Goal: Task Accomplishment & Management: Use online tool/utility

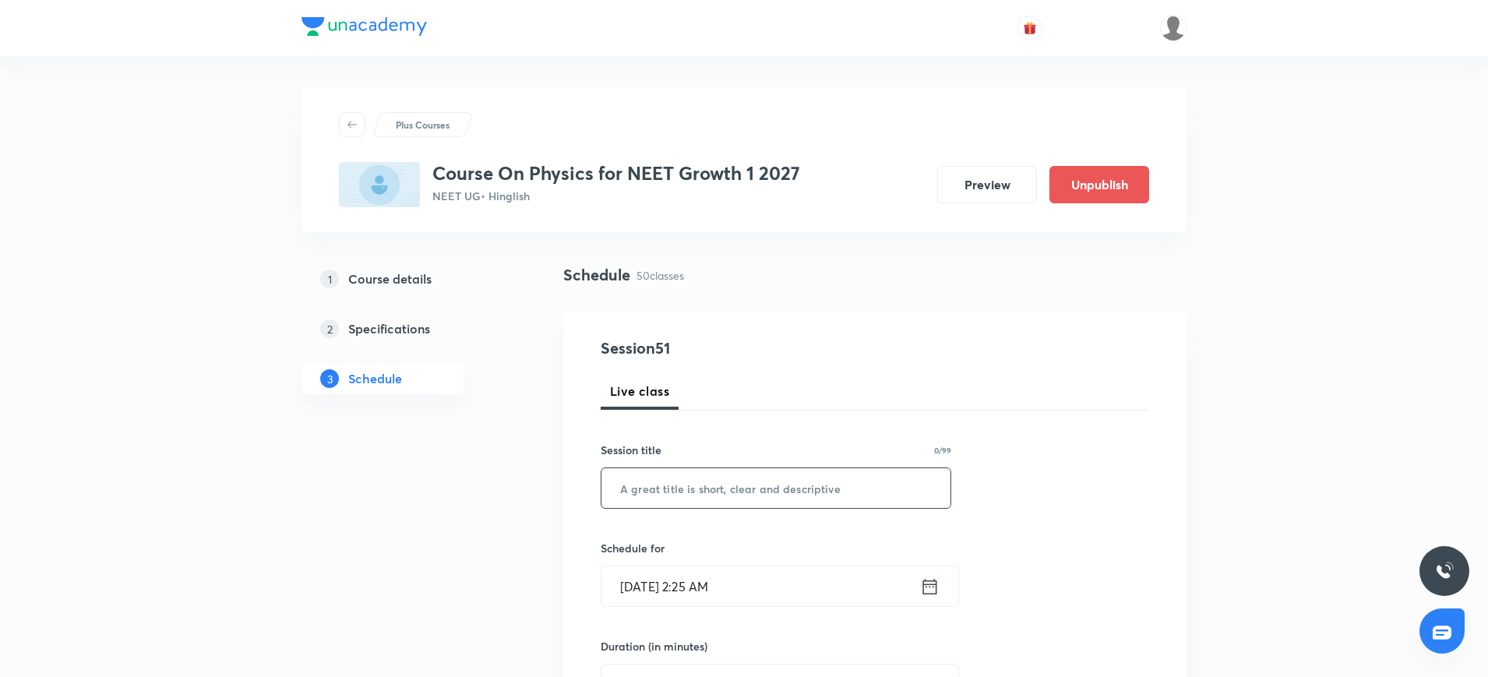
click at [770, 488] on input "text" at bounding box center [775, 488] width 349 height 40
paste input "Work, Energy and Power"
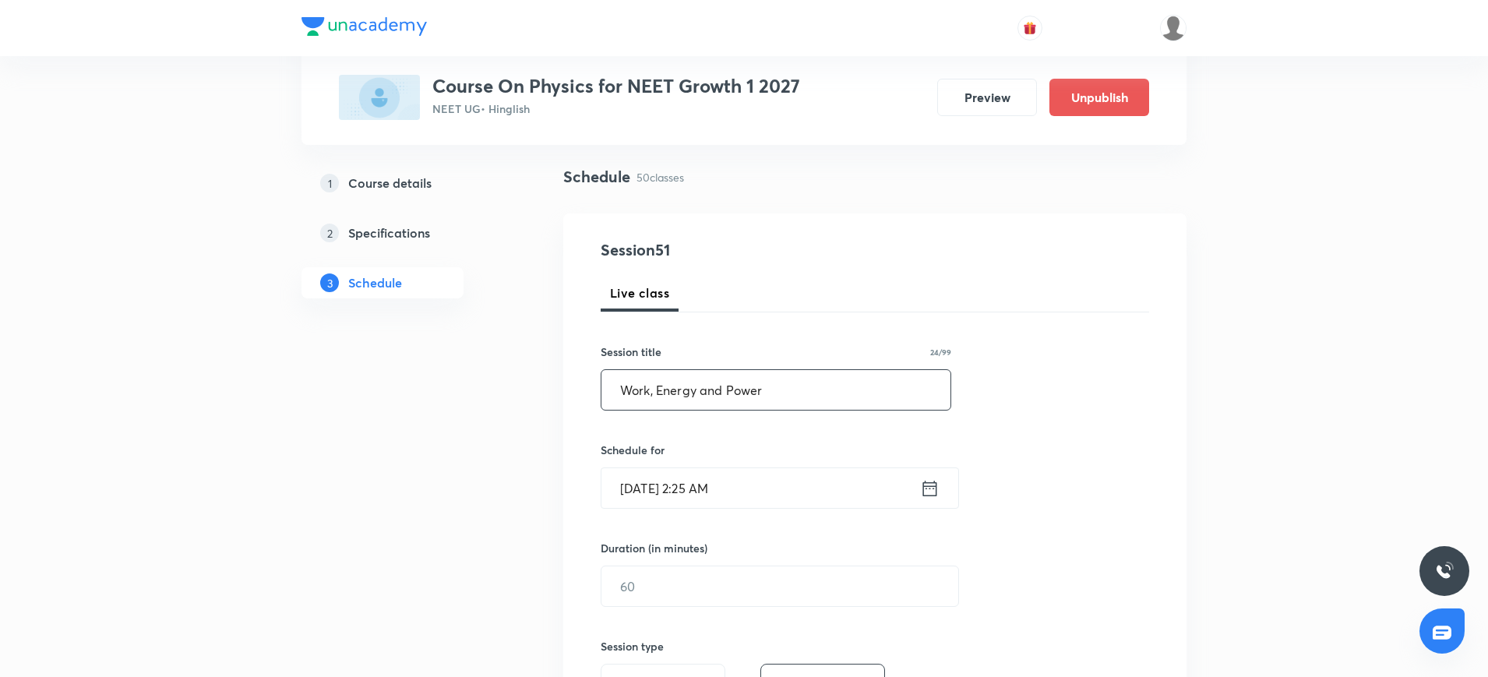
scroll to position [100, 0]
type input "Work, Energy and Power"
click at [925, 484] on icon at bounding box center [930, 486] width 14 height 16
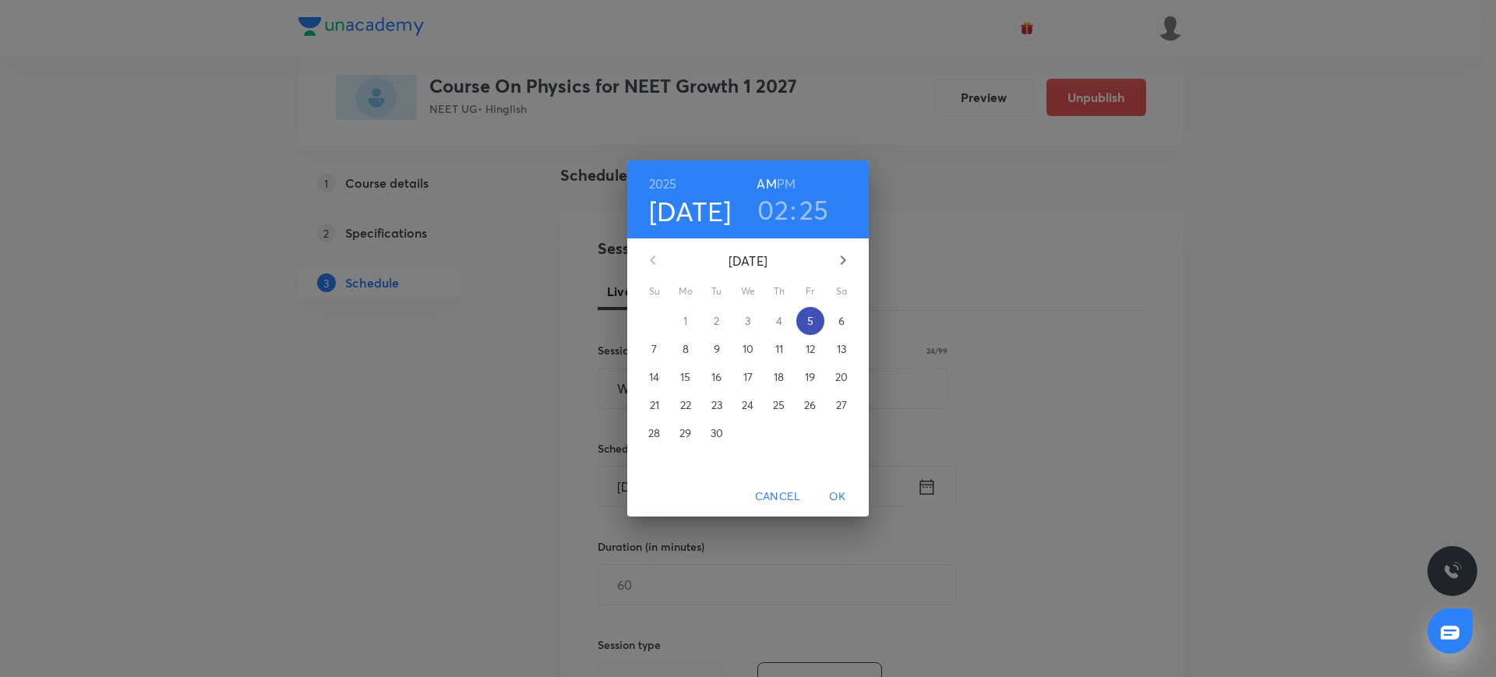
click at [814, 315] on span "5" at bounding box center [810, 321] width 28 height 16
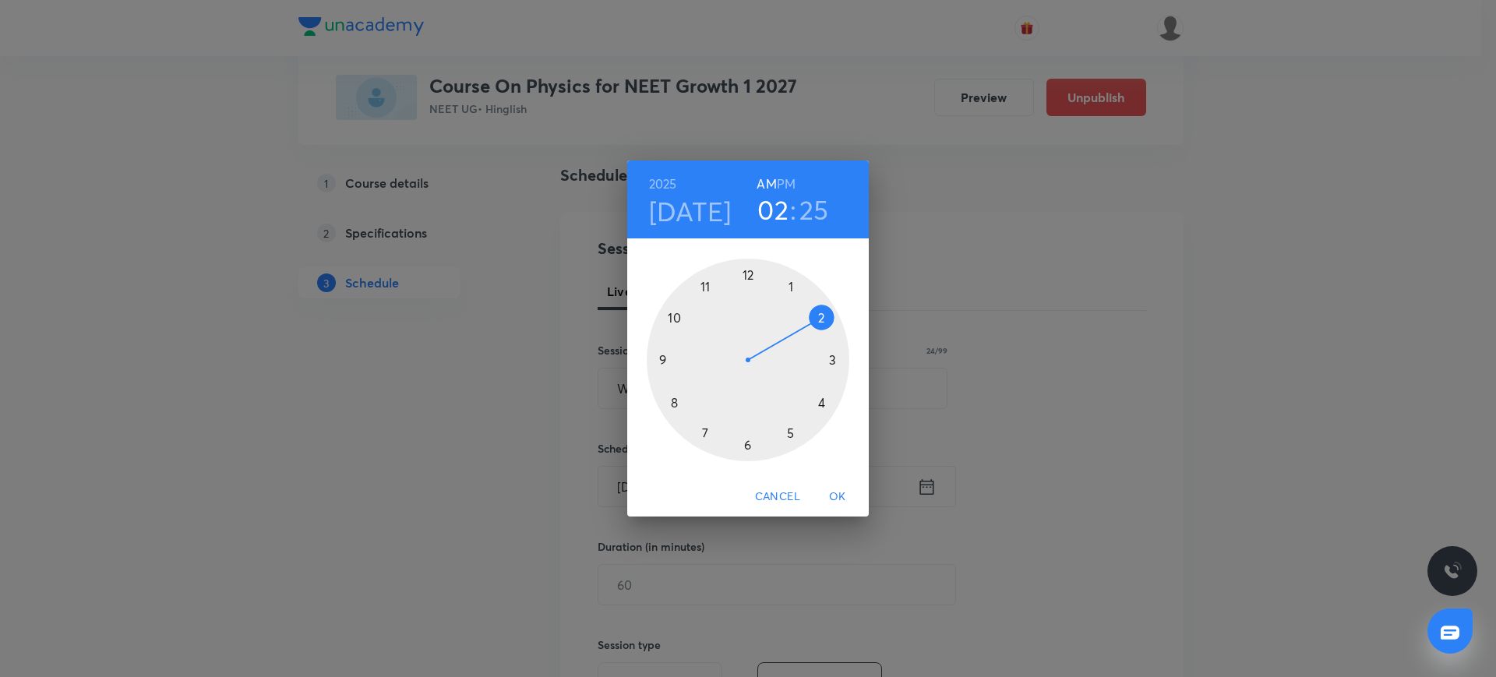
click at [671, 406] on div at bounding box center [748, 360] width 203 height 203
click at [747, 273] on div at bounding box center [748, 360] width 203 height 203
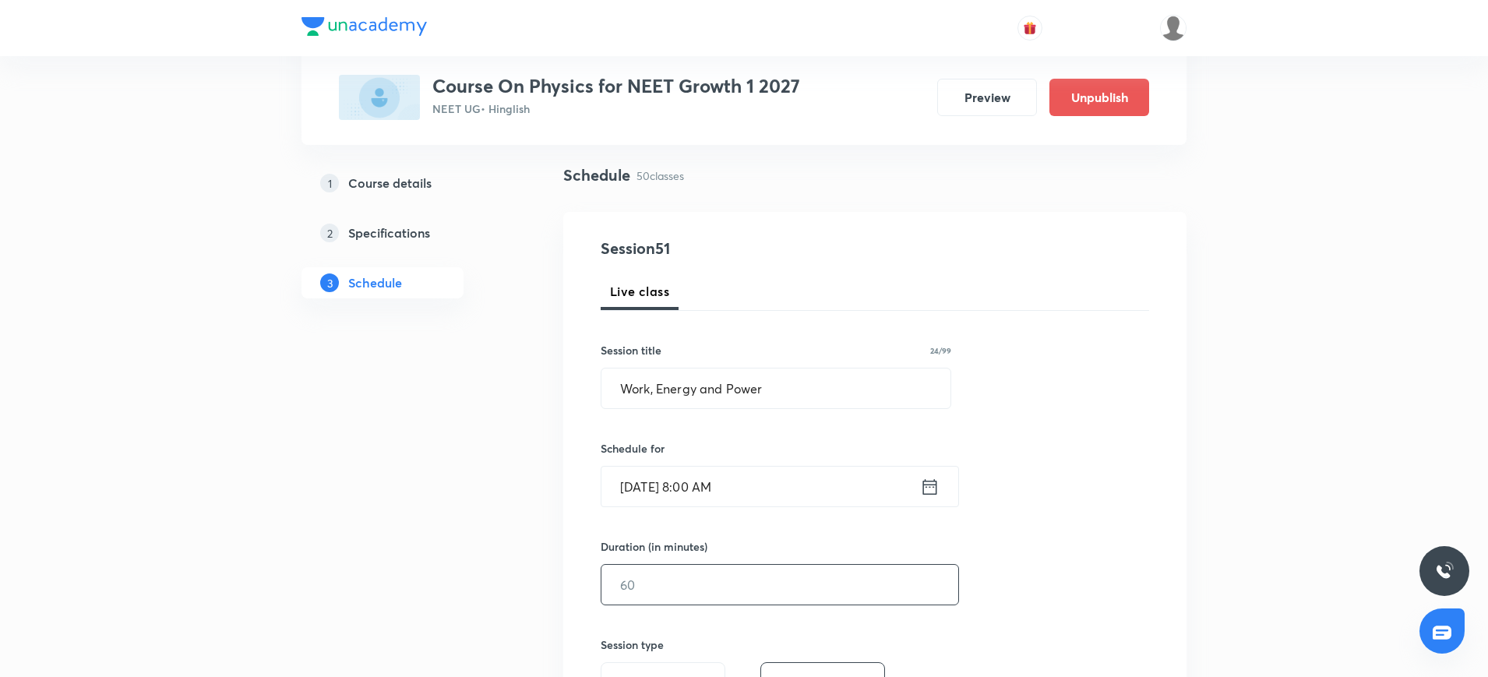
click at [661, 588] on input "text" at bounding box center [779, 585] width 357 height 40
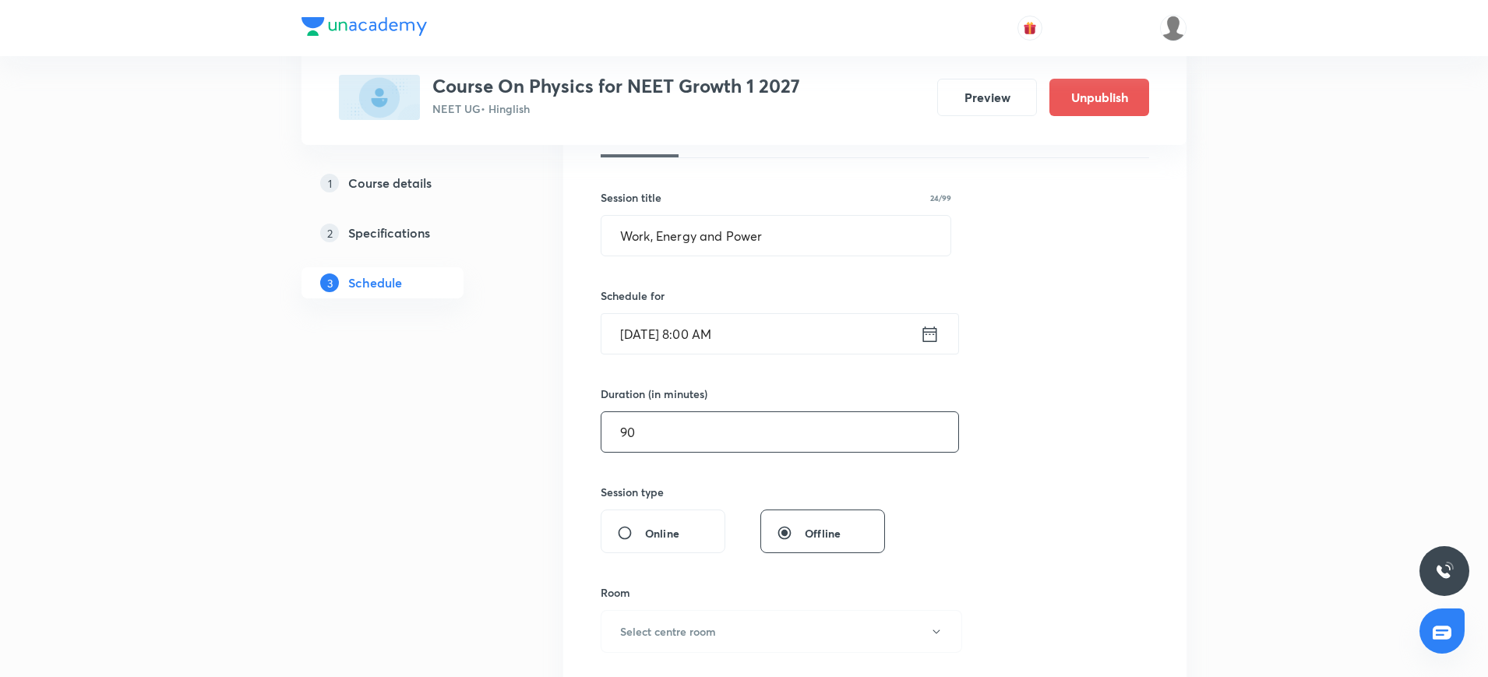
scroll to position [253, 0]
type input "90"
click at [647, 648] on button "Select centre room" at bounding box center [781, 630] width 361 height 43
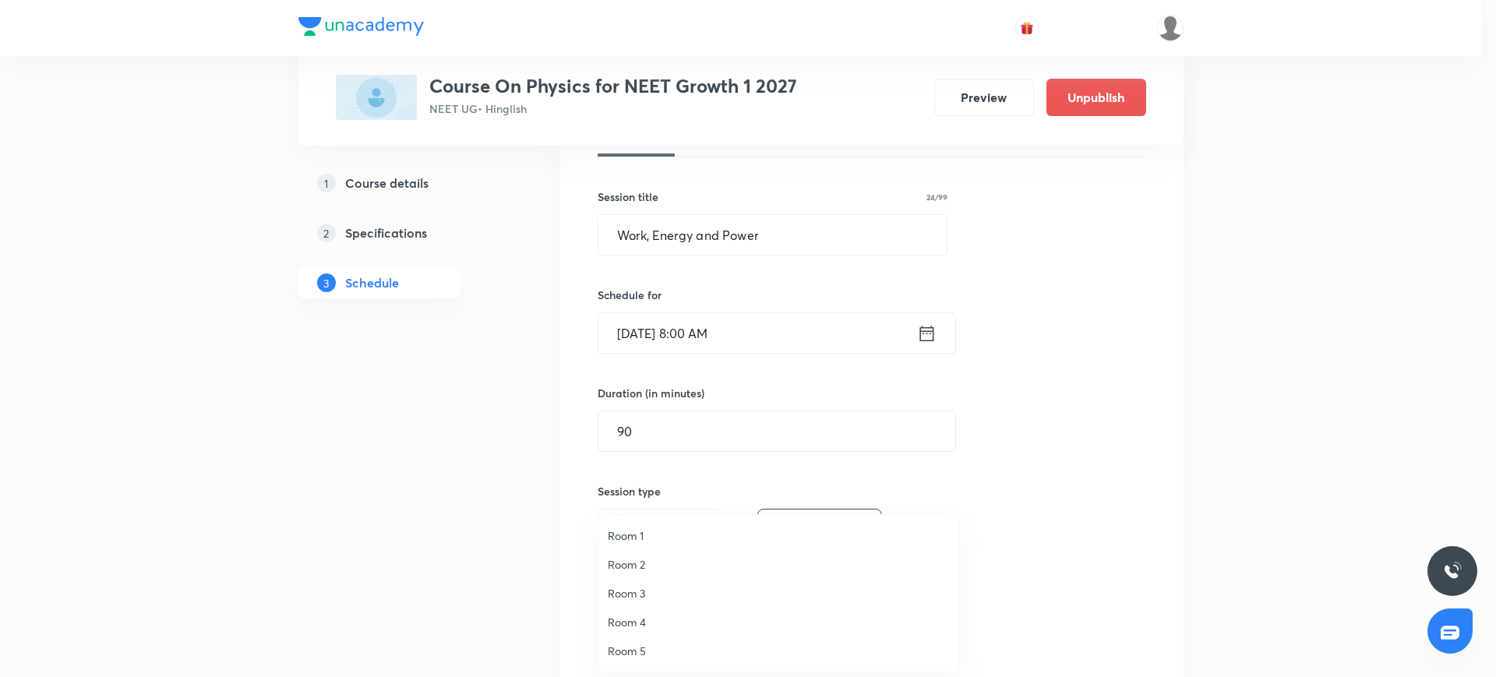
click at [640, 572] on span "Room 2" at bounding box center [778, 564] width 341 height 16
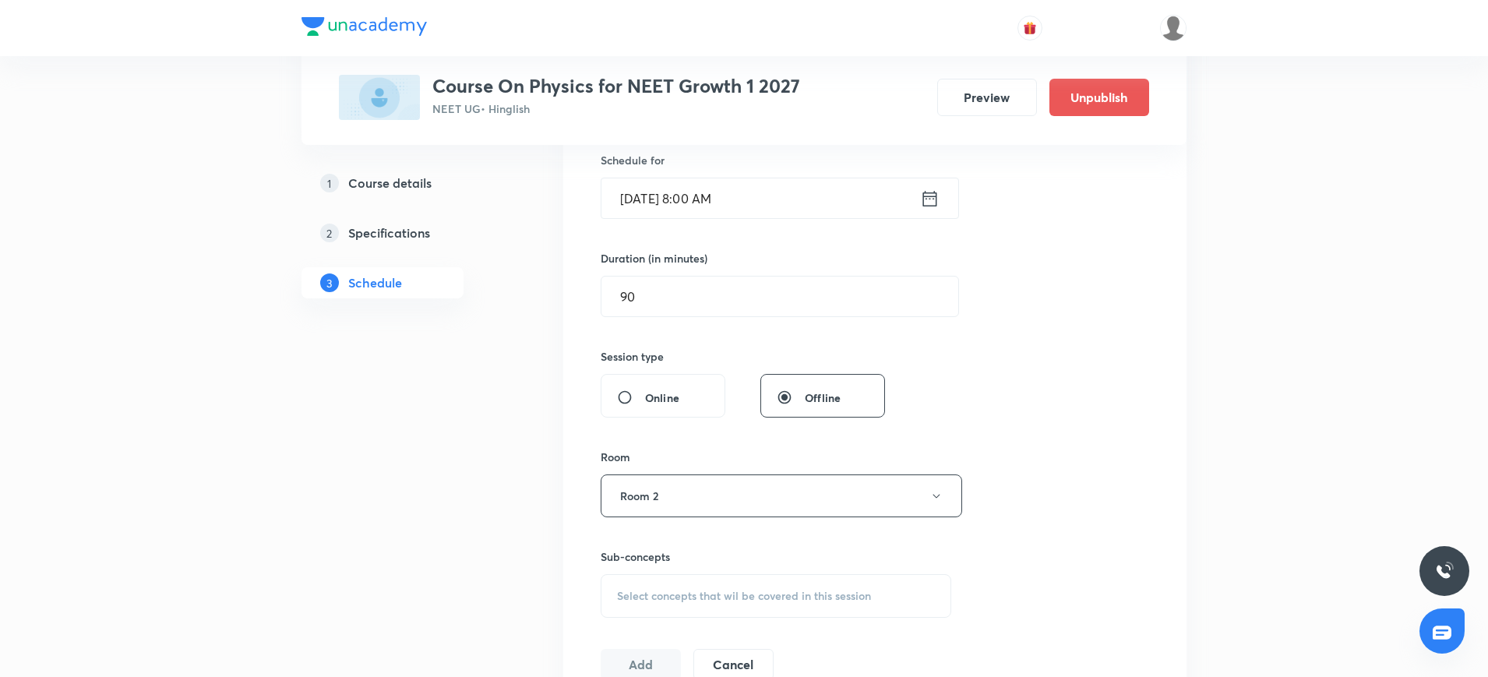
click at [640, 572] on div "Sub-concepts Select concepts that wil be covered in this session" at bounding box center [776, 582] width 351 height 69
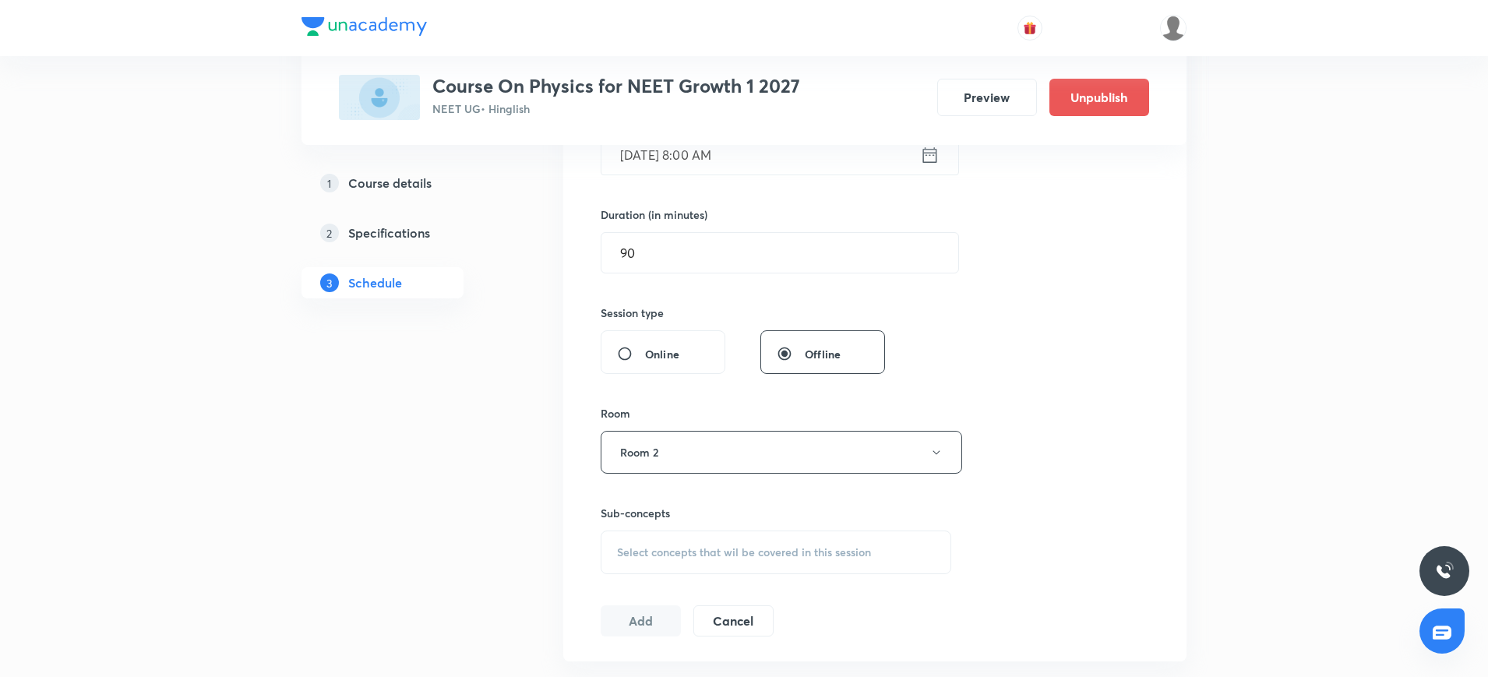
click at [640, 572] on div "Select concepts that wil be covered in this session" at bounding box center [776, 552] width 351 height 44
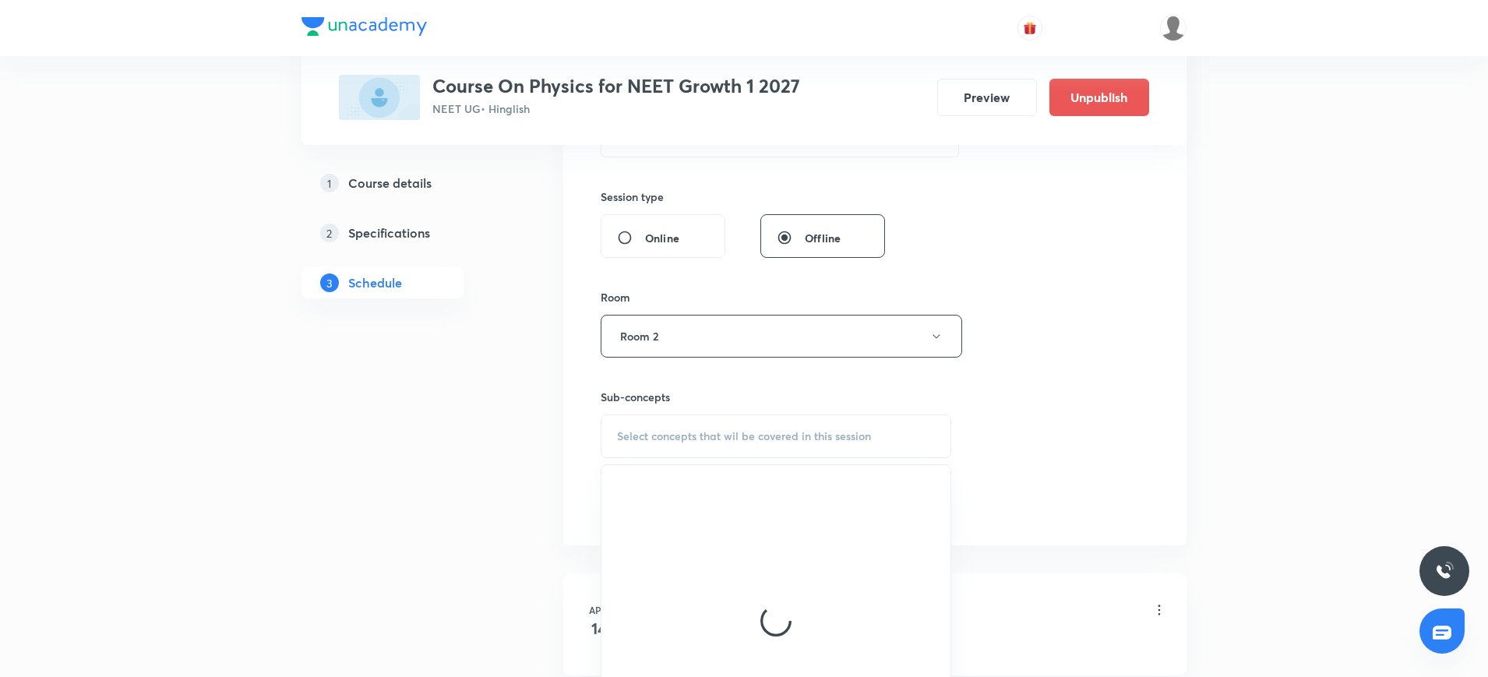
scroll to position [548, 0]
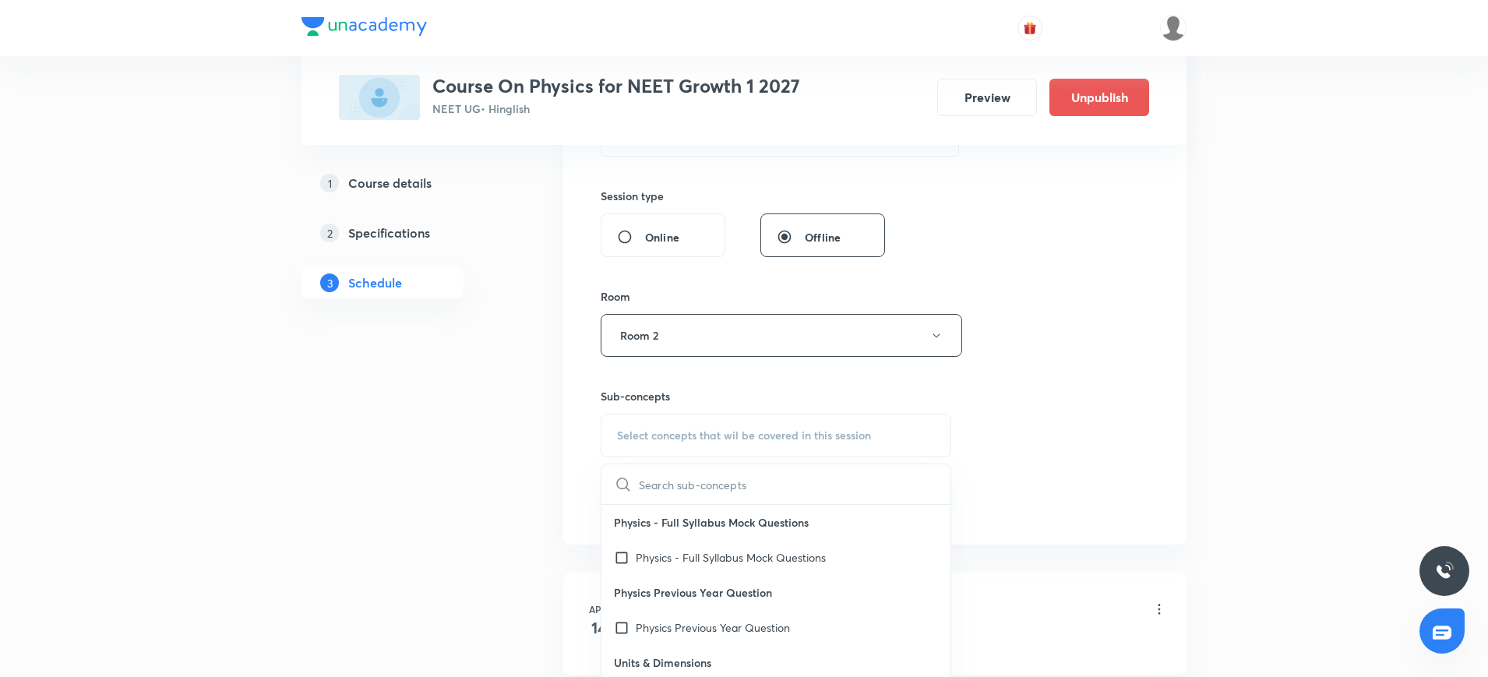
type input "Work, Energy and Power"
drag, startPoint x: 745, startPoint y: 482, endPoint x: 544, endPoint y: 493, distance: 200.5
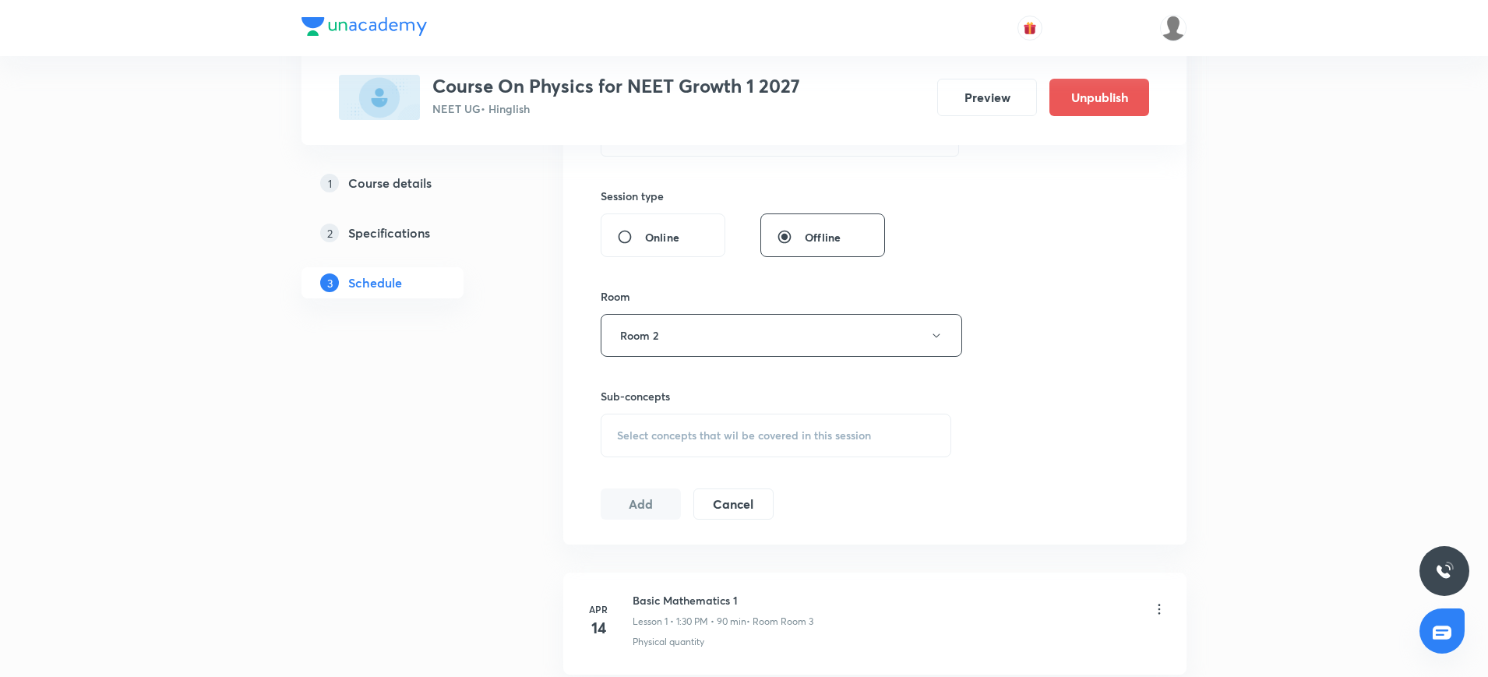
click at [622, 433] on span "Select concepts that wil be covered in this session" at bounding box center [744, 435] width 254 height 12
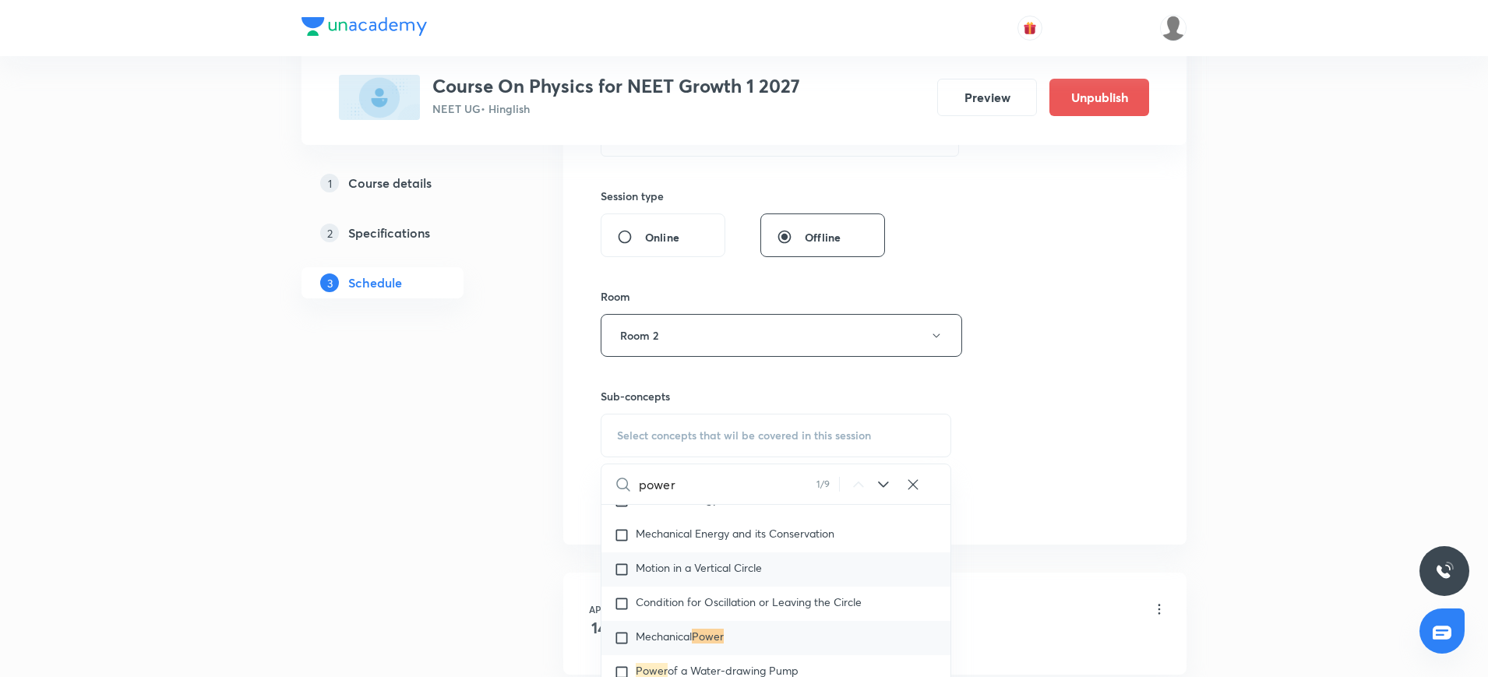
scroll to position [4254, 0]
type input "power"
click at [629, 636] on input "checkbox" at bounding box center [625, 637] width 22 height 16
checkbox input "true"
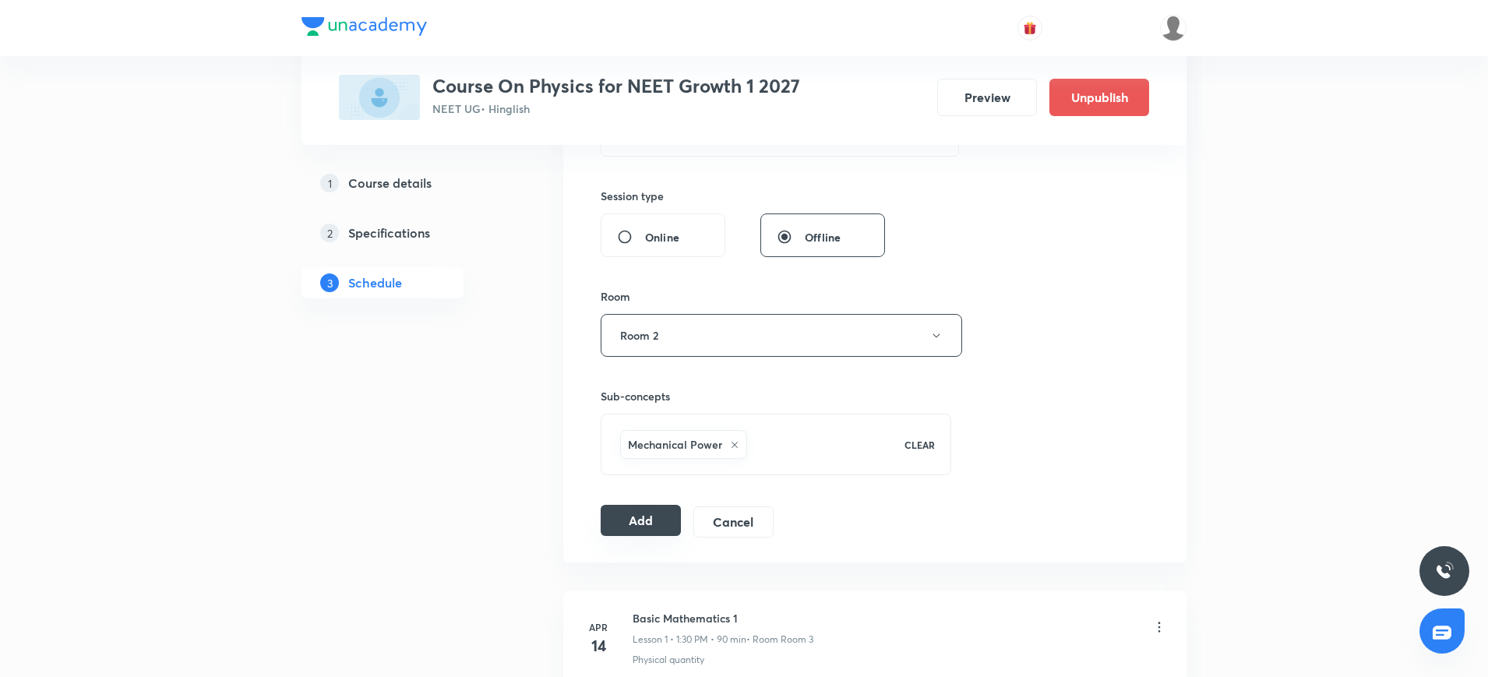
click at [647, 507] on button "Add" at bounding box center [641, 520] width 80 height 31
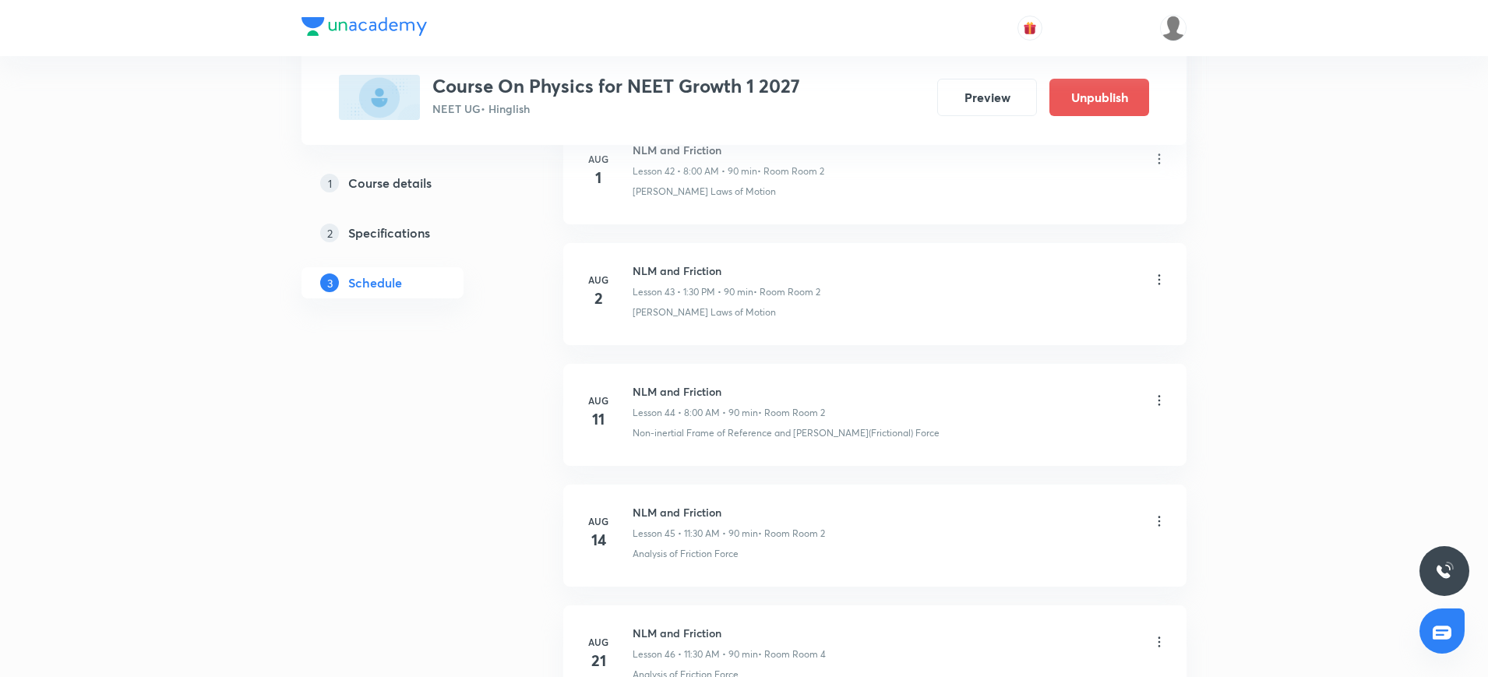
scroll to position [6014, 0]
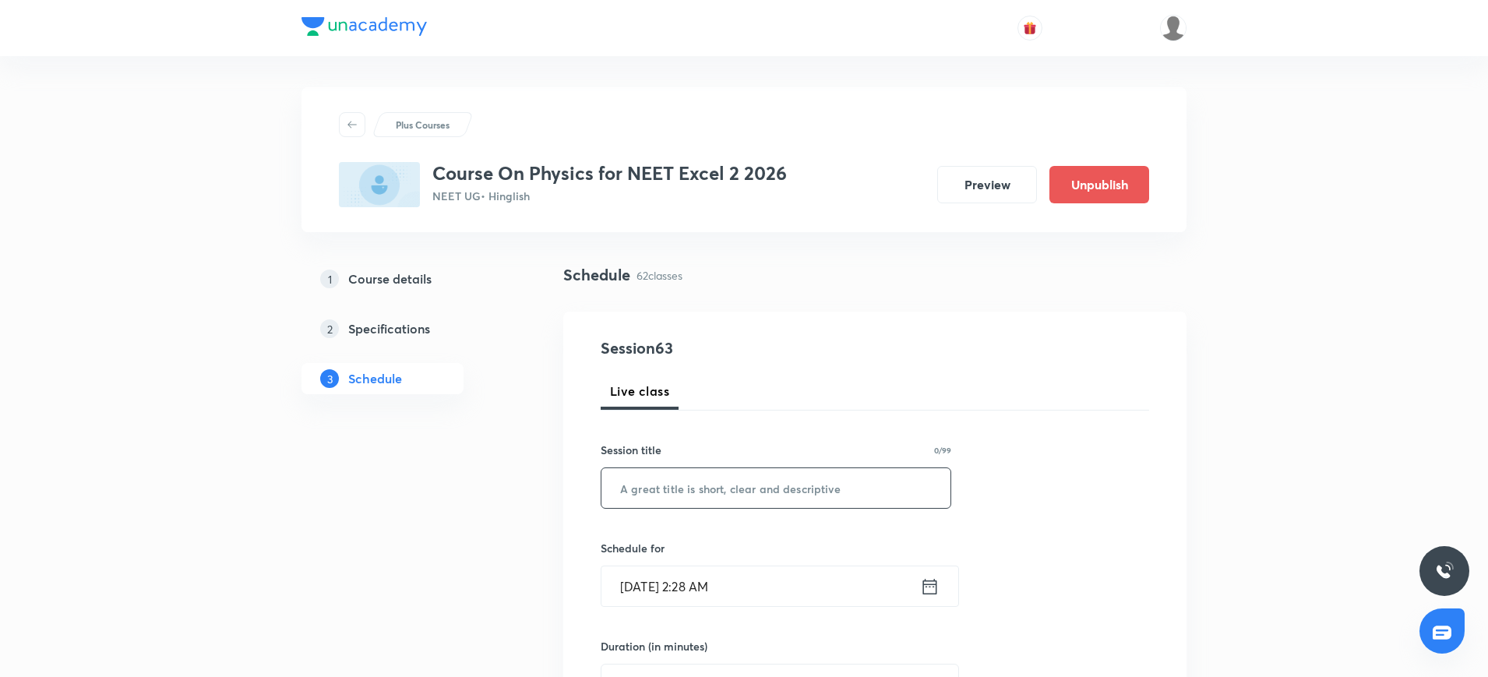
click at [709, 502] on input "text" at bounding box center [775, 488] width 349 height 40
paste input "Geometrical Optics."
type input "Geometrical Optics."
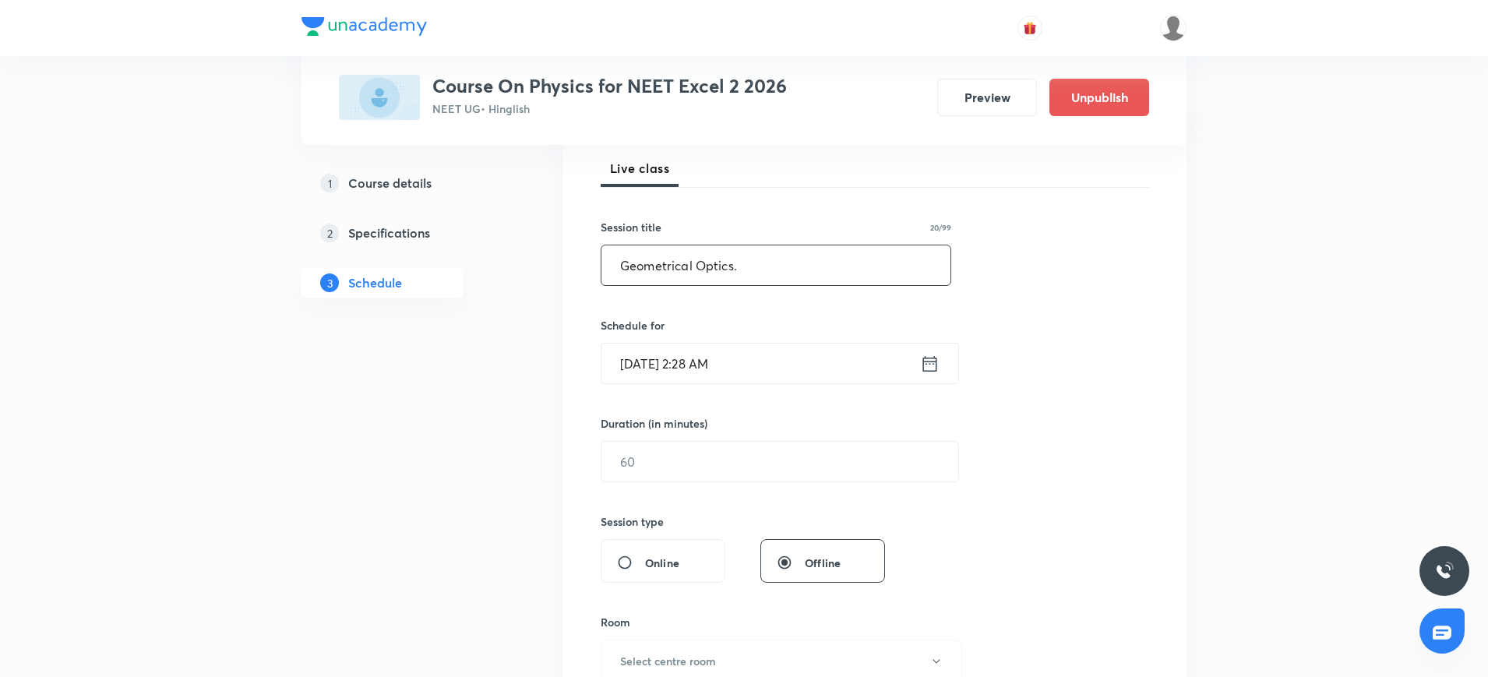
scroll to position [225, 0]
click at [925, 363] on icon at bounding box center [929, 362] width 19 height 22
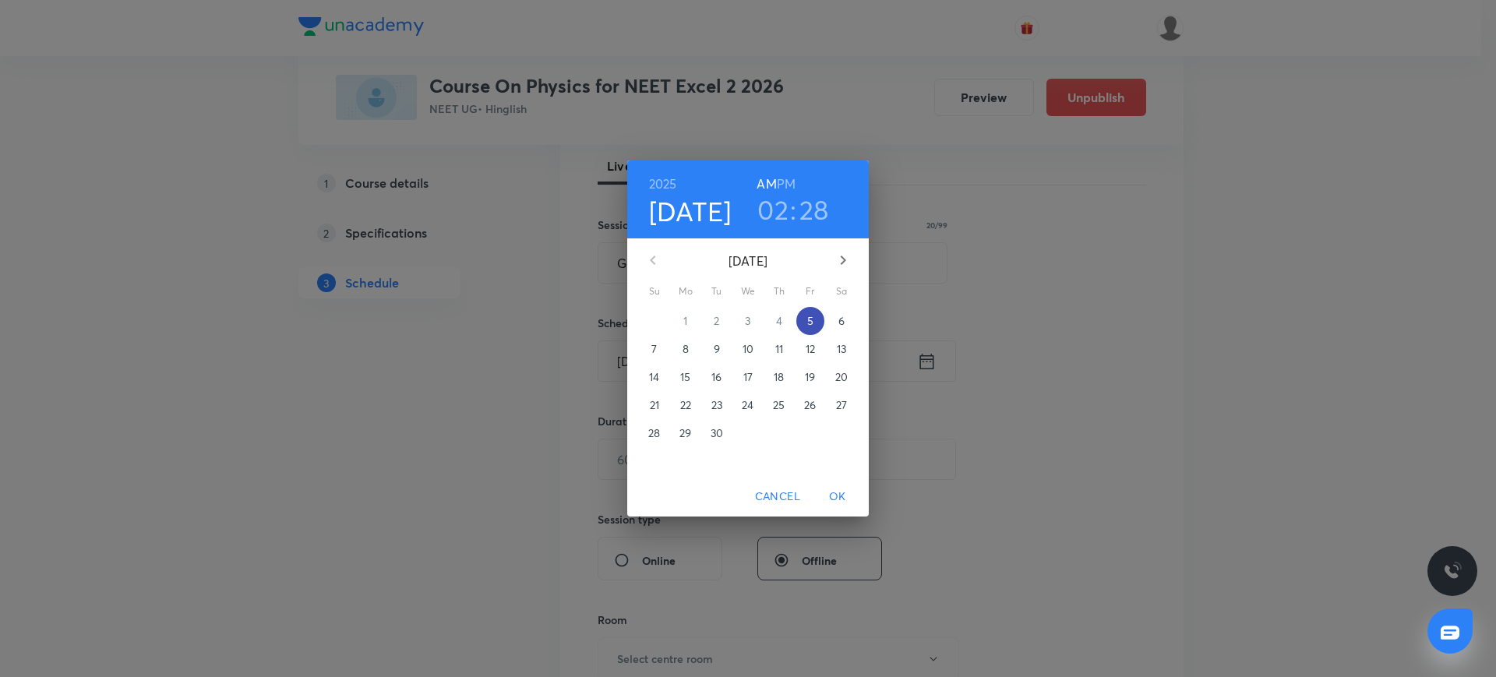
click at [809, 316] on p "5" at bounding box center [810, 321] width 6 height 16
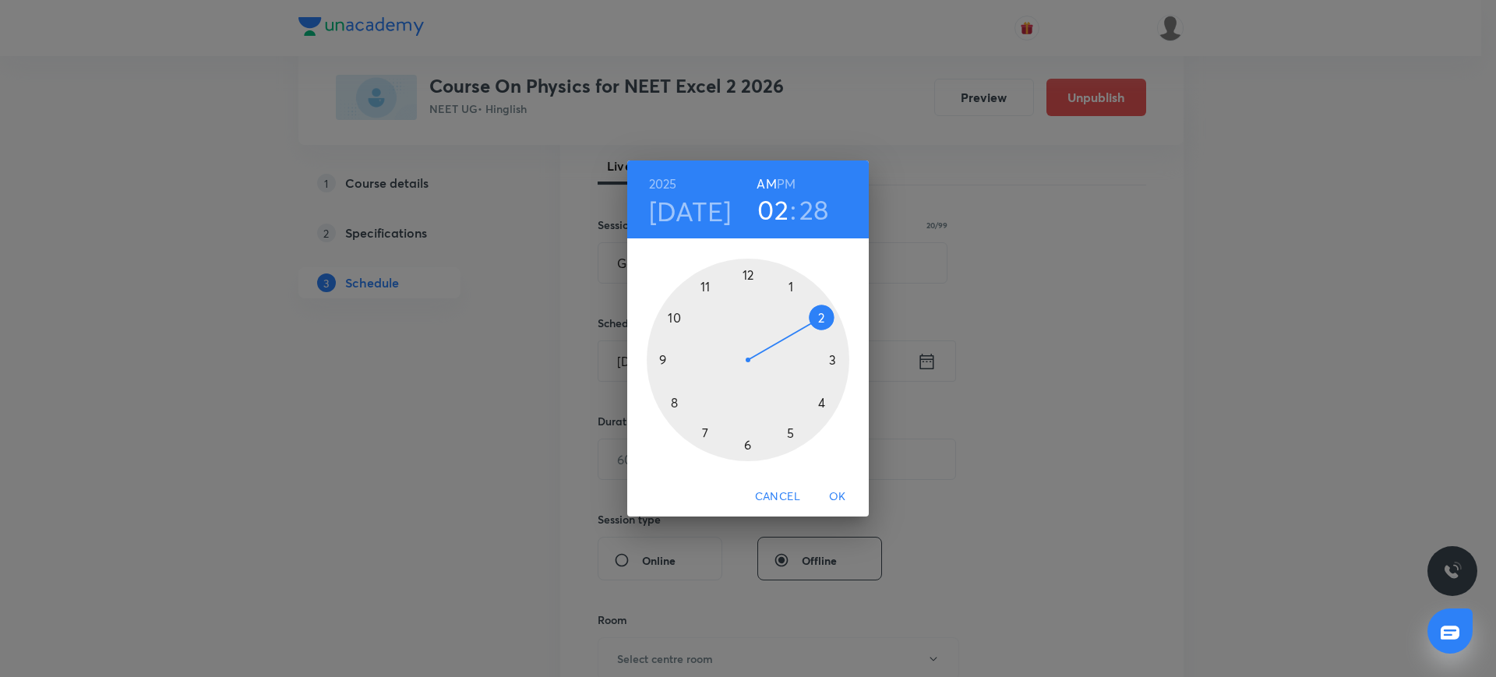
click at [792, 286] on div at bounding box center [748, 360] width 203 height 203
click at [789, 182] on h6 "PM" at bounding box center [786, 184] width 19 height 22
drag, startPoint x: 762, startPoint y: 440, endPoint x: 746, endPoint y: 449, distance: 17.8
click at [746, 449] on div at bounding box center [748, 360] width 203 height 203
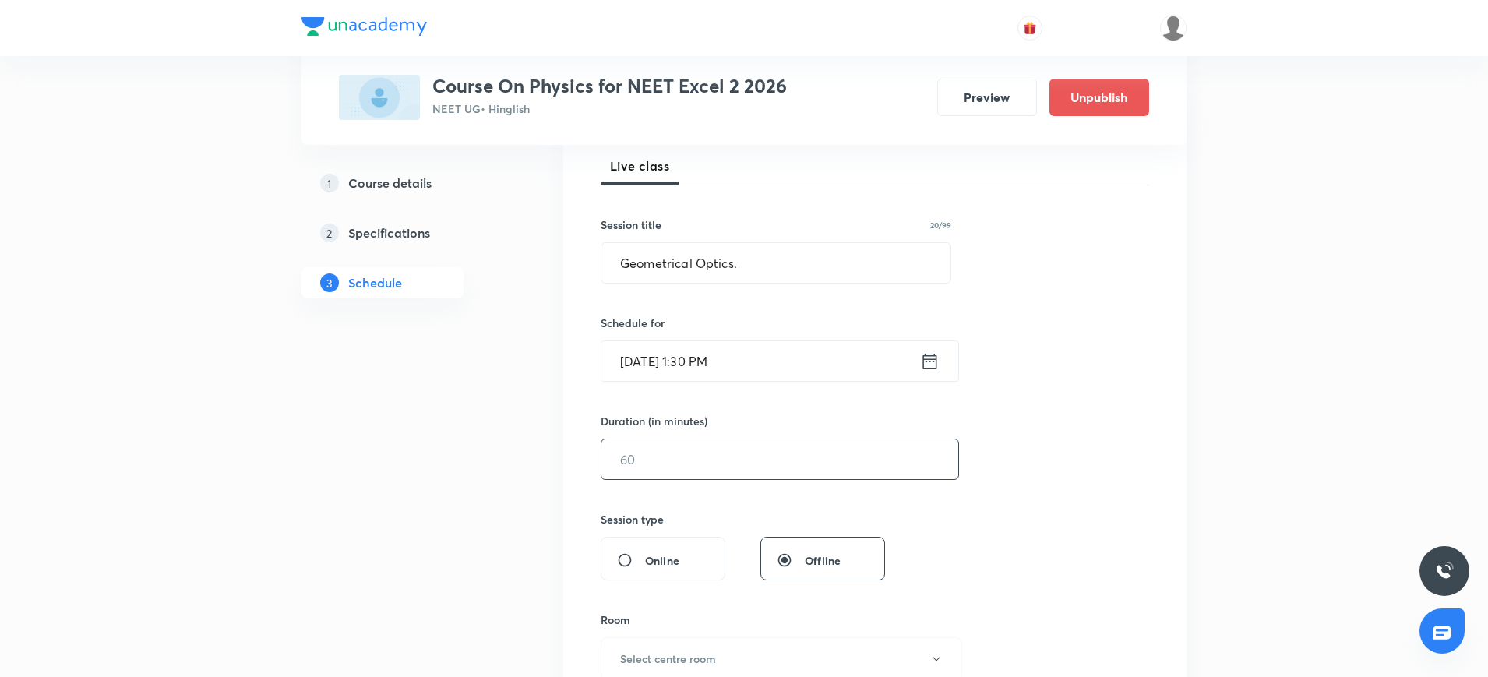
click at [740, 454] on input "text" at bounding box center [779, 459] width 357 height 40
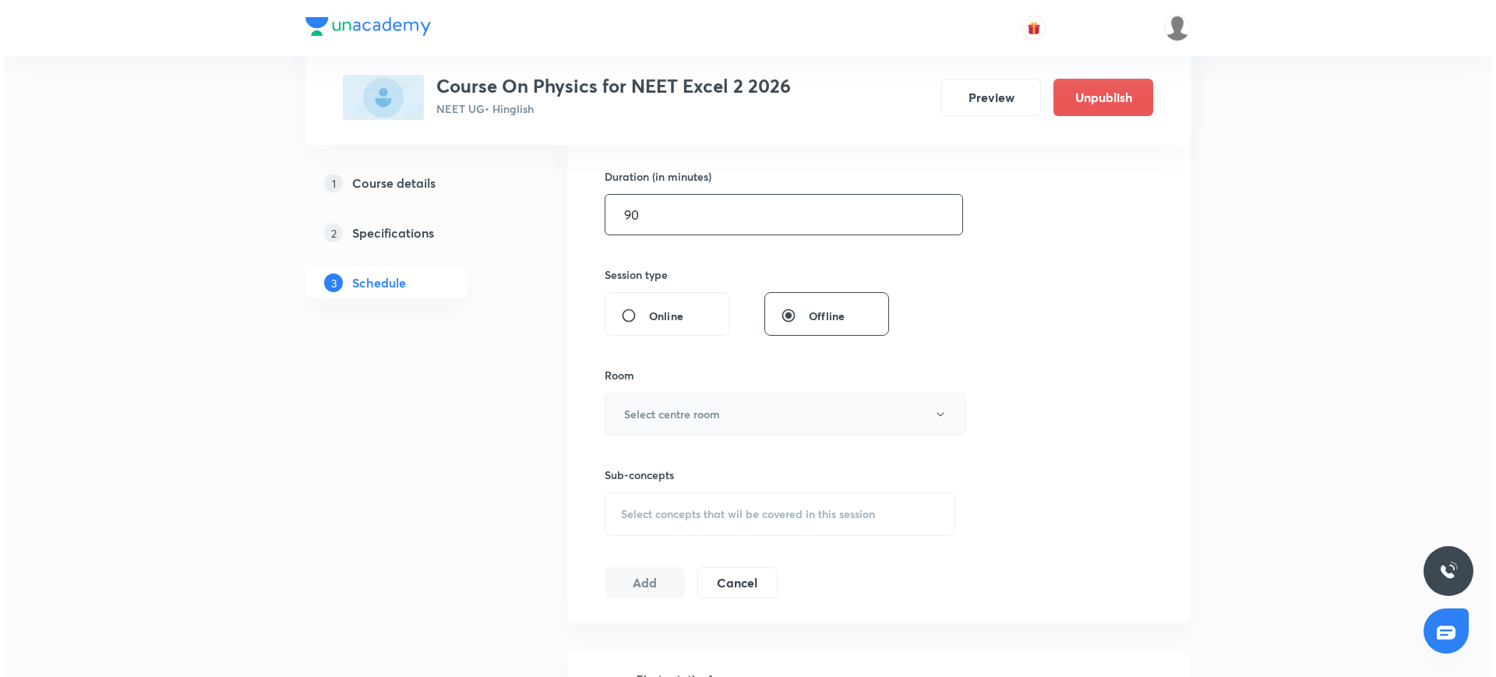
scroll to position [470, 0]
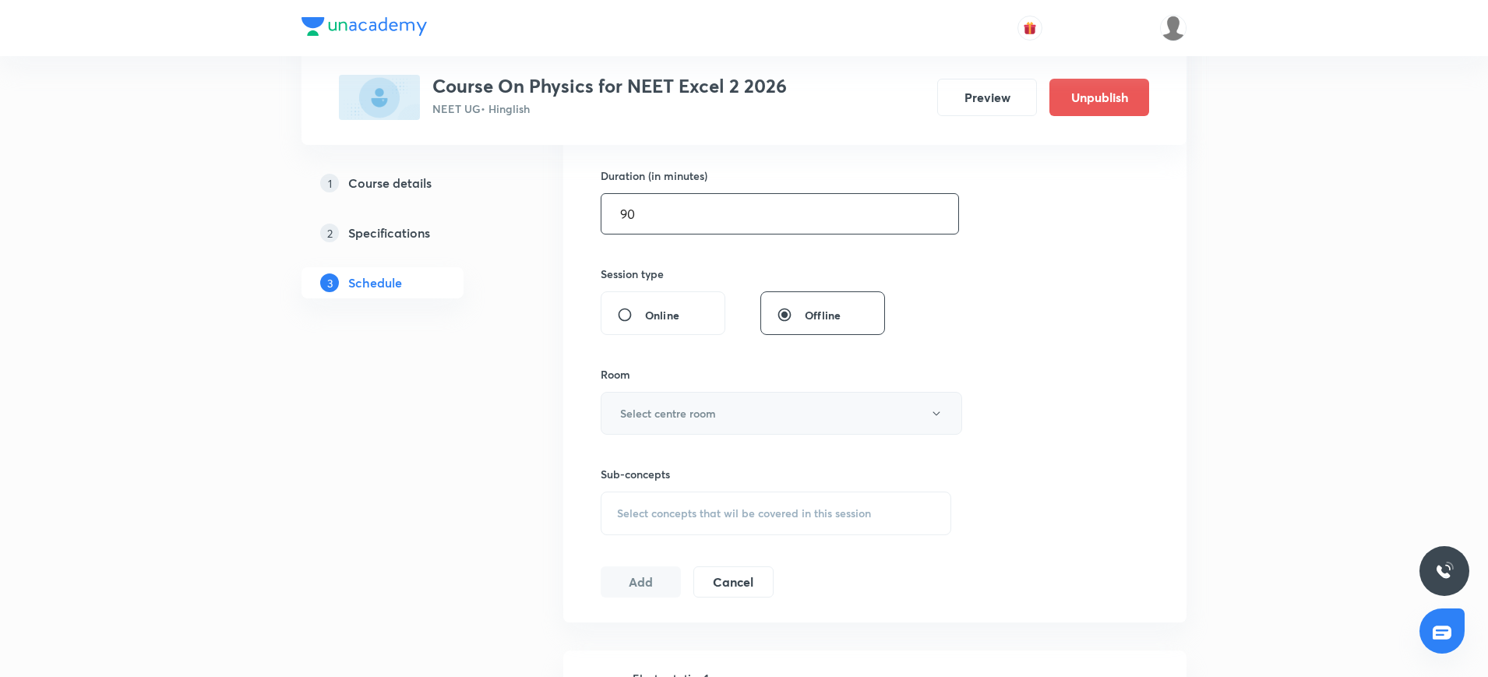
type input "90"
click at [745, 417] on button "Select centre room" at bounding box center [781, 413] width 361 height 43
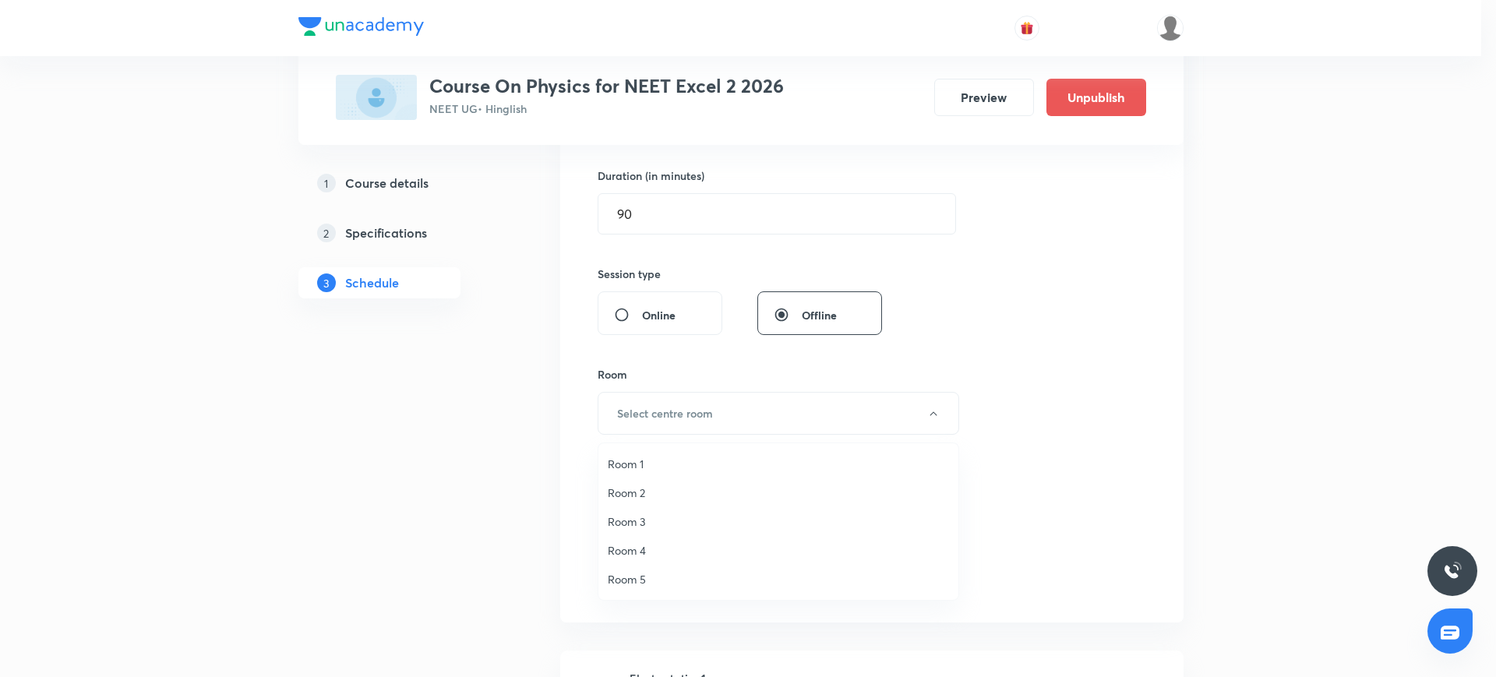
click at [646, 549] on span "Room 4" at bounding box center [778, 550] width 341 height 16
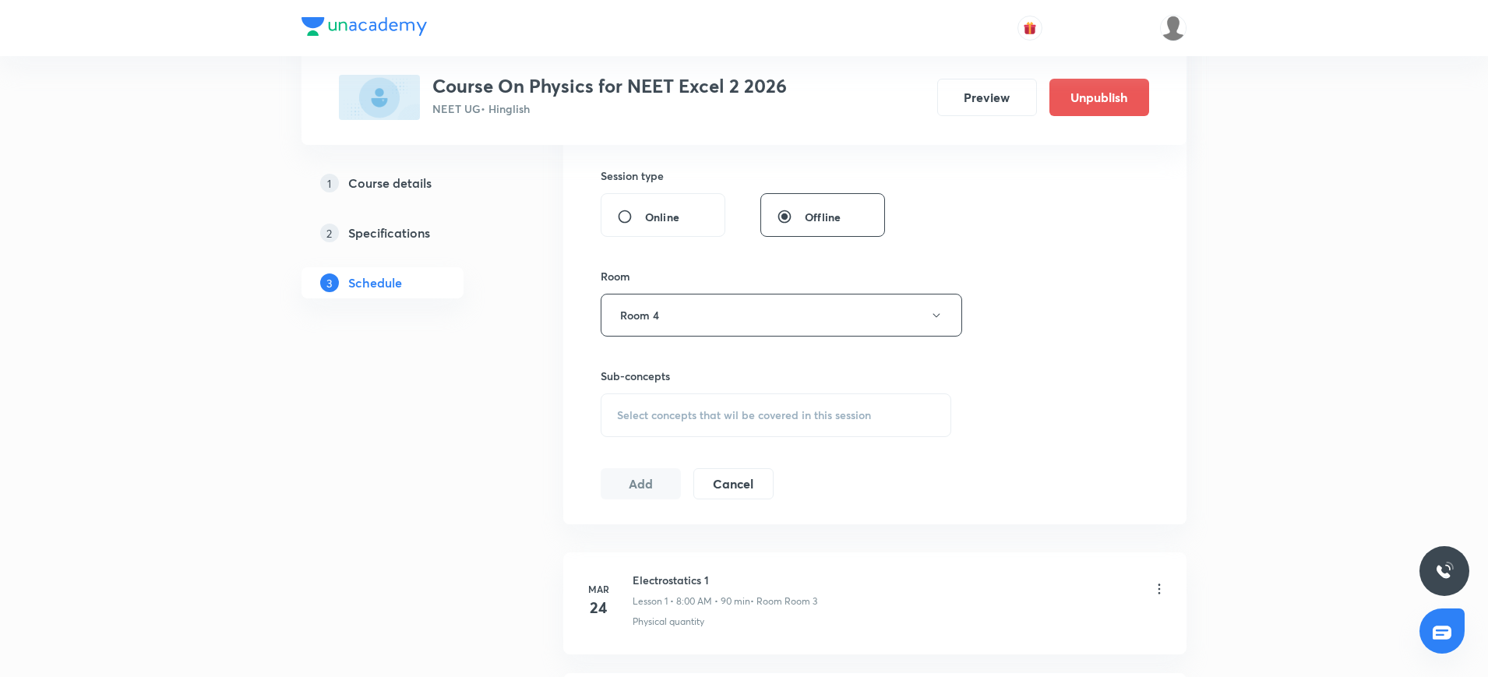
scroll to position [573, 0]
click at [654, 412] on span "Select concepts that wil be covered in this session" at bounding box center [744, 410] width 254 height 12
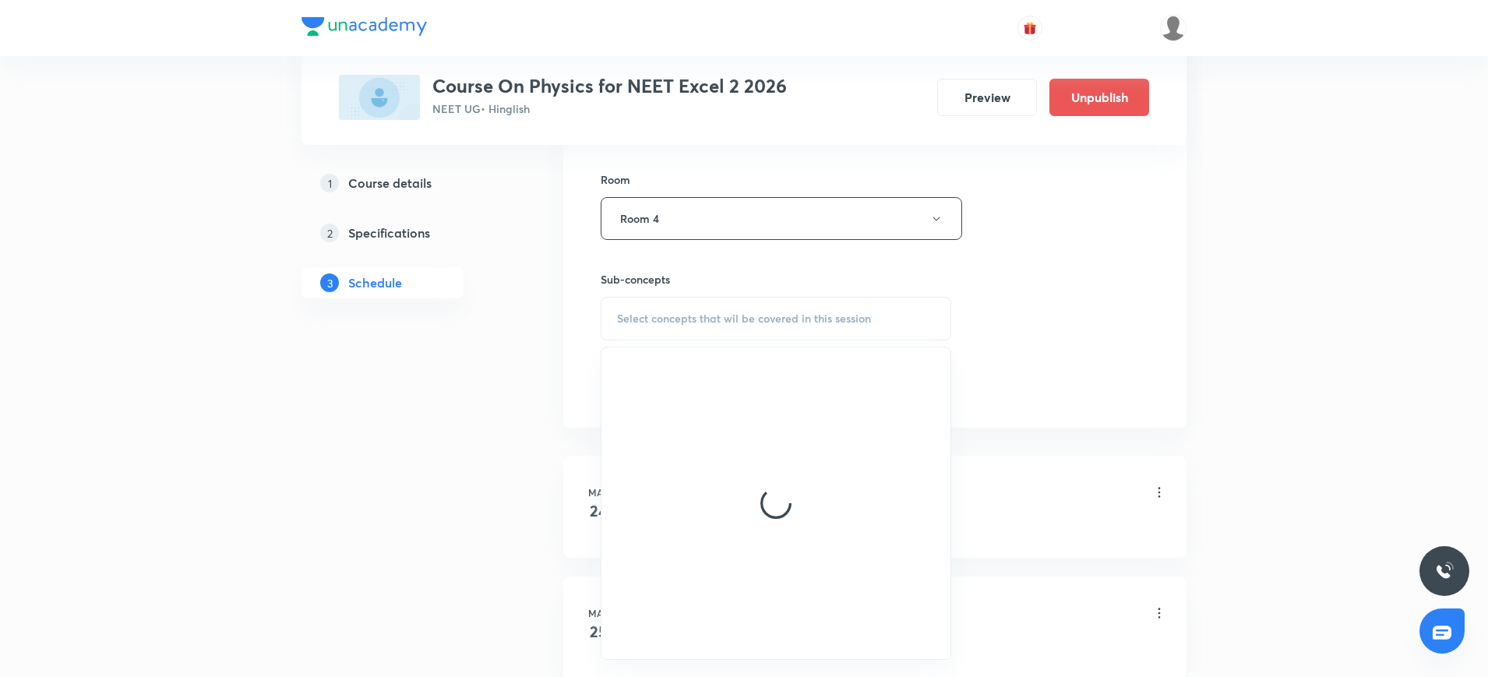
scroll to position [669, 0]
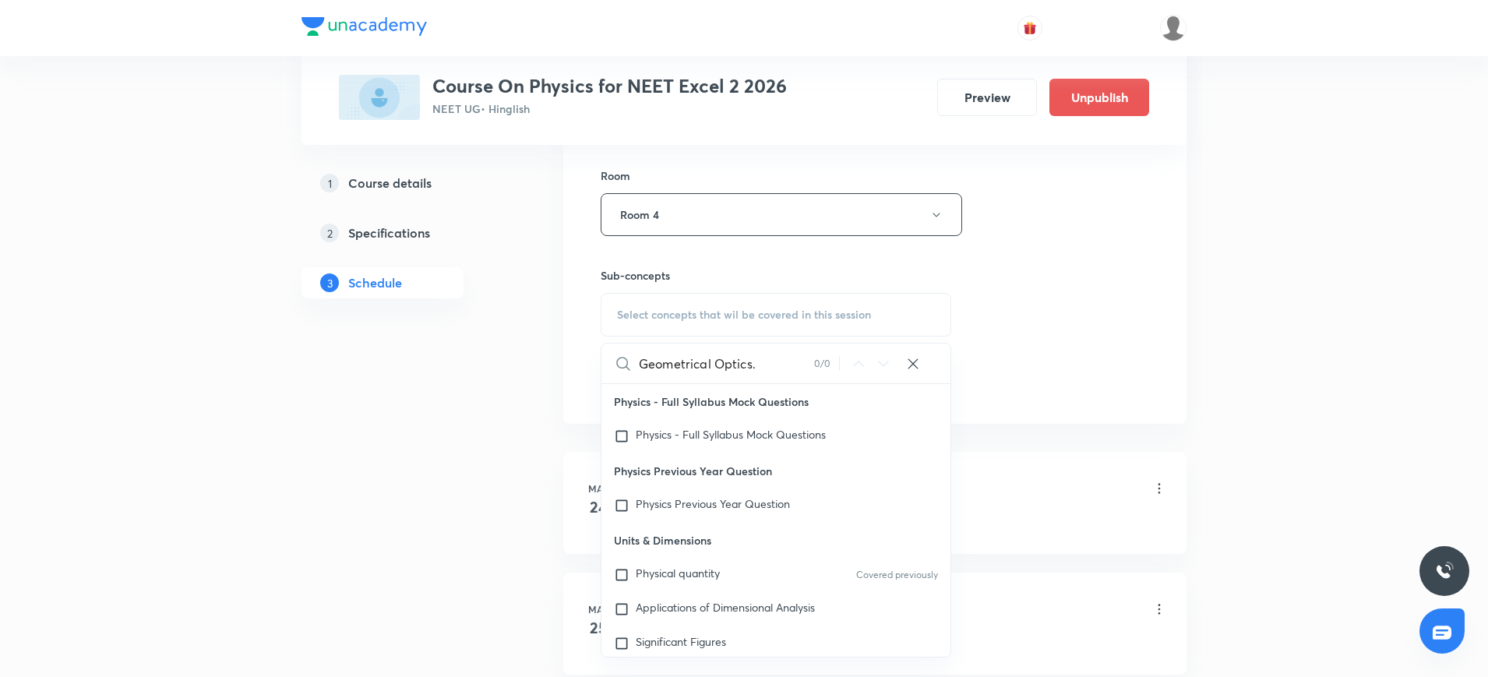
click at [759, 362] on input "Geometrical Optics." at bounding box center [726, 364] width 175 height 40
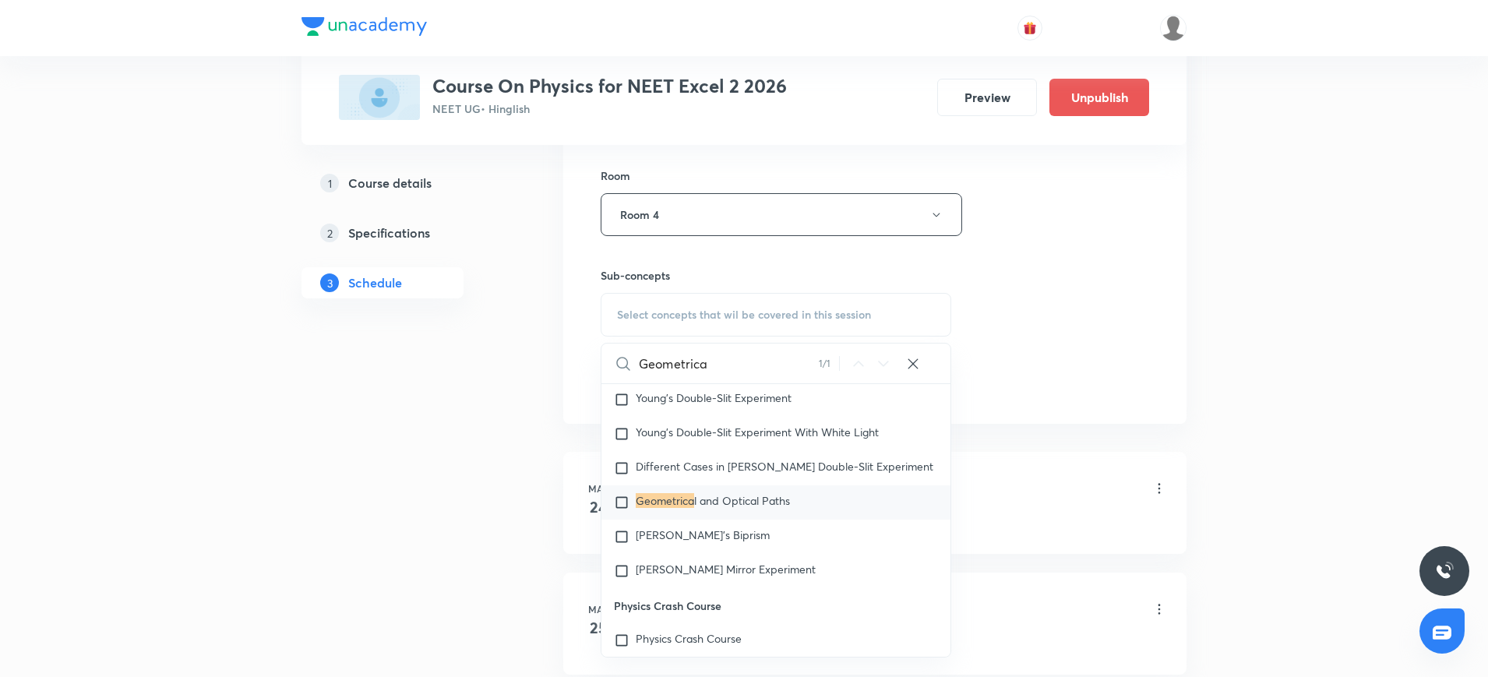
scroll to position [23593, 0]
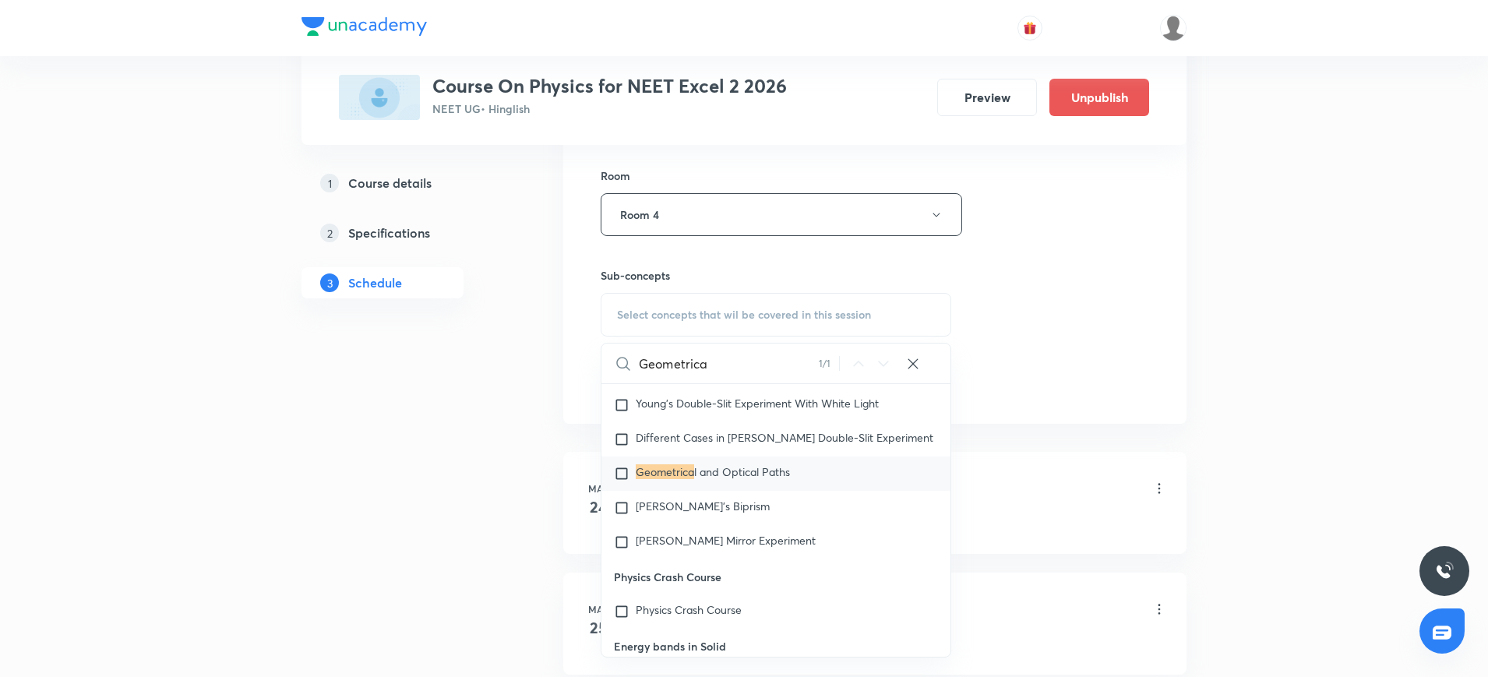
type input "Geometrica"
click at [622, 481] on input "checkbox" at bounding box center [625, 474] width 22 height 16
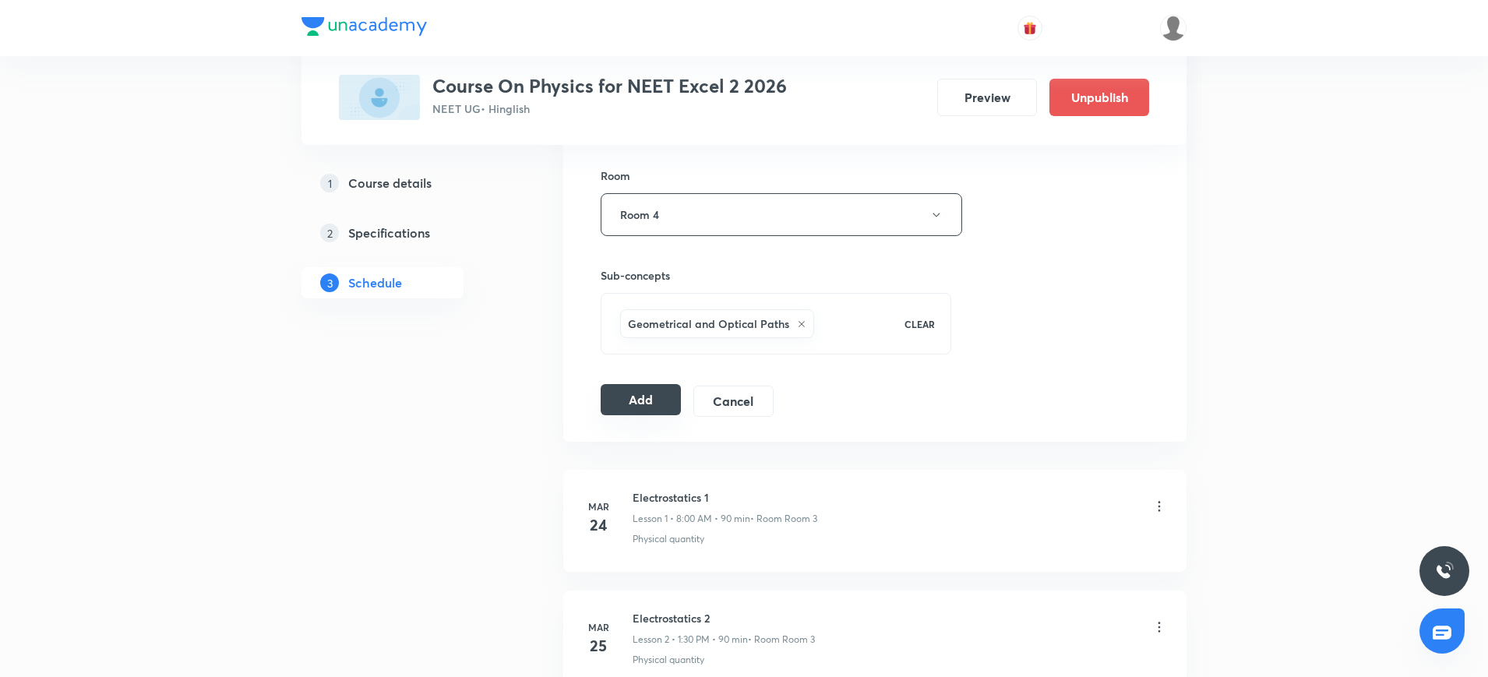
click at [647, 400] on button "Add" at bounding box center [641, 399] width 80 height 31
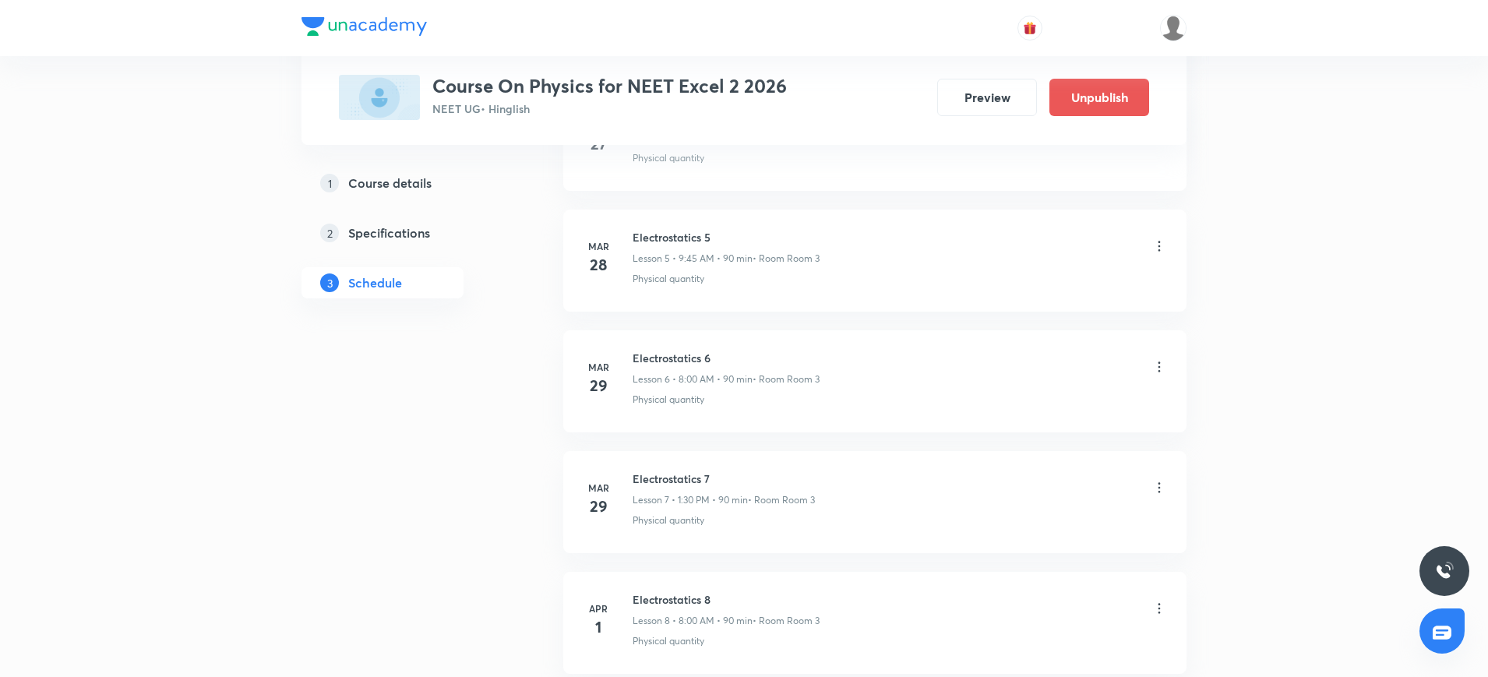
scroll to position [677, 0]
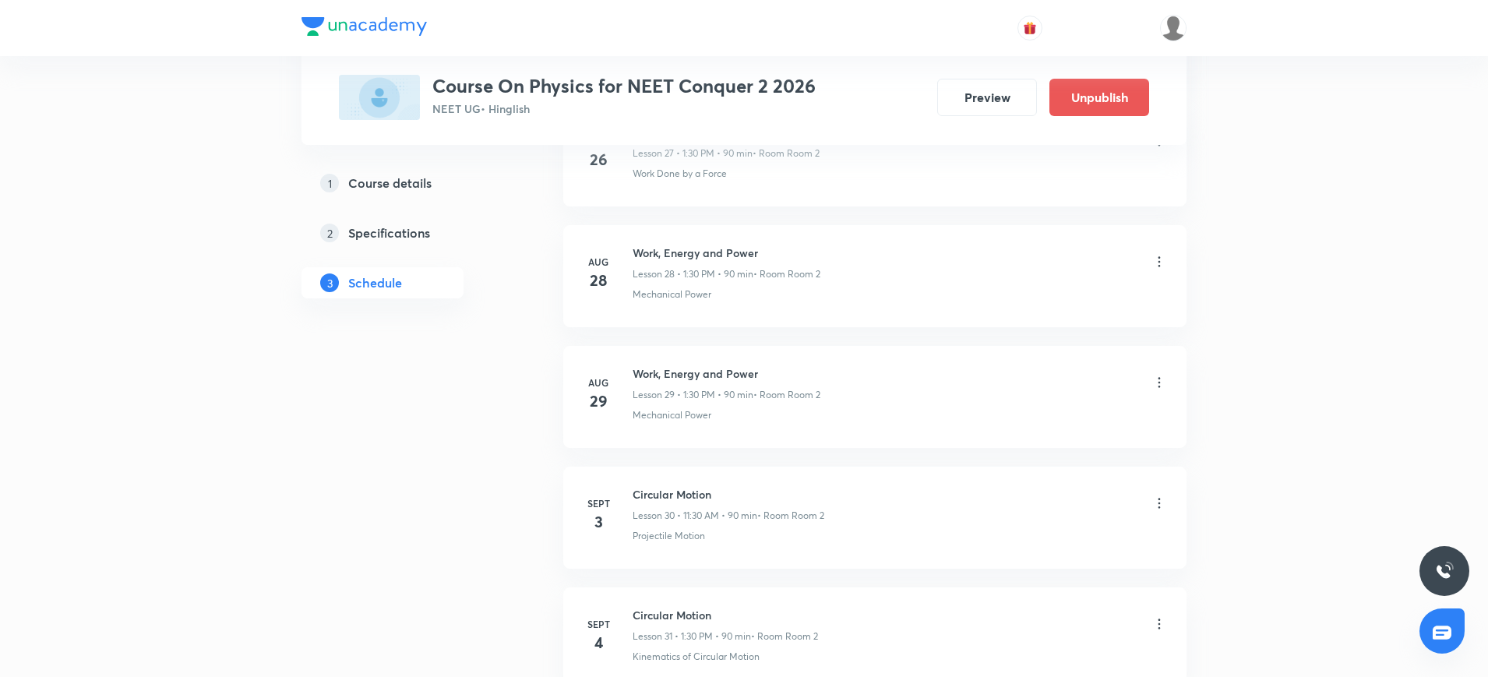
scroll to position [4435, 0]
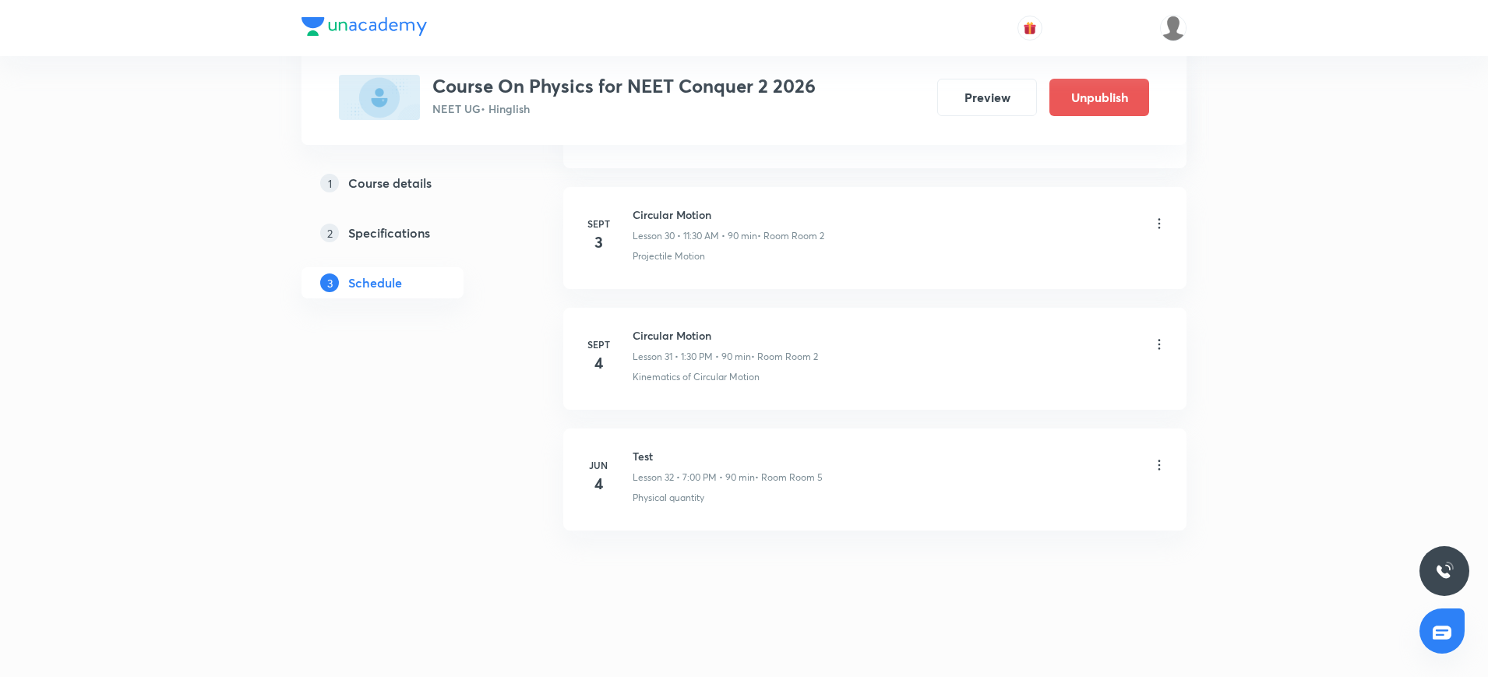
click at [670, 341] on h6 "Circular Motion" at bounding box center [725, 335] width 185 height 16
copy h6 "Circular Motion"
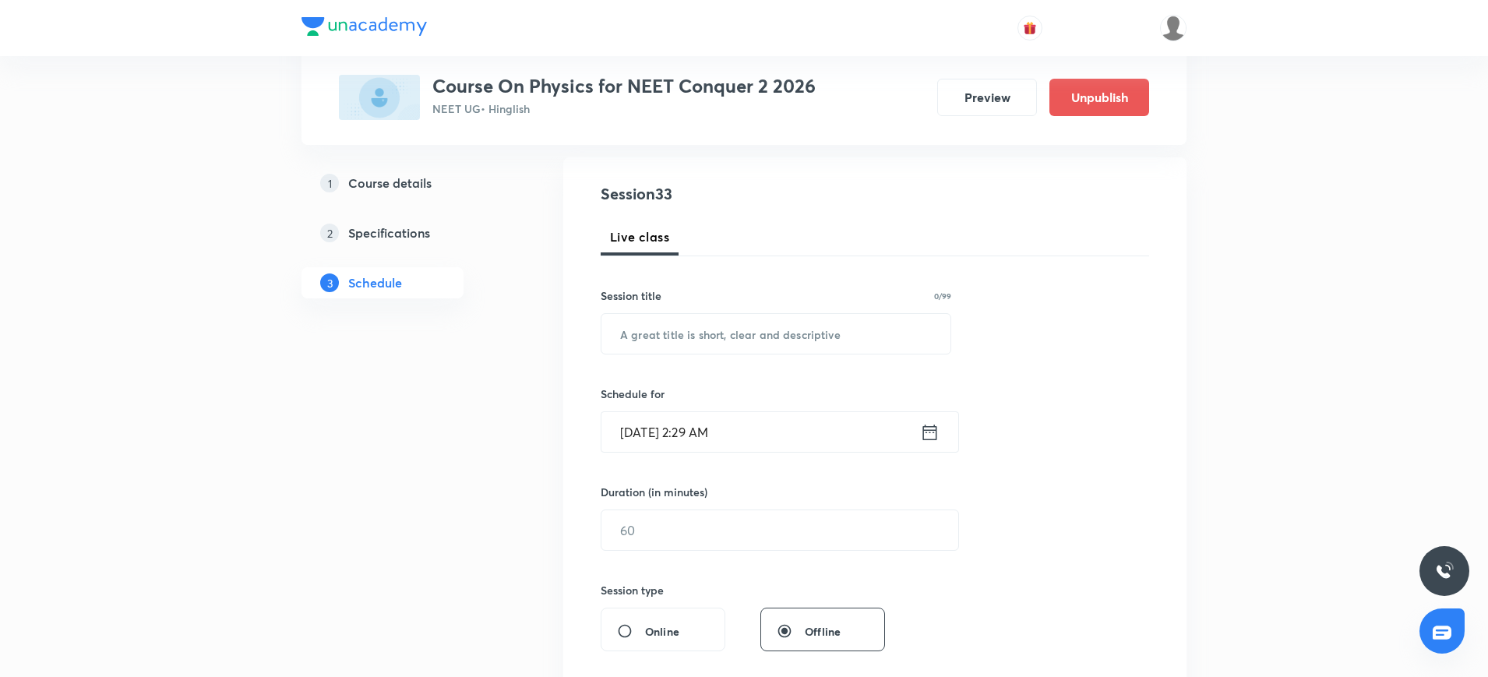
scroll to position [111, 0]
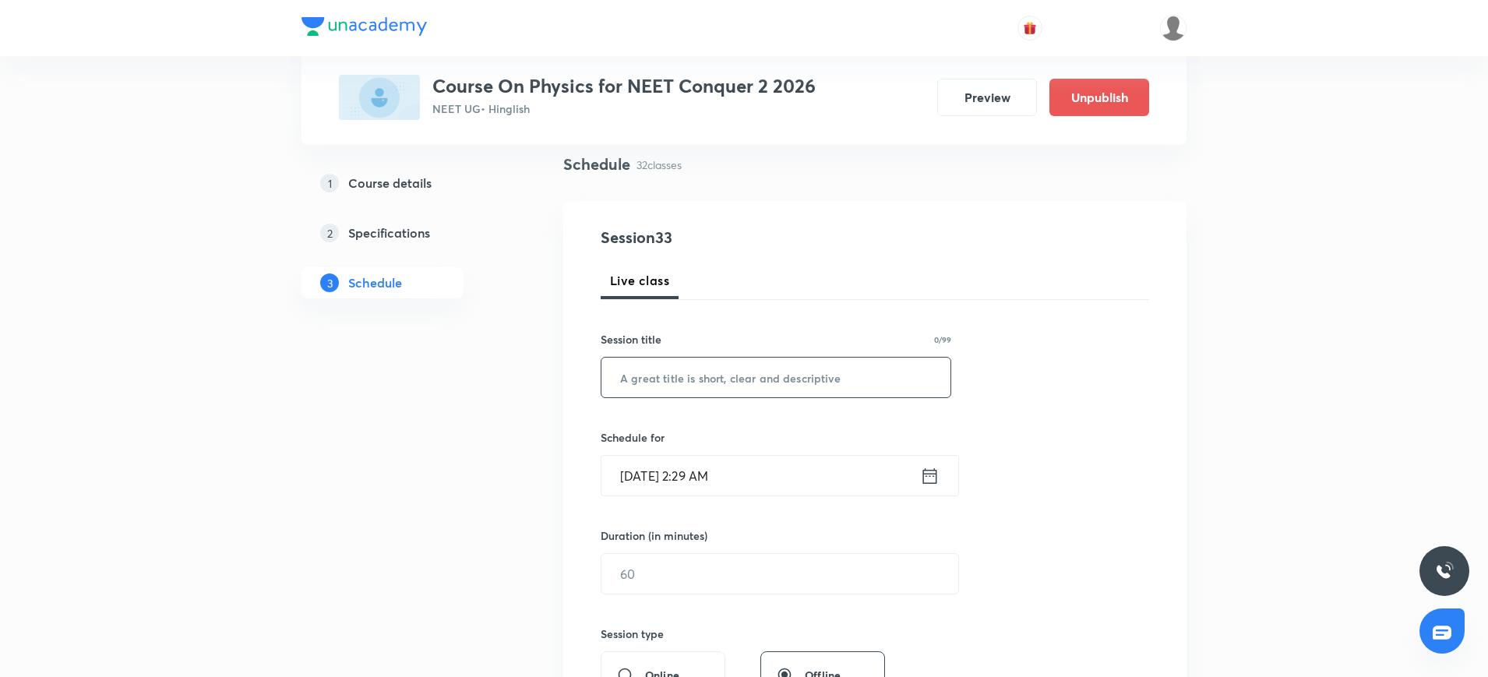
click at [655, 385] on input "text" at bounding box center [775, 378] width 349 height 40
paste input "Circular Motion"
type input "Circular Motion"
click at [935, 474] on icon at bounding box center [929, 476] width 19 height 22
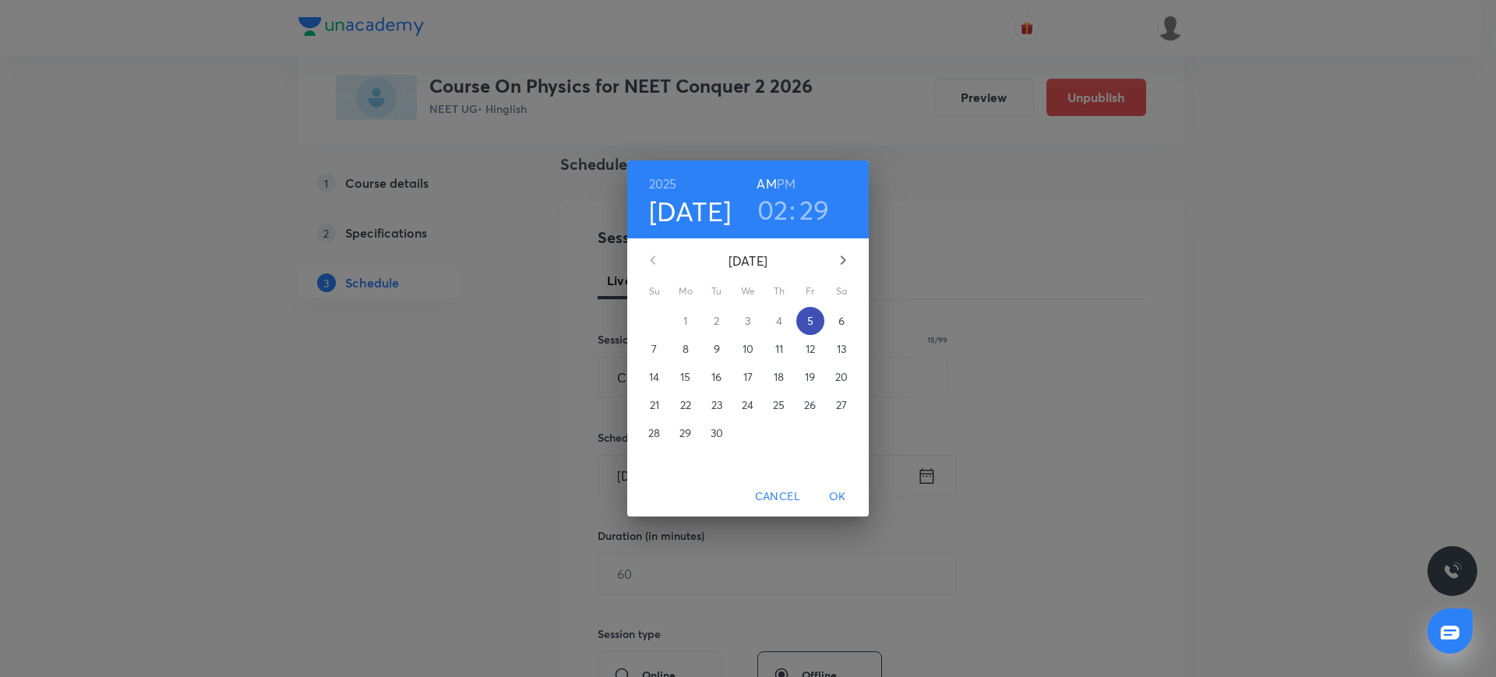
click at [809, 316] on p "5" at bounding box center [810, 321] width 6 height 16
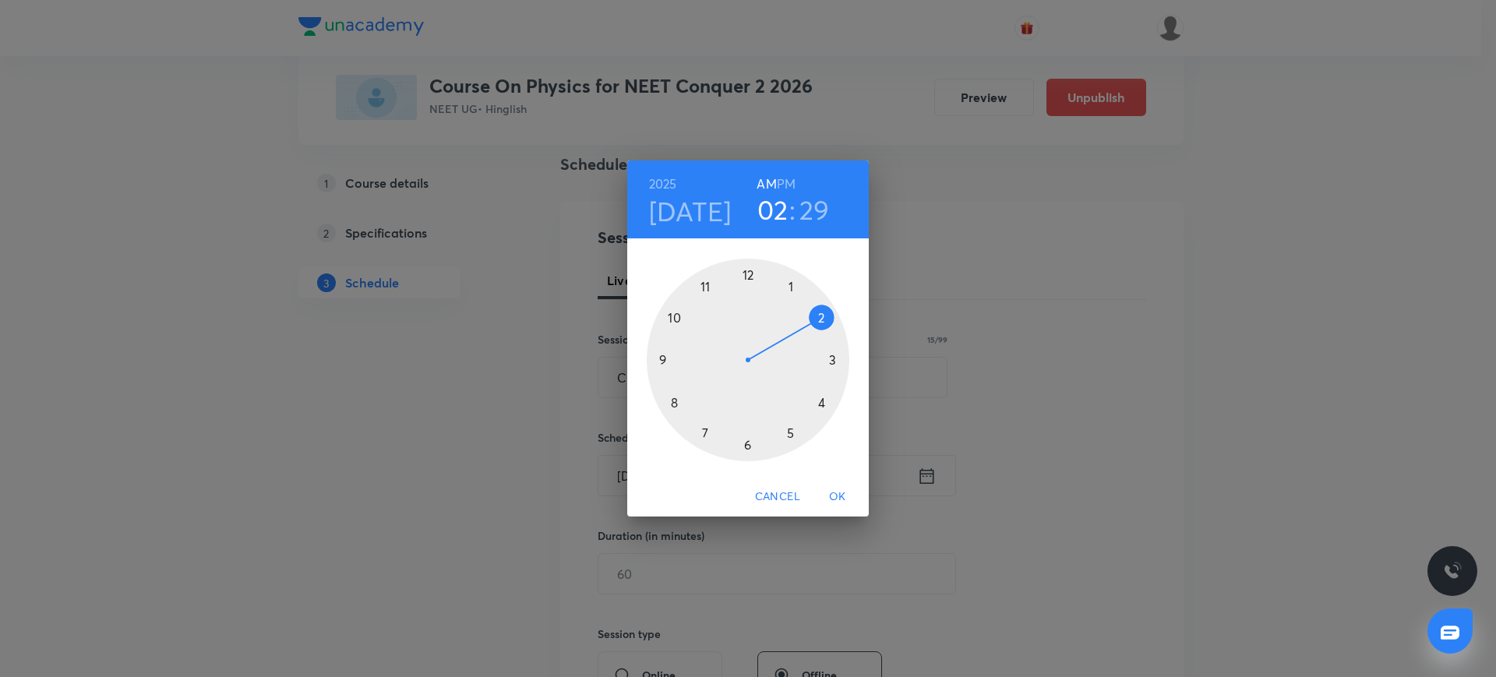
click at [832, 358] on div at bounding box center [748, 360] width 203 height 203
click at [788, 184] on h6 "PM" at bounding box center [786, 184] width 19 height 22
click at [831, 358] on div at bounding box center [748, 360] width 203 height 203
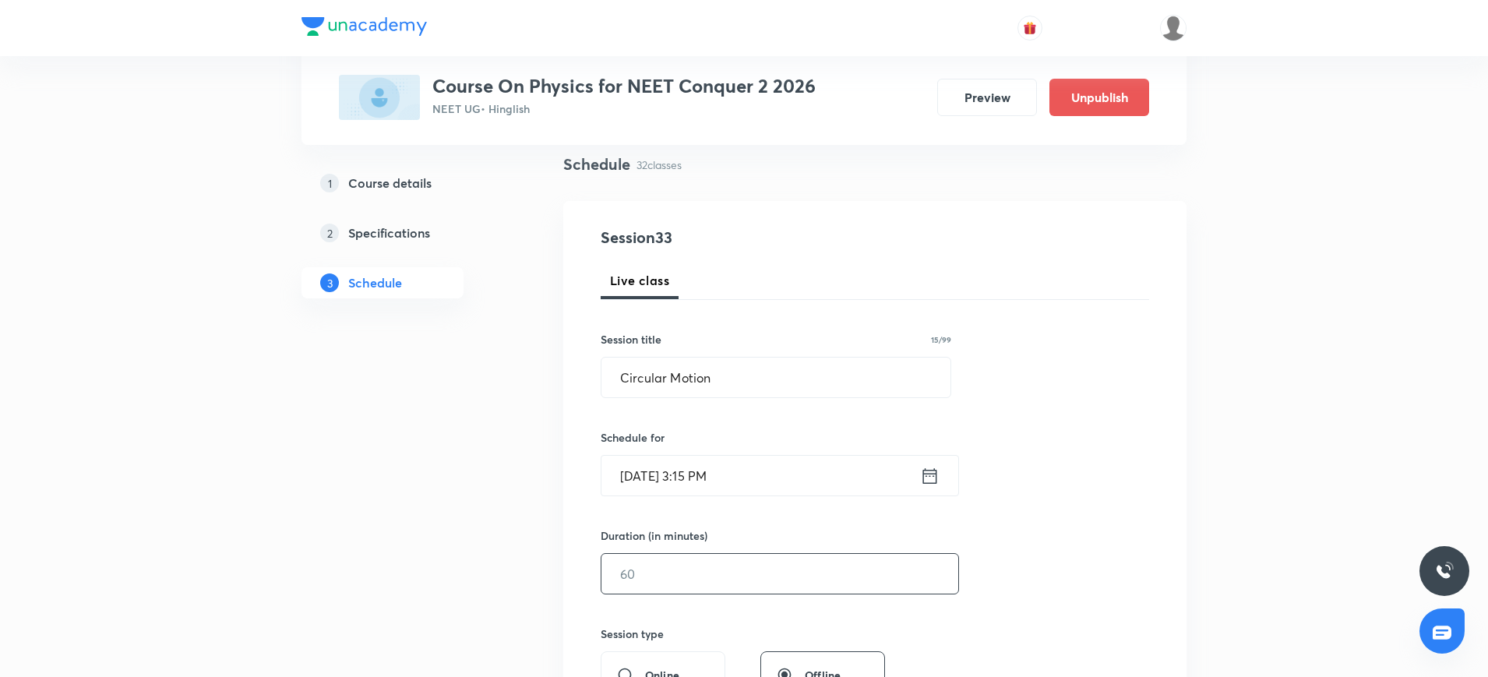
click at [711, 574] on input "text" at bounding box center [779, 574] width 357 height 40
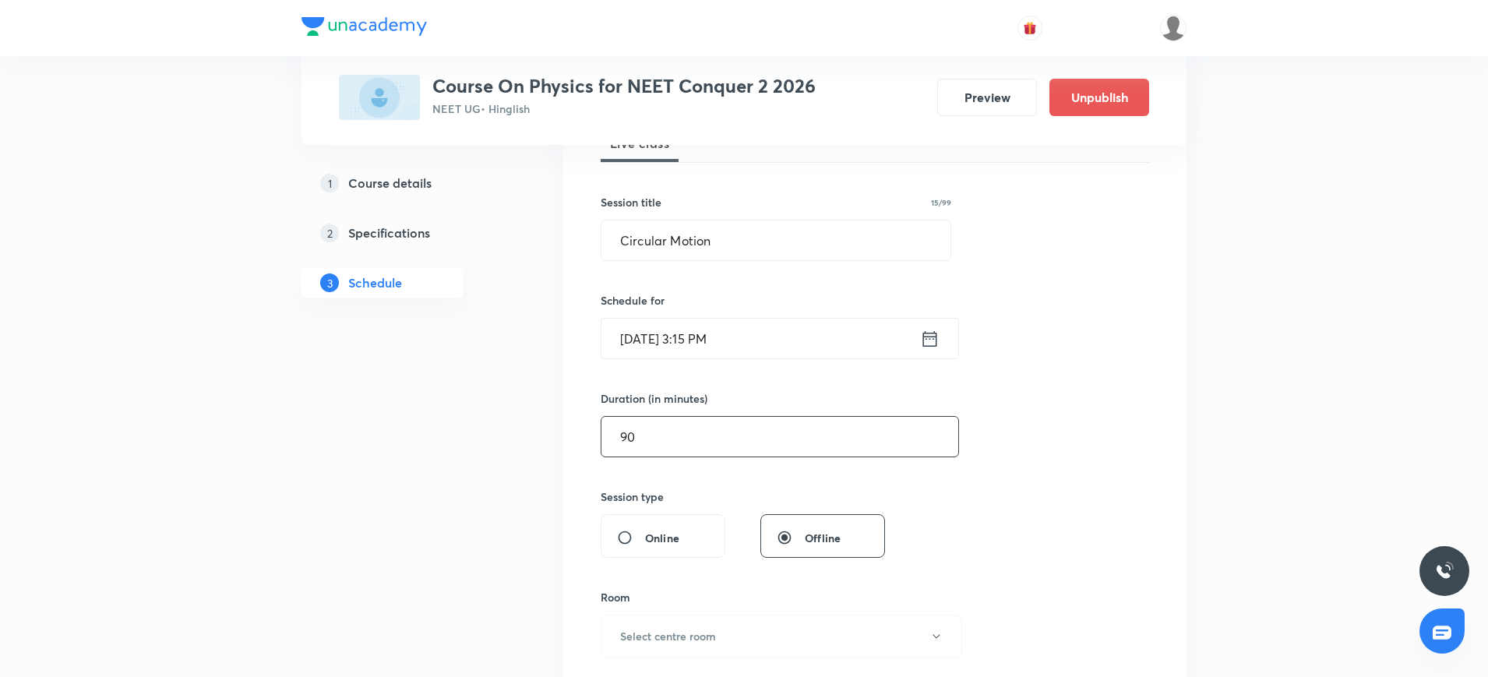
scroll to position [286, 0]
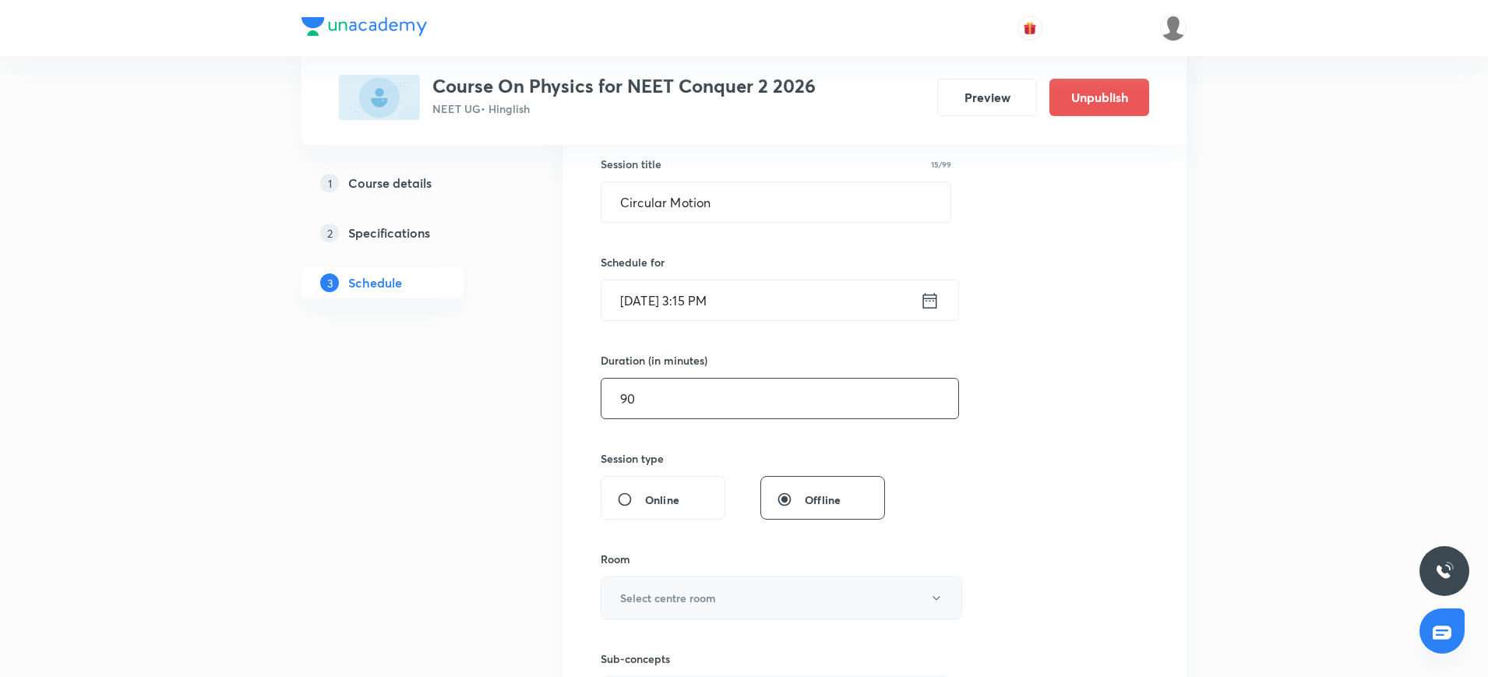
type input "90"
click at [700, 606] on button "Select centre room" at bounding box center [781, 597] width 361 height 43
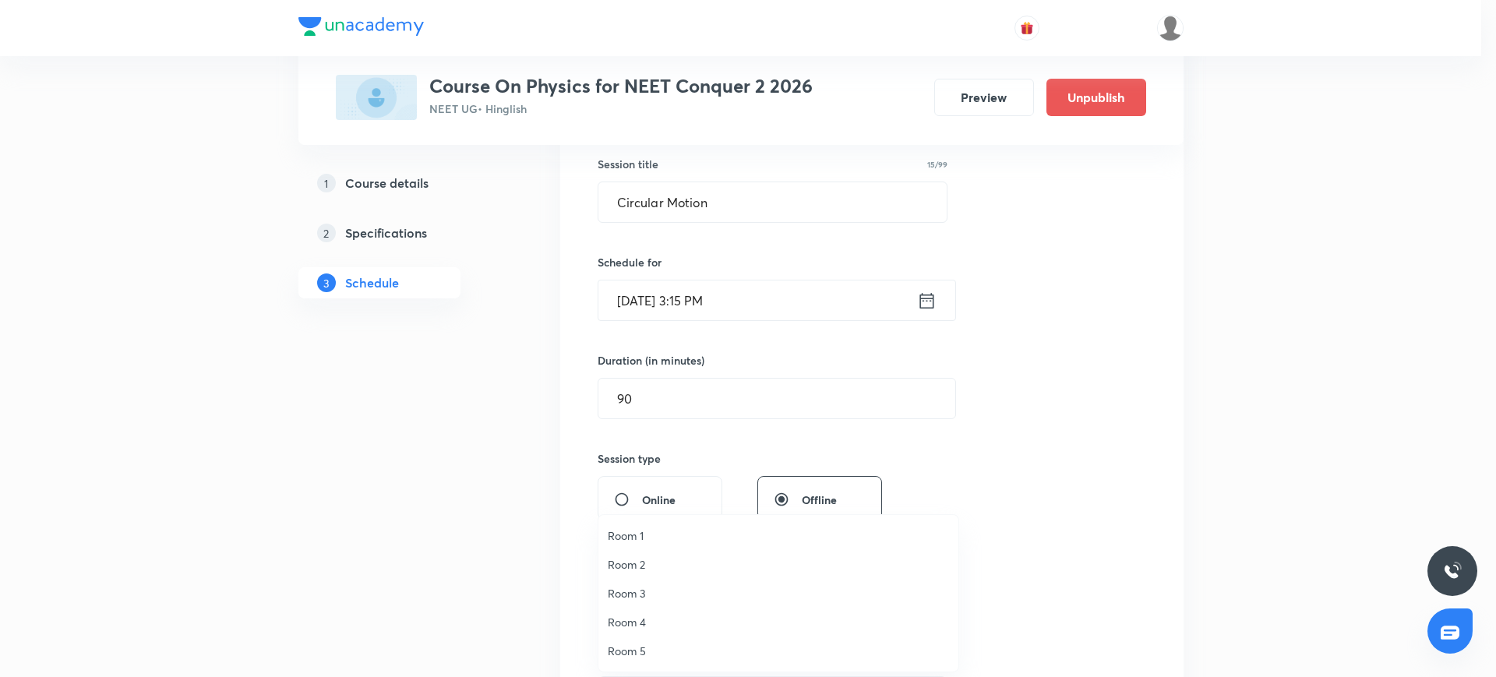
click at [634, 561] on span "Room 2" at bounding box center [778, 564] width 341 height 16
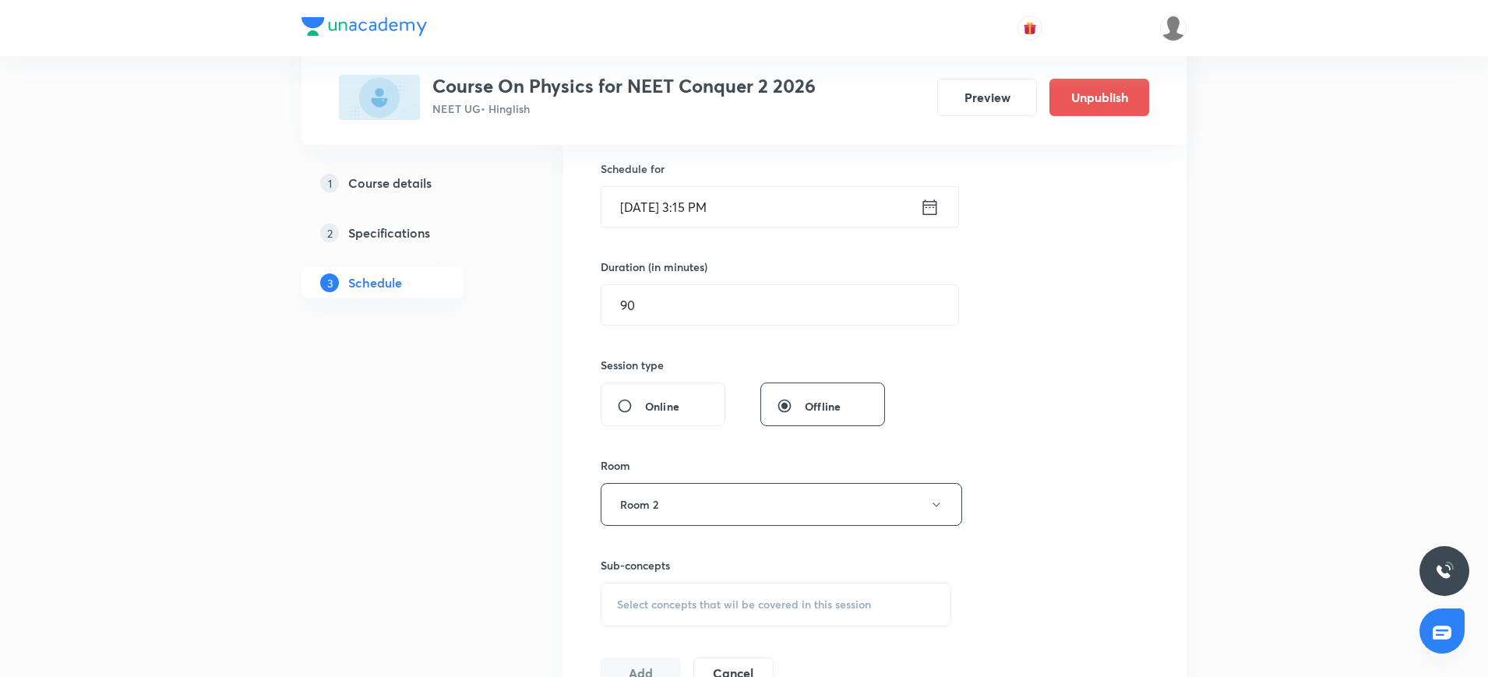
scroll to position [438, 0]
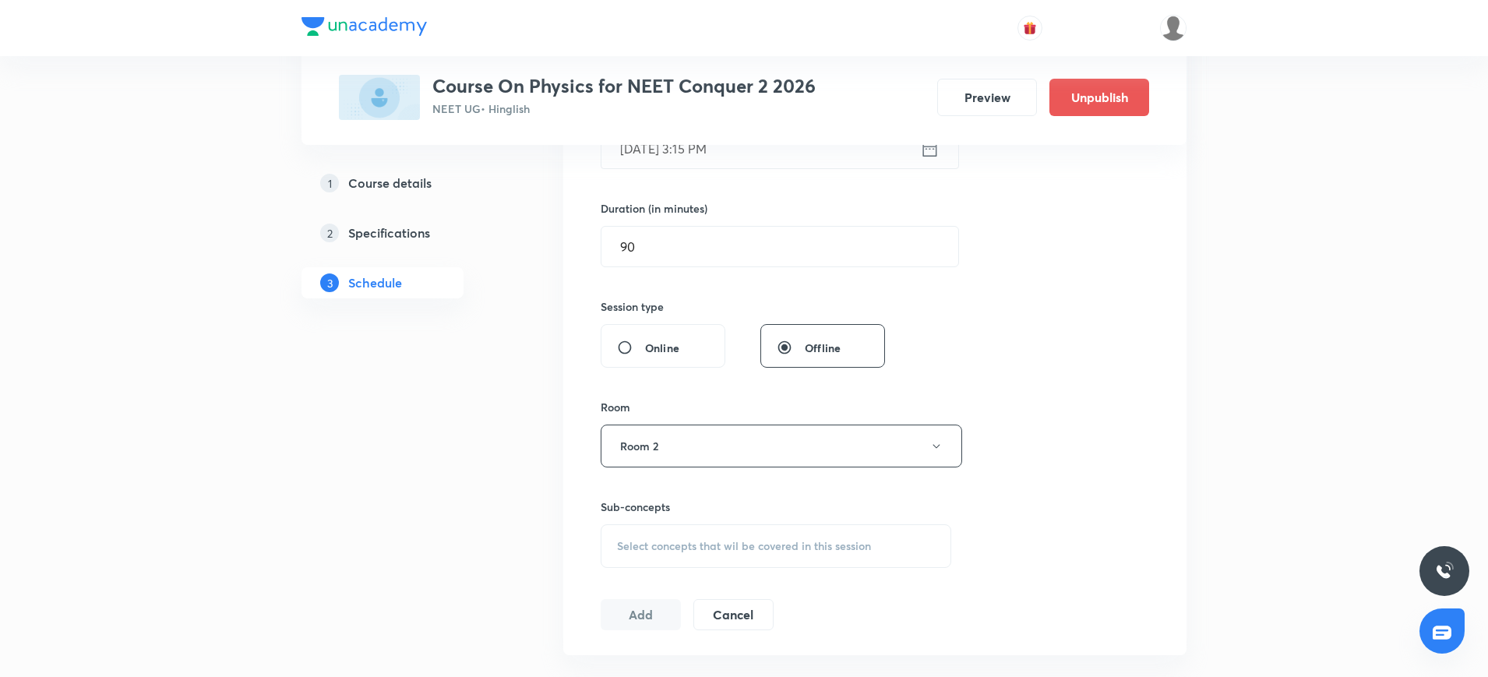
click at [634, 561] on div "Select concepts that wil be covered in this session" at bounding box center [776, 546] width 351 height 44
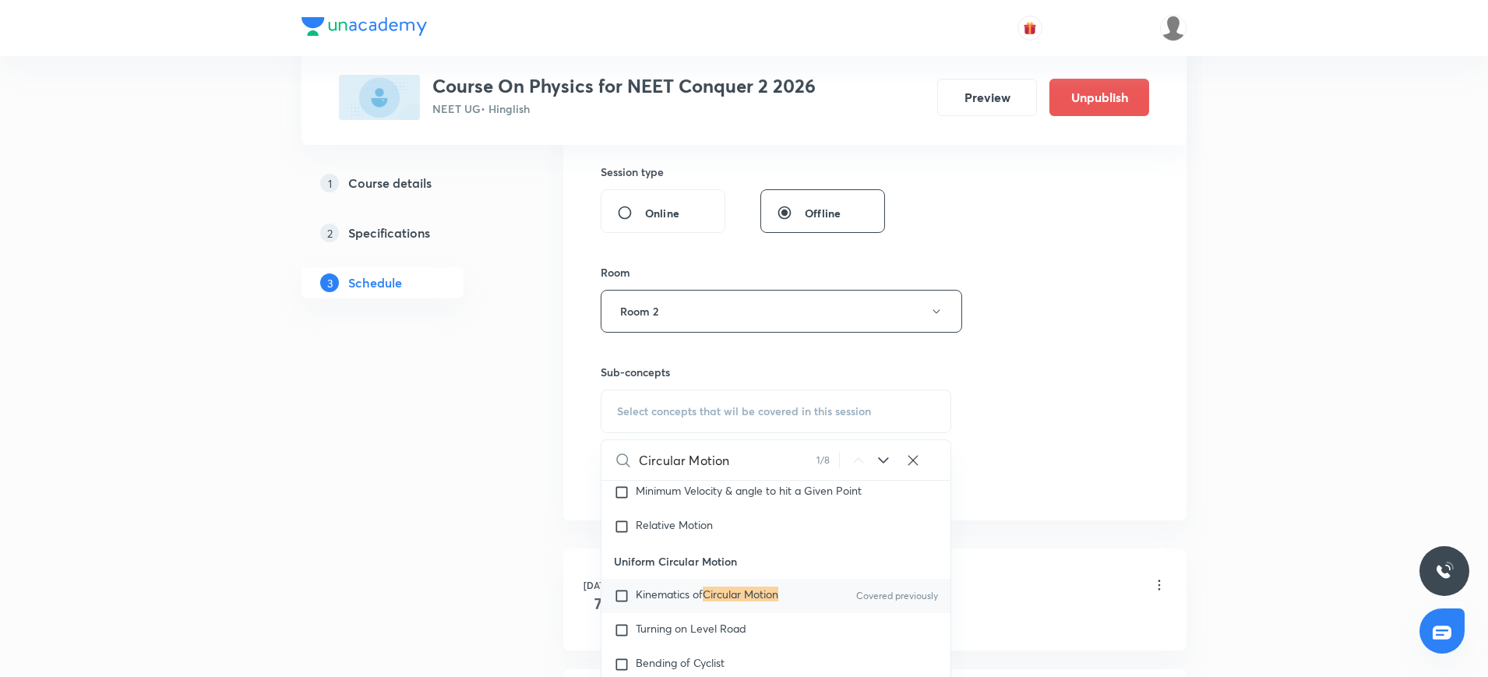
scroll to position [3027, 0]
type input "Circular Motion"
click at [624, 602] on input "checkbox" at bounding box center [625, 595] width 22 height 16
checkbox input "true"
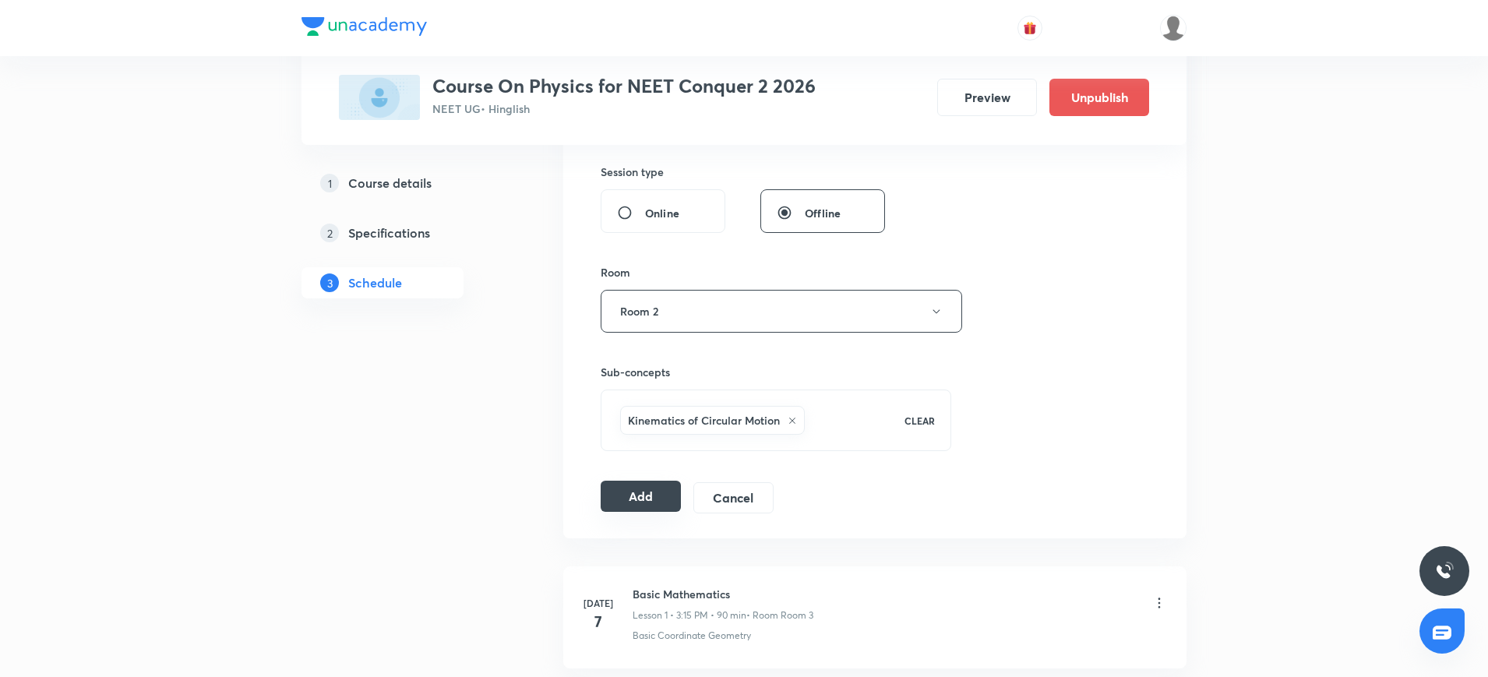
click at [629, 500] on button "Add" at bounding box center [641, 496] width 80 height 31
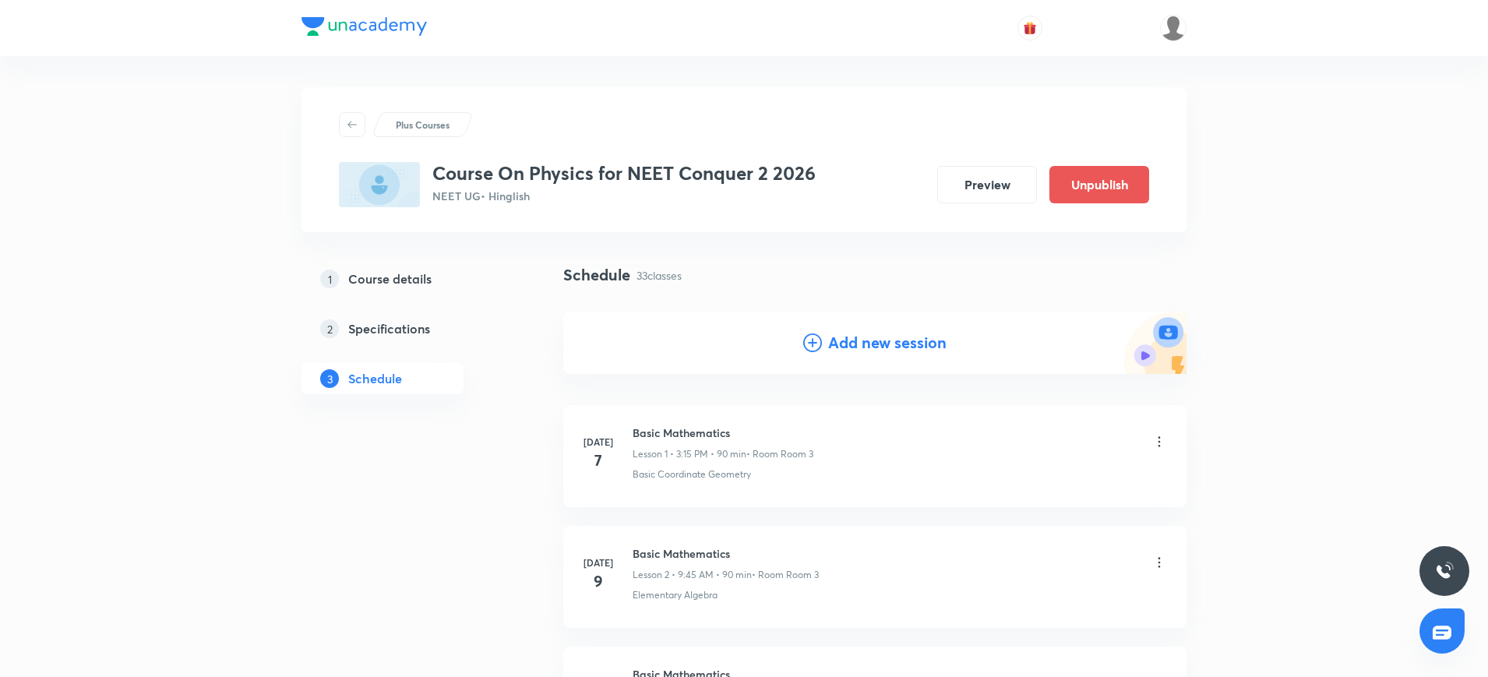
scroll to position [1, 0]
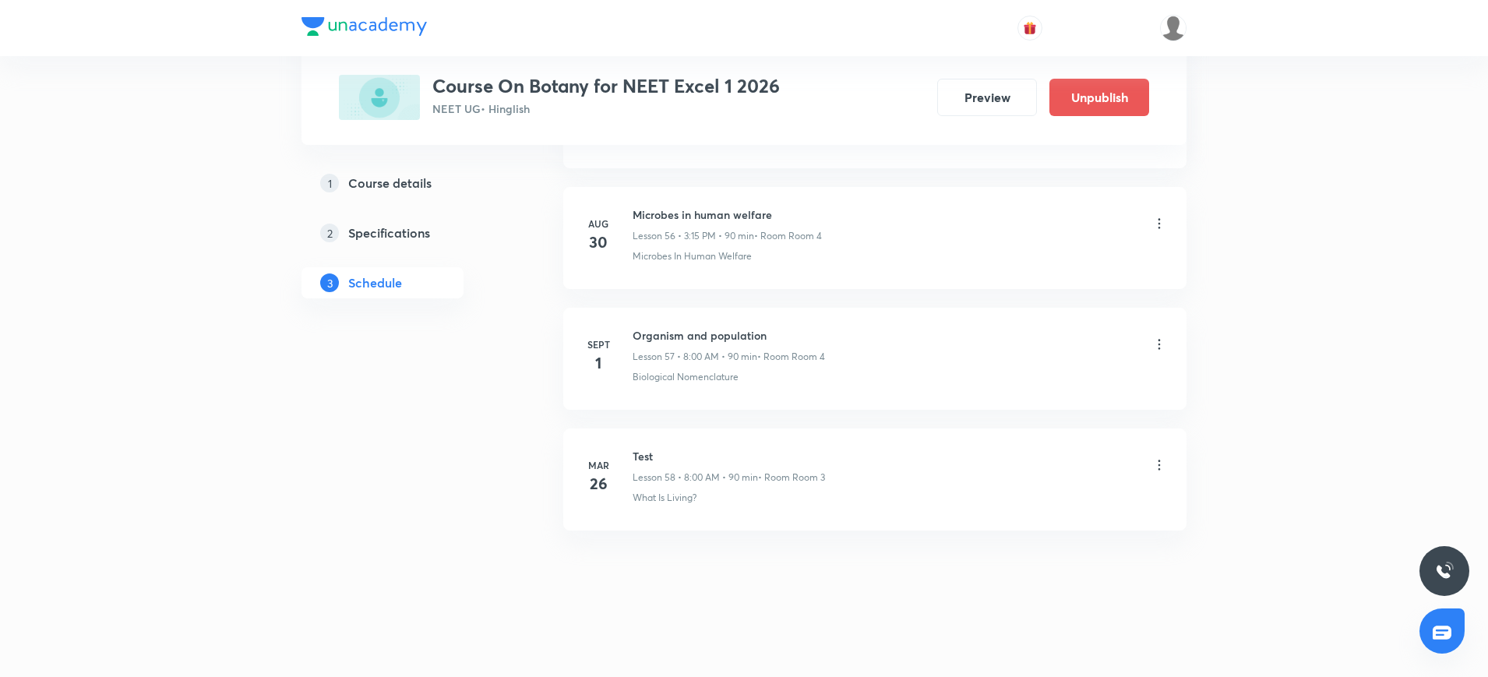
click at [721, 338] on h6 "Organism and population" at bounding box center [729, 335] width 192 height 16
copy h6 "Organism and population"
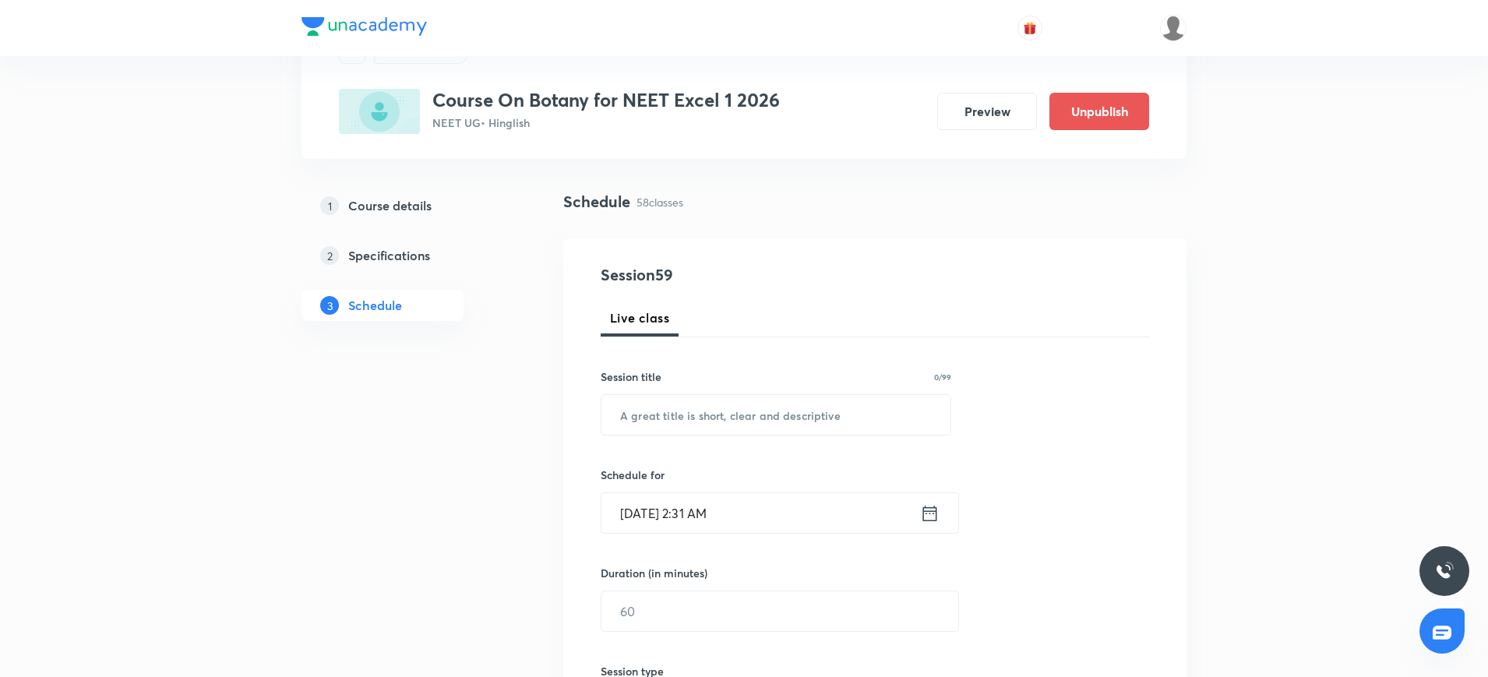
scroll to position [56, 0]
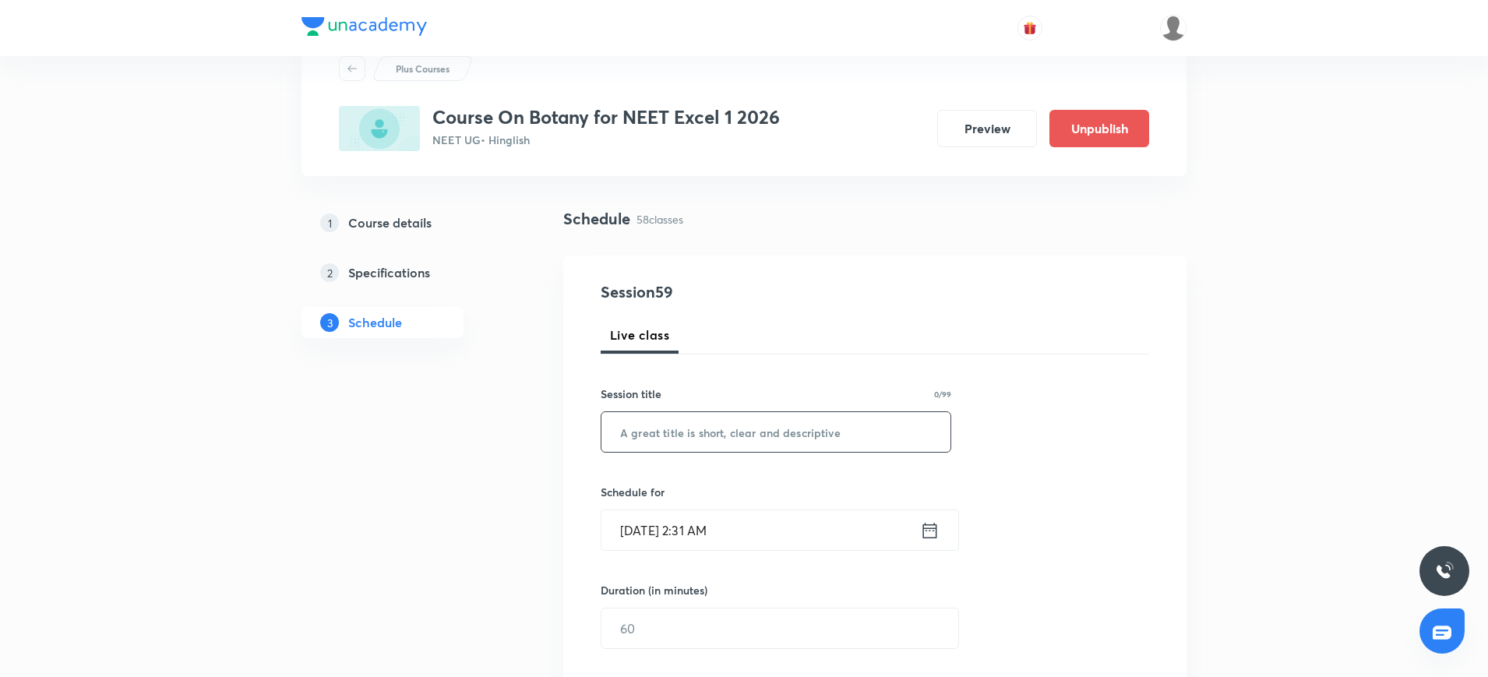
click at [654, 439] on input "text" at bounding box center [775, 432] width 349 height 40
paste input "Organism and population"
type input "Organism and population"
click at [929, 532] on icon at bounding box center [929, 531] width 19 height 22
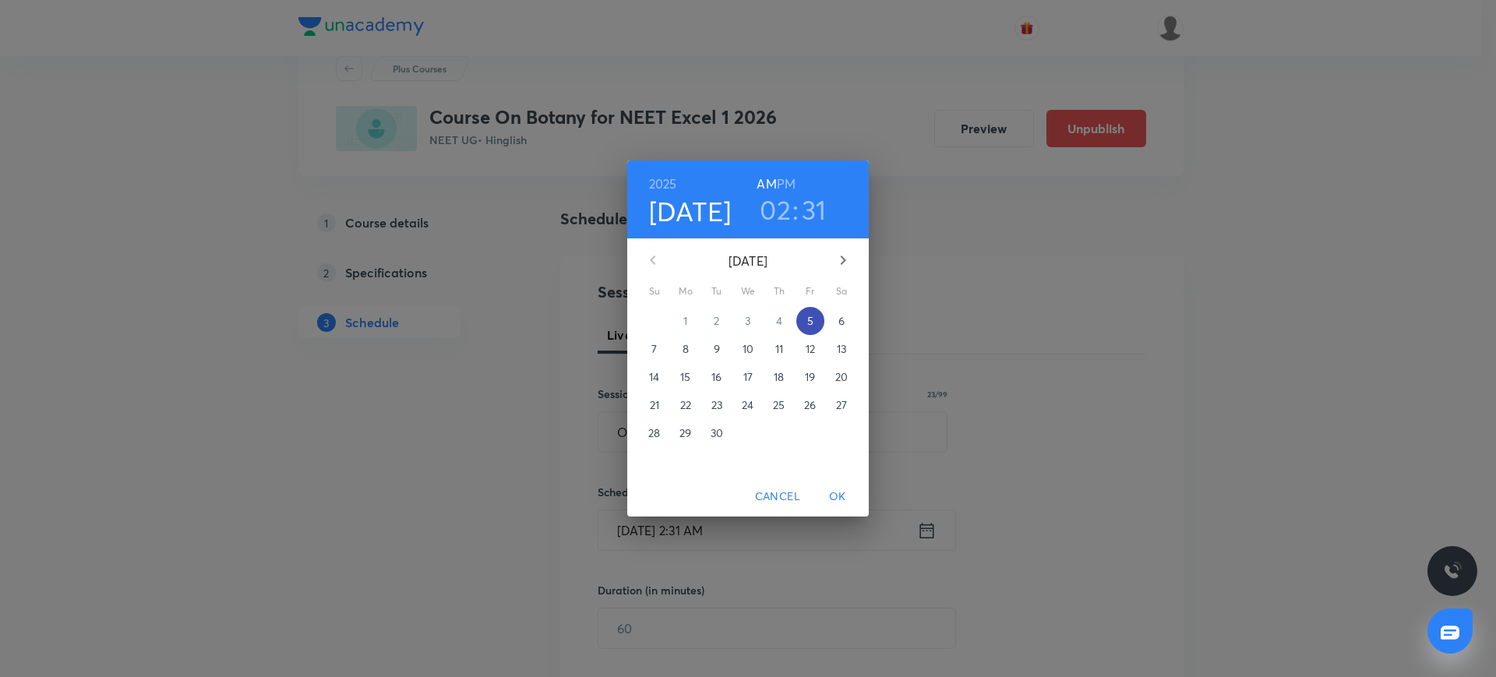
click at [813, 319] on span "5" at bounding box center [810, 321] width 28 height 16
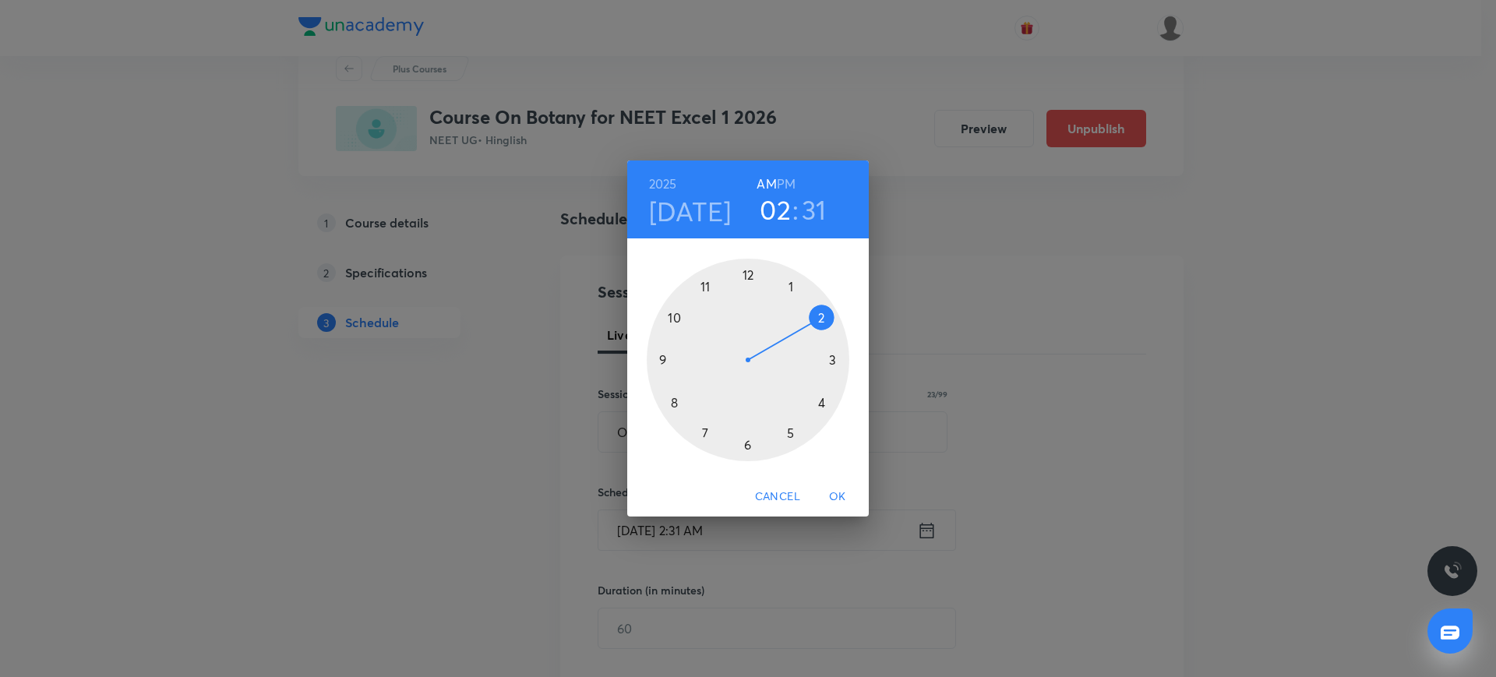
click at [662, 362] on div at bounding box center [748, 360] width 203 height 203
click at [667, 359] on div at bounding box center [748, 360] width 203 height 203
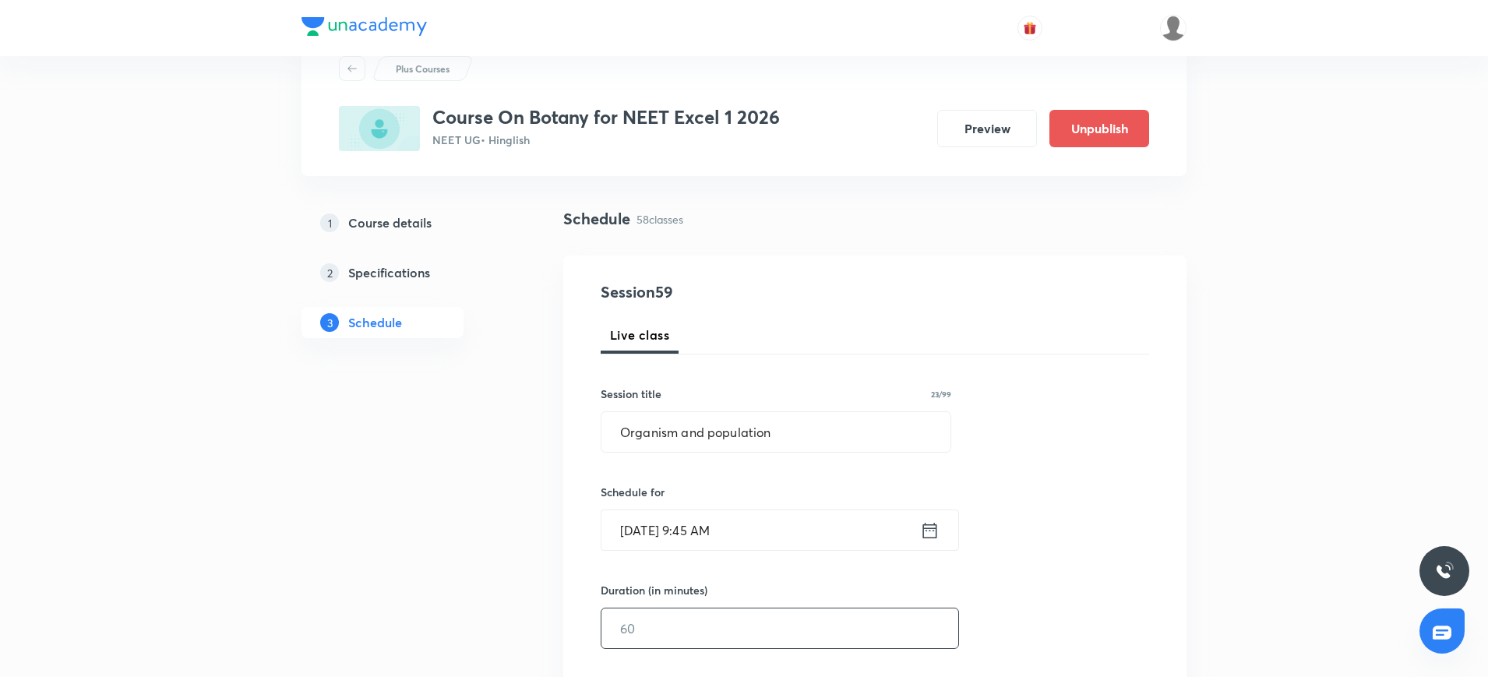
click at [640, 623] on input "text" at bounding box center [779, 628] width 357 height 40
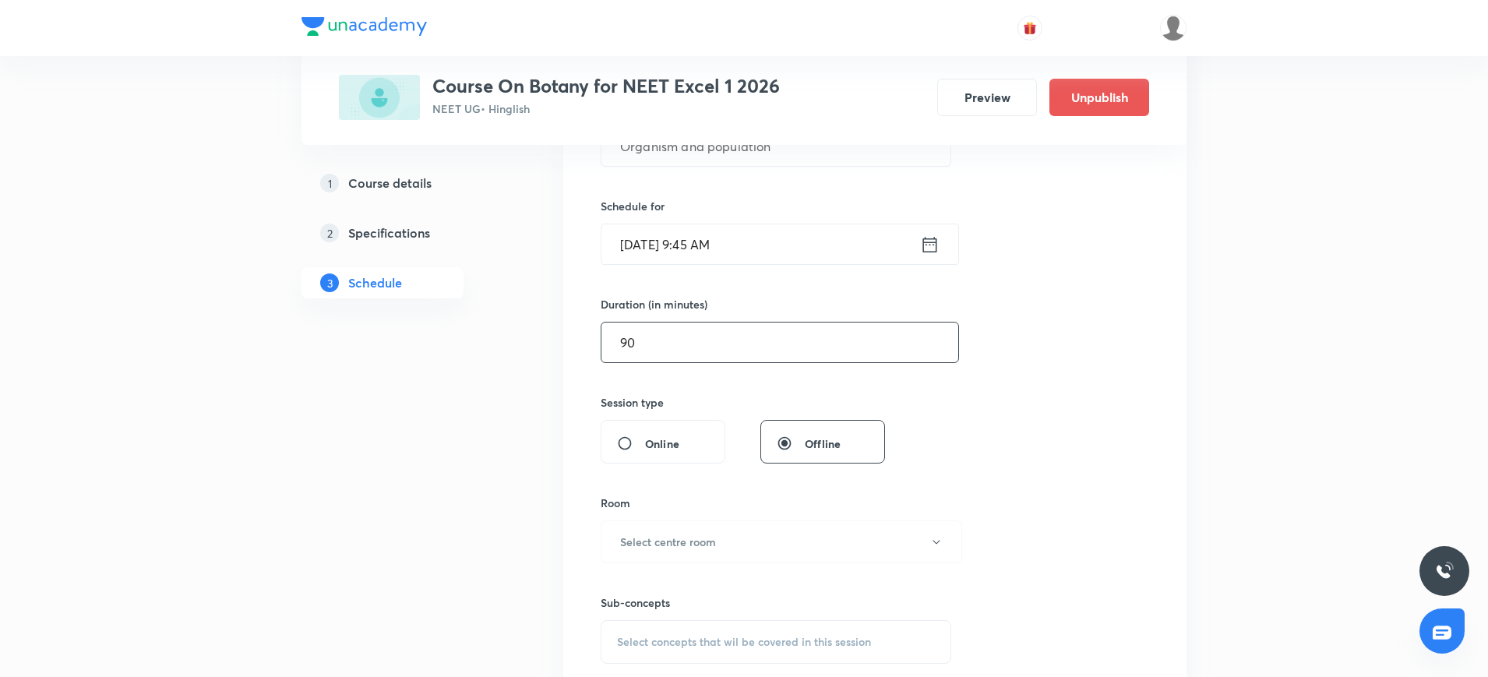
scroll to position [343, 0]
type input "90"
click at [670, 530] on button "Select centre room" at bounding box center [781, 541] width 361 height 43
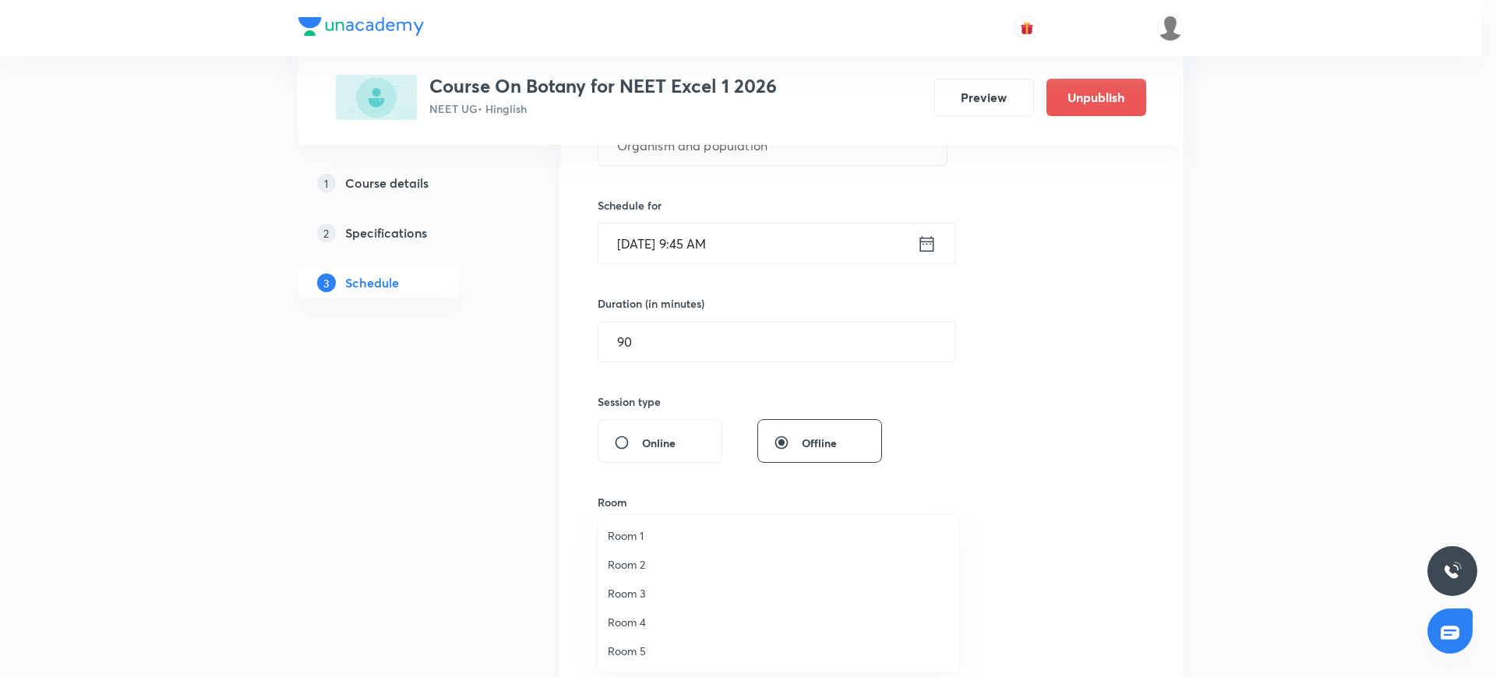
click at [636, 624] on span "Room 4" at bounding box center [778, 622] width 341 height 16
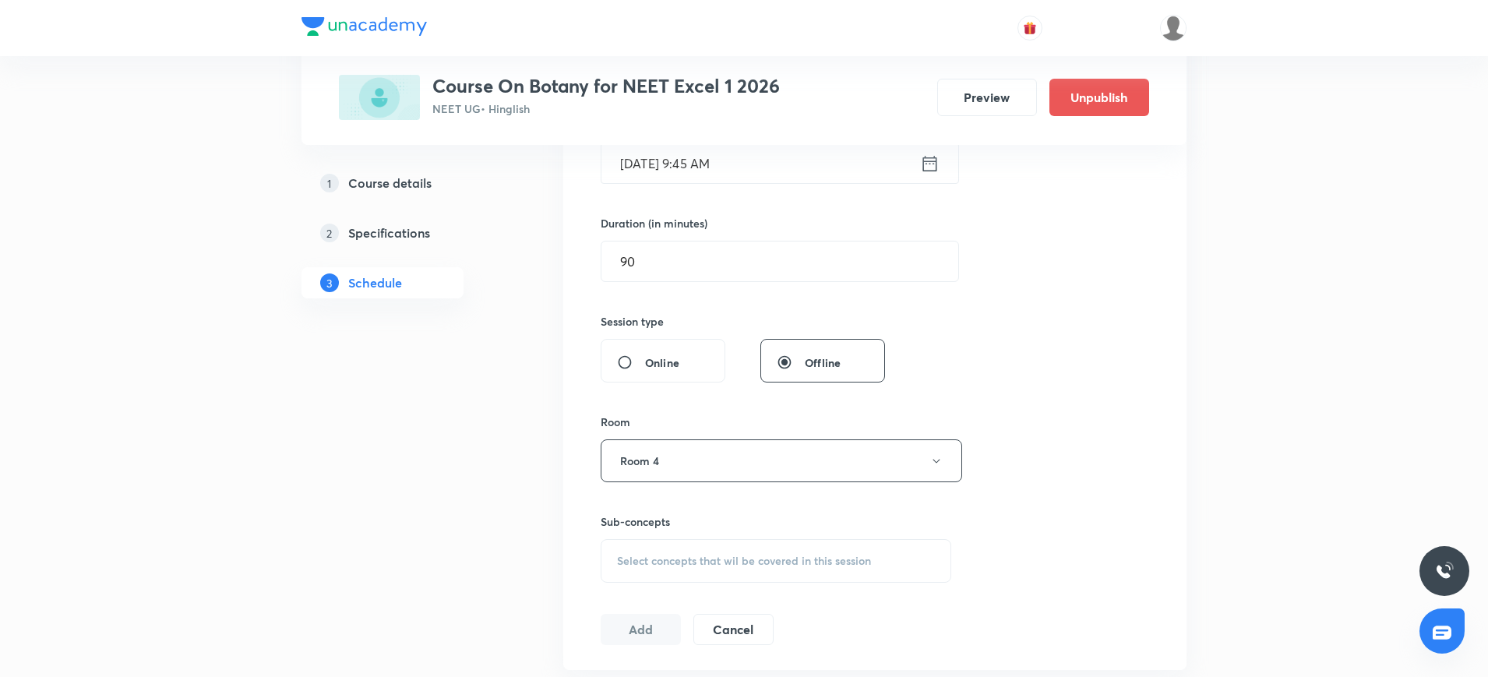
scroll to position [421, 0]
click at [633, 560] on span "Select concepts that wil be covered in this session" at bounding box center [744, 563] width 254 height 12
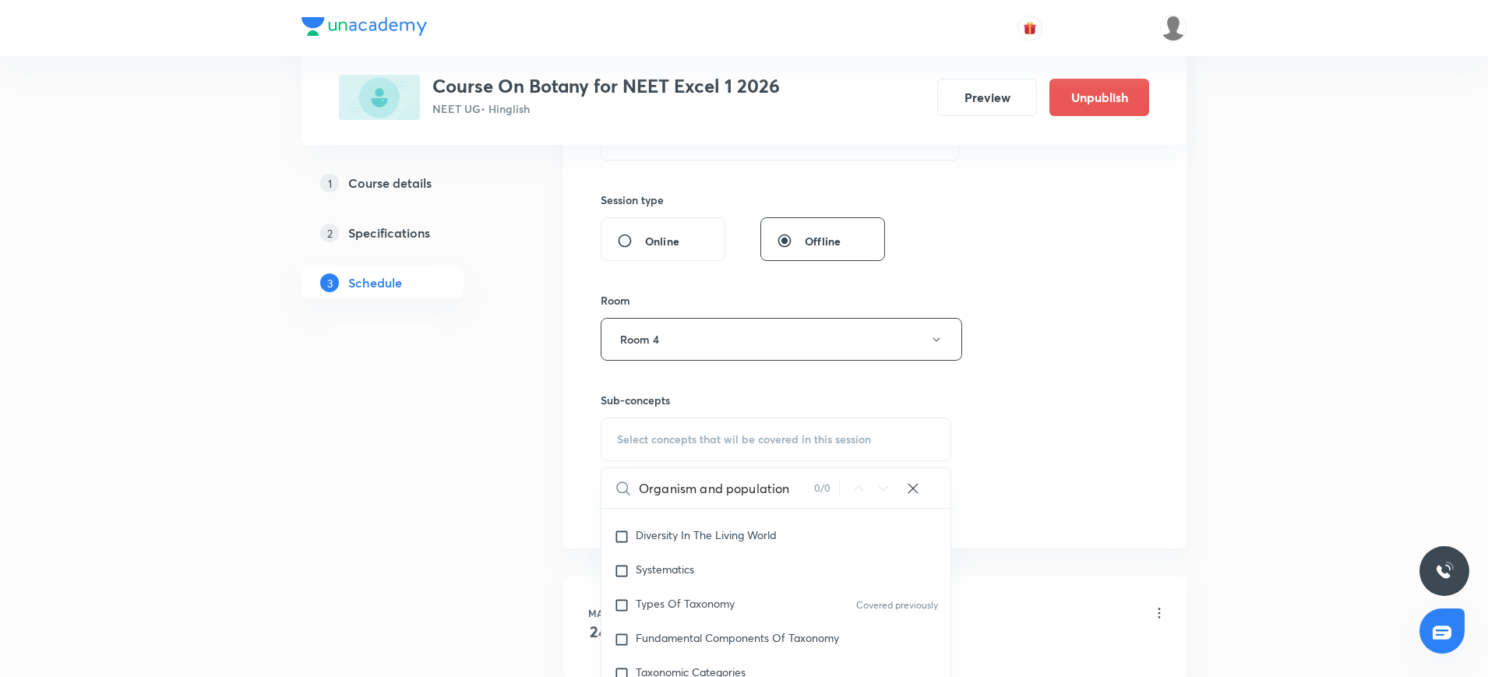
scroll to position [275, 0]
drag, startPoint x: 699, startPoint y: 488, endPoint x: 788, endPoint y: 491, distance: 88.8
click at [788, 491] on input "Organism and population" at bounding box center [726, 488] width 175 height 40
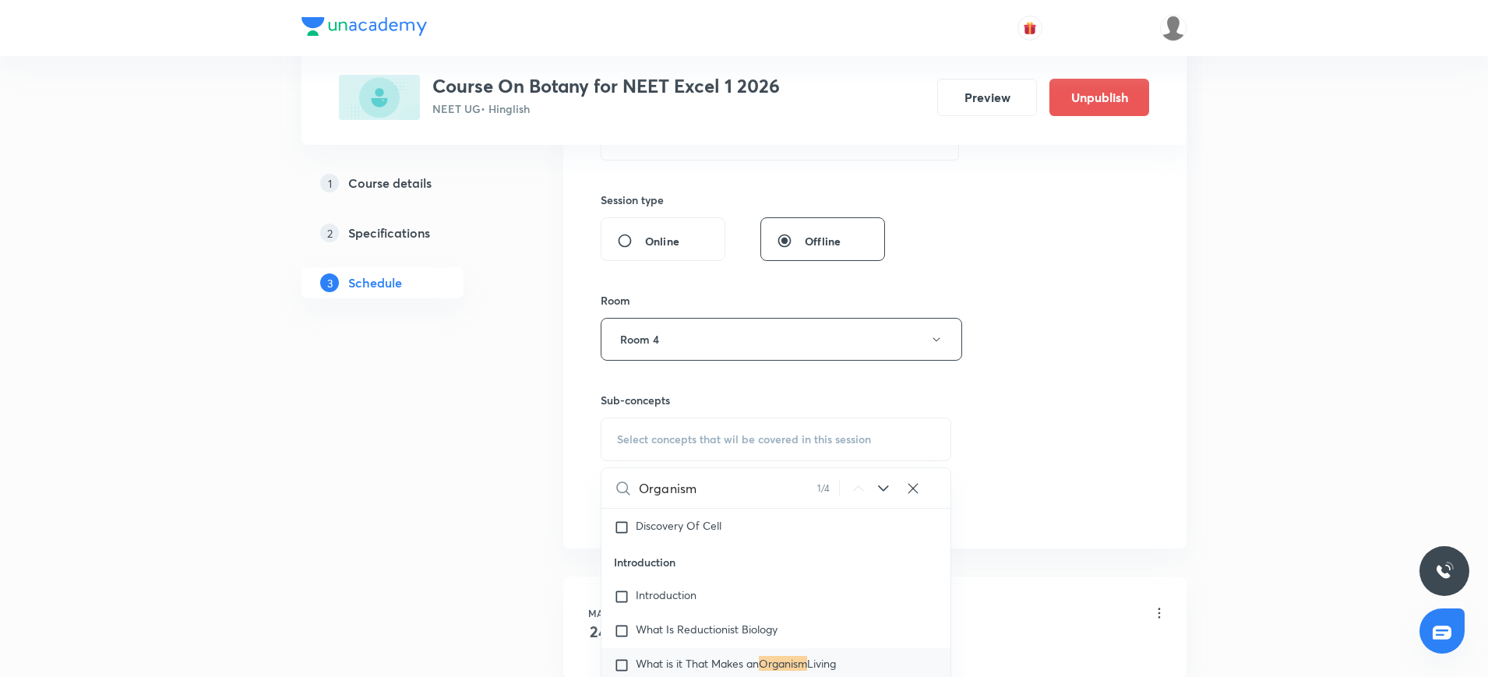
scroll to position [16317, 0]
type input "Organism"
click at [618, 636] on input "checkbox" at bounding box center [625, 629] width 22 height 16
checkbox input "true"
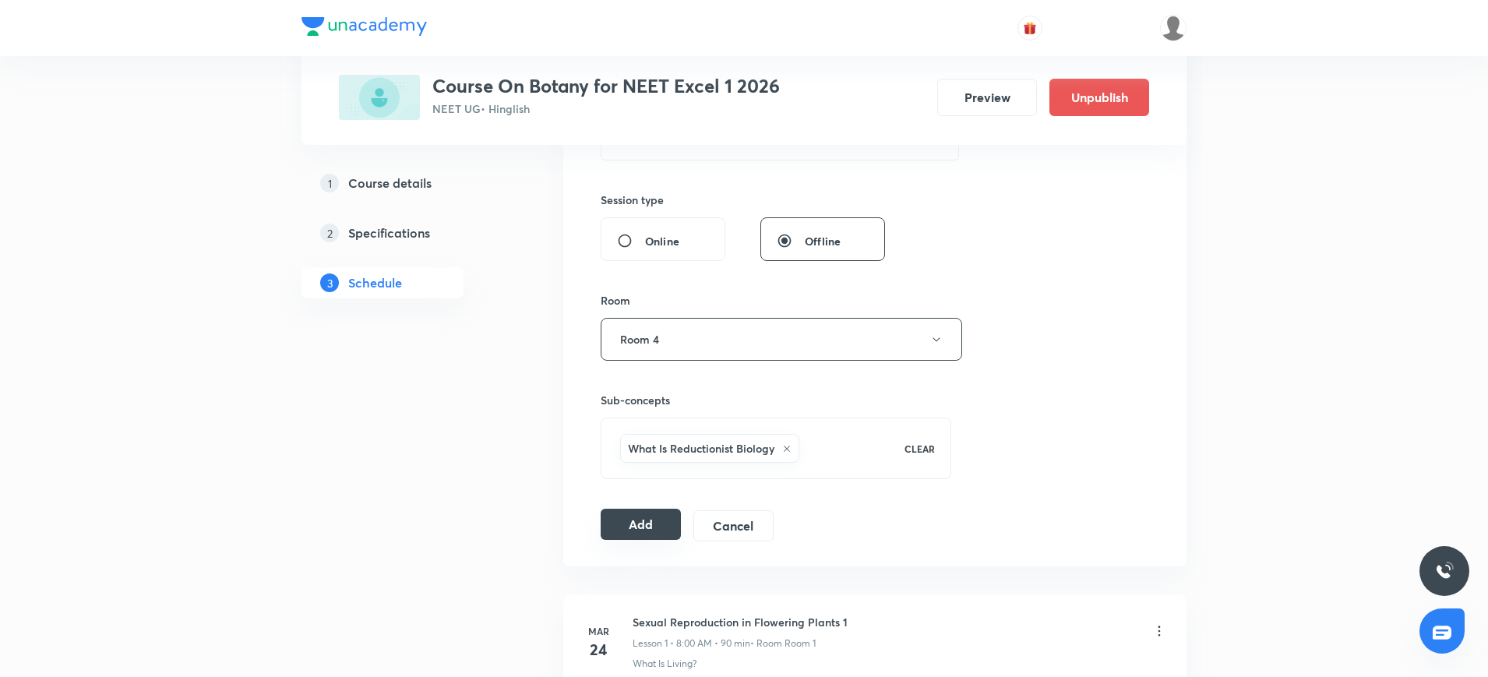
click at [657, 530] on button "Add" at bounding box center [641, 524] width 80 height 31
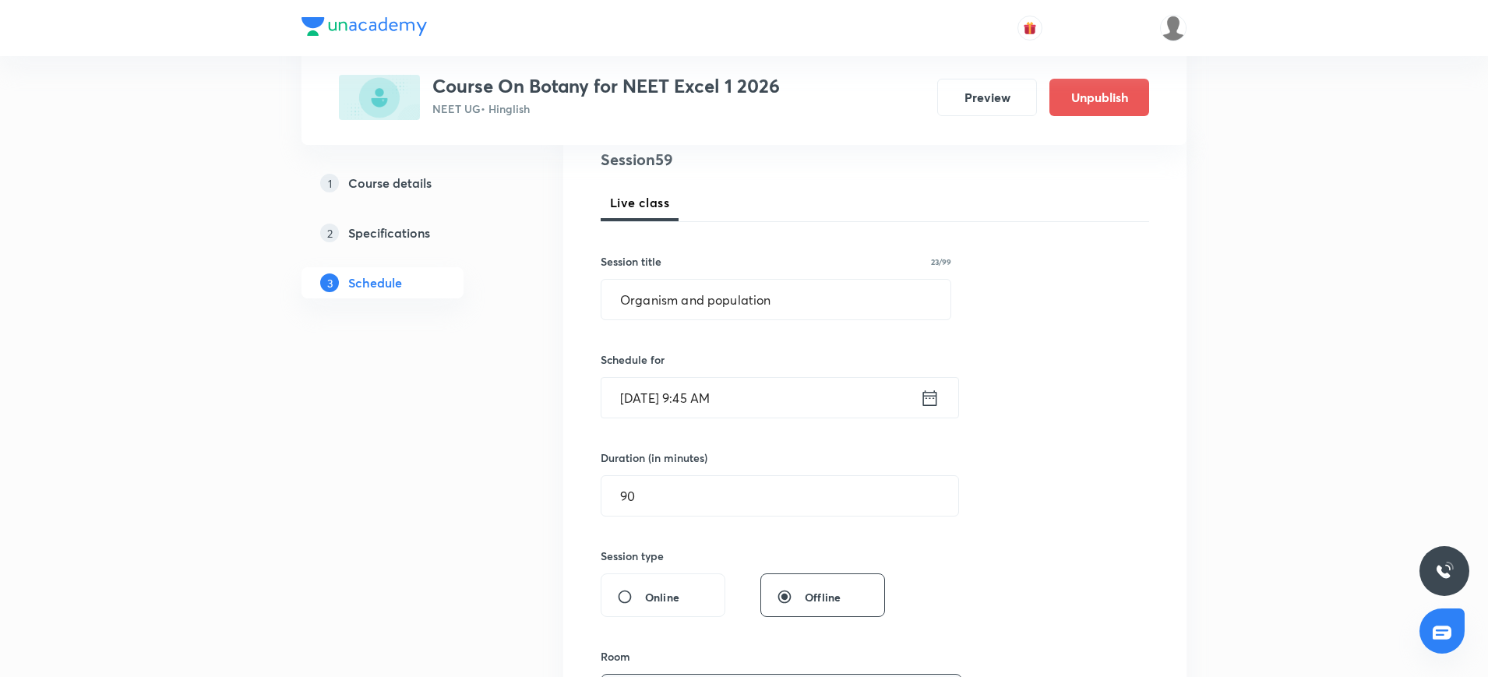
scroll to position [186, 0]
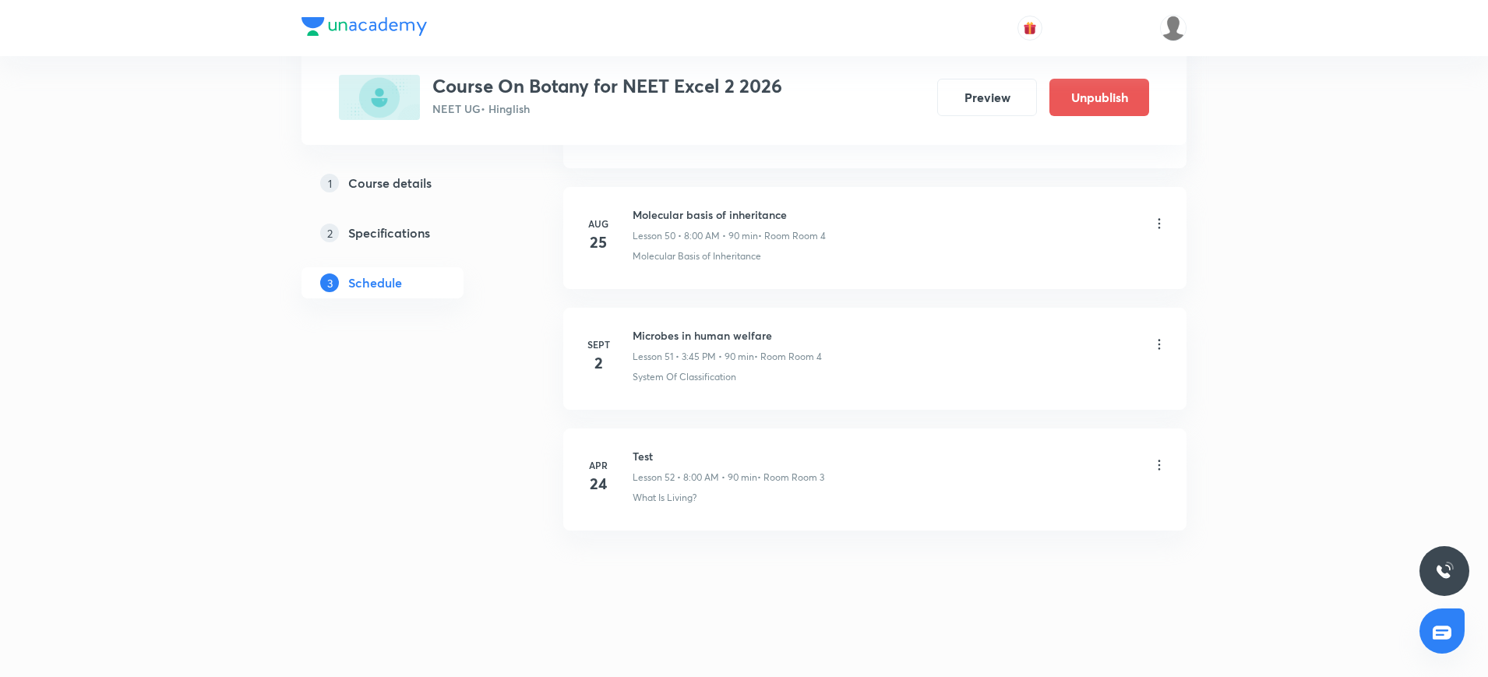
click at [673, 335] on h6 "Microbes in human welfare" at bounding box center [727, 335] width 189 height 16
copy h6 "Microbes in human welfare"
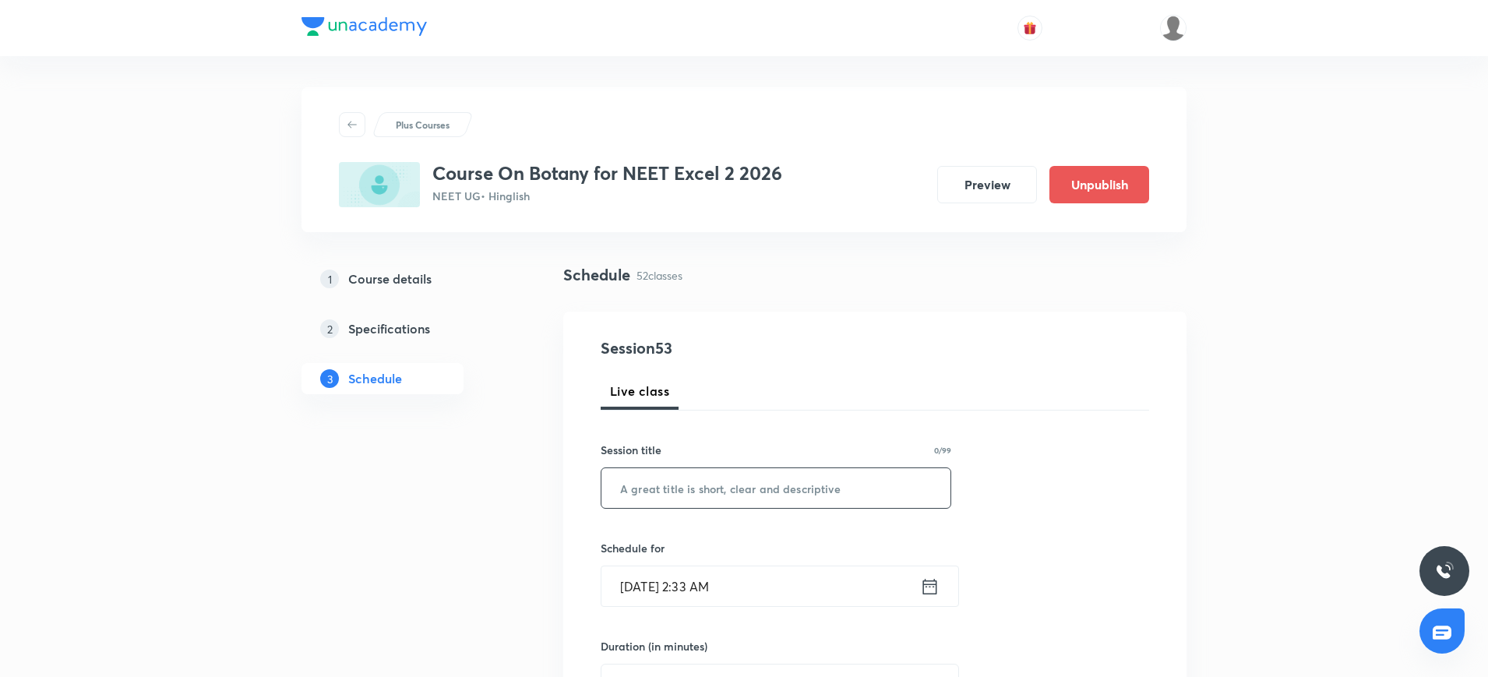
click at [634, 503] on input "text" at bounding box center [775, 488] width 349 height 40
paste input "Microbes in human welfare"
type input "Microbes in human welfare"
click at [922, 583] on icon at bounding box center [929, 587] width 19 height 22
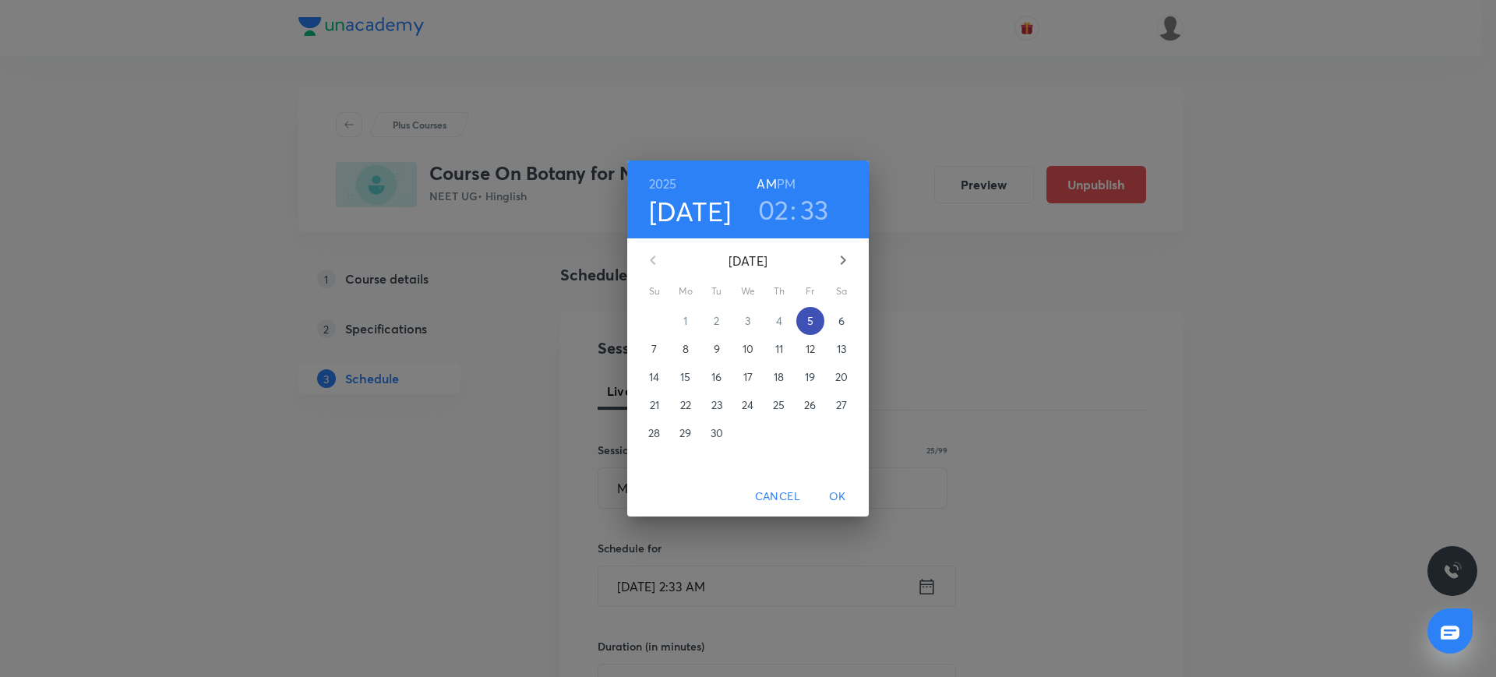
click at [809, 316] on p "5" at bounding box center [810, 321] width 6 height 16
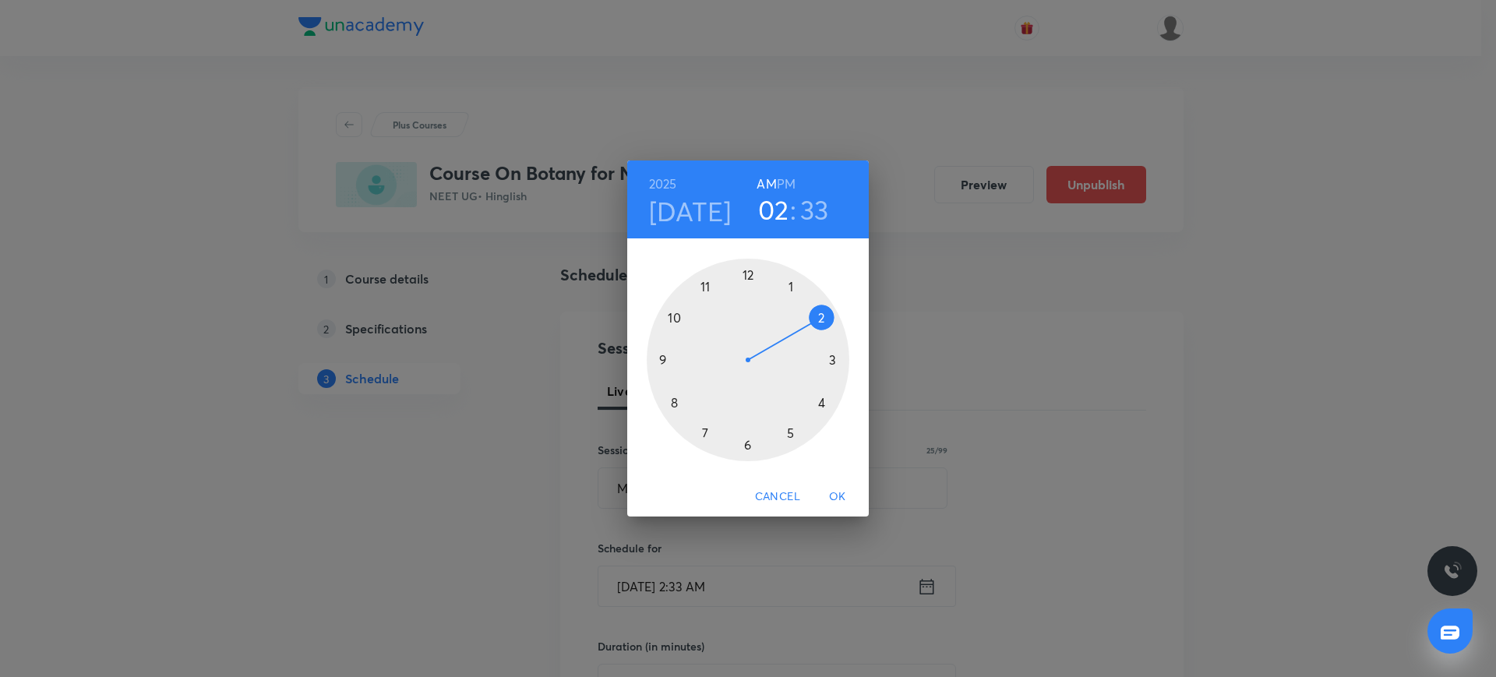
click at [707, 285] on div at bounding box center [748, 360] width 203 height 203
click at [749, 442] on div at bounding box center [748, 360] width 203 height 203
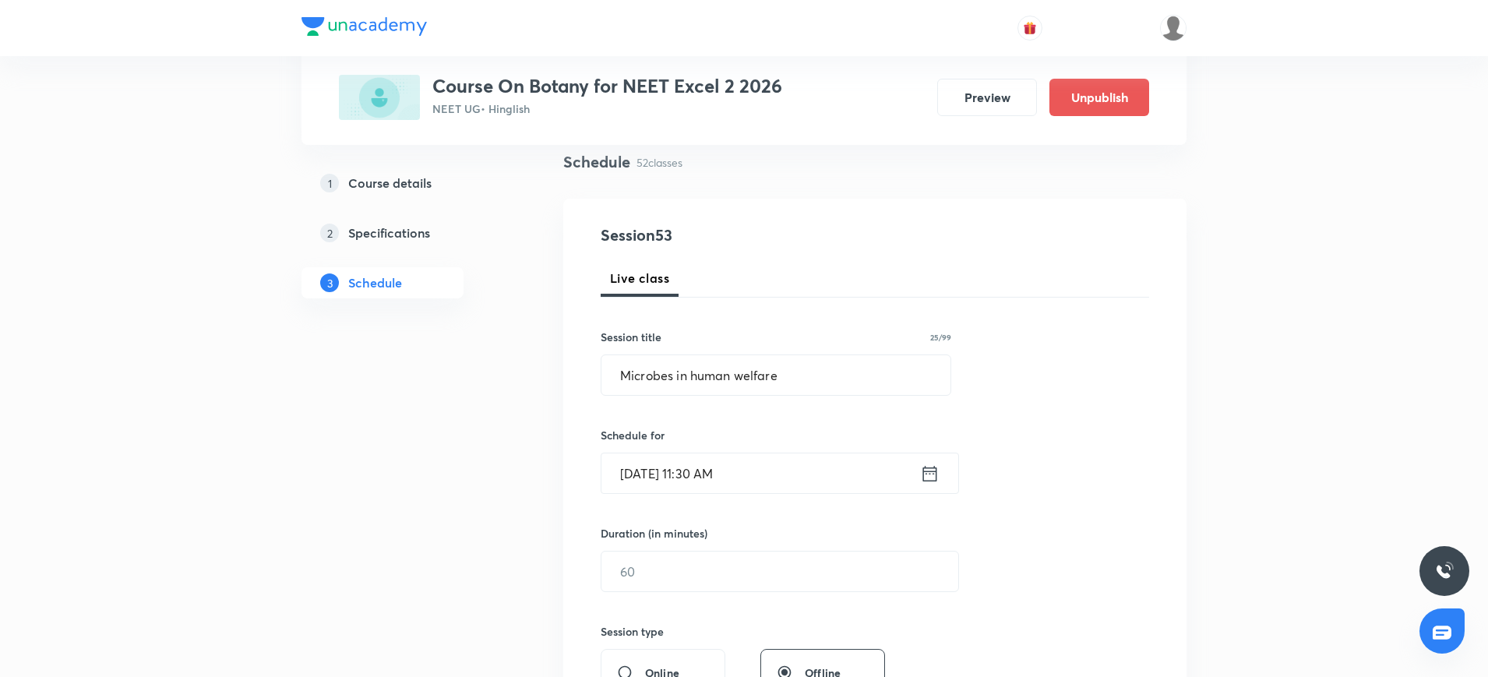
scroll to position [116, 0]
click at [688, 557] on input "text" at bounding box center [779, 568] width 357 height 40
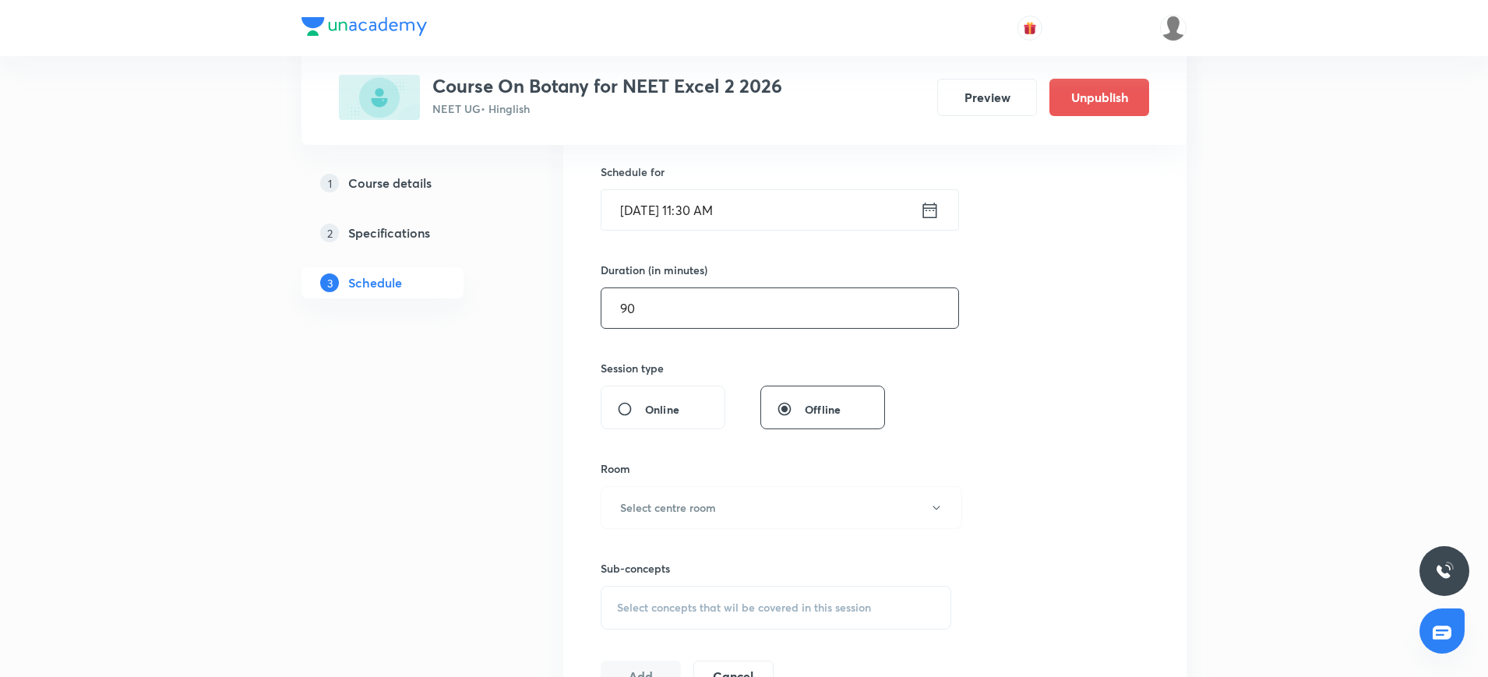
scroll to position [389, 0]
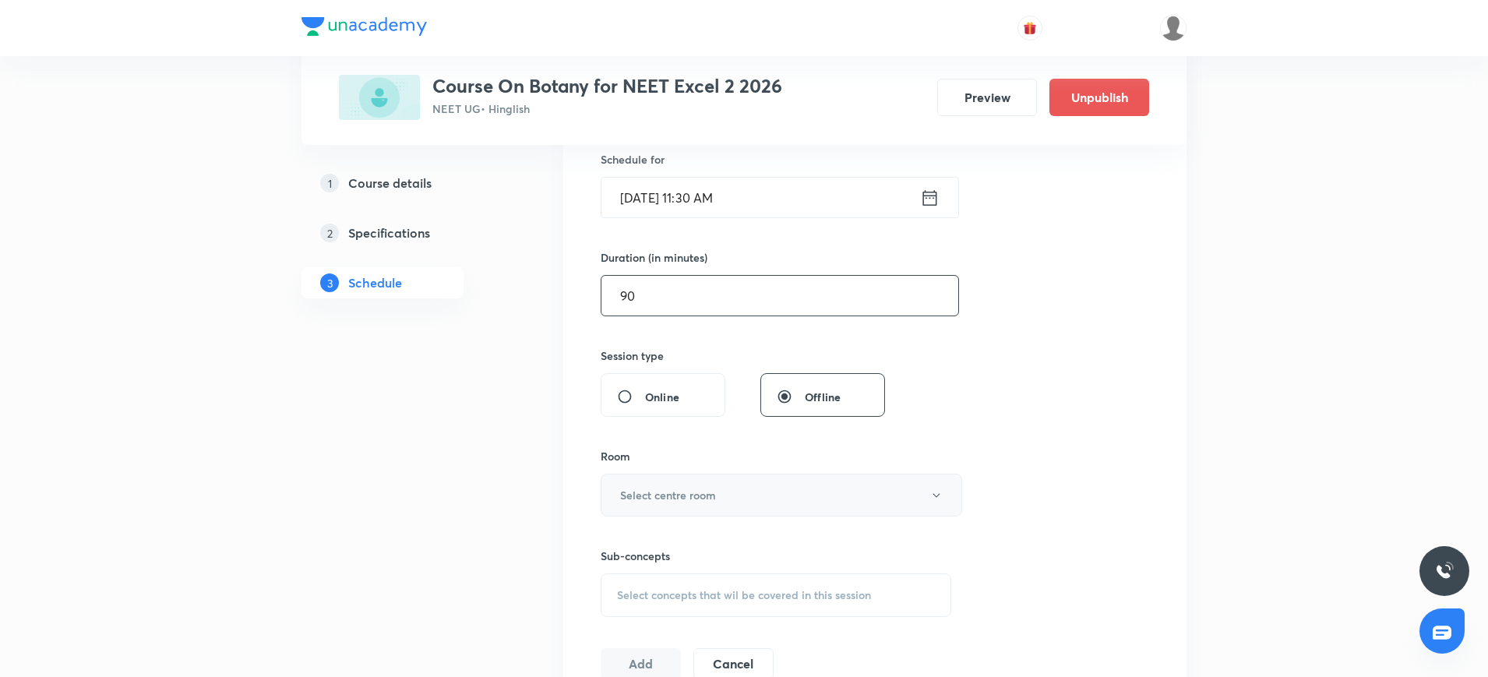
type input "90"
click at [691, 485] on button "Select centre room" at bounding box center [781, 495] width 361 height 43
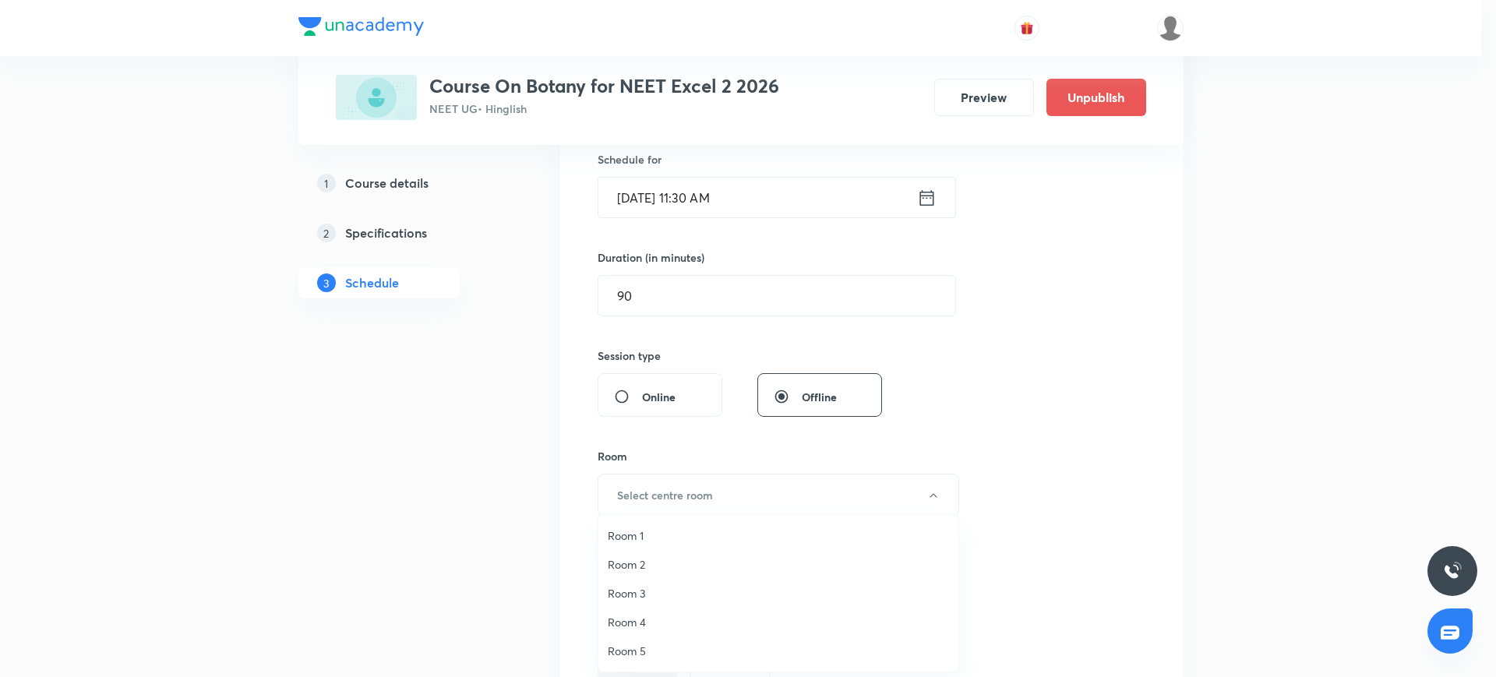
click at [637, 616] on span "Room 4" at bounding box center [778, 622] width 341 height 16
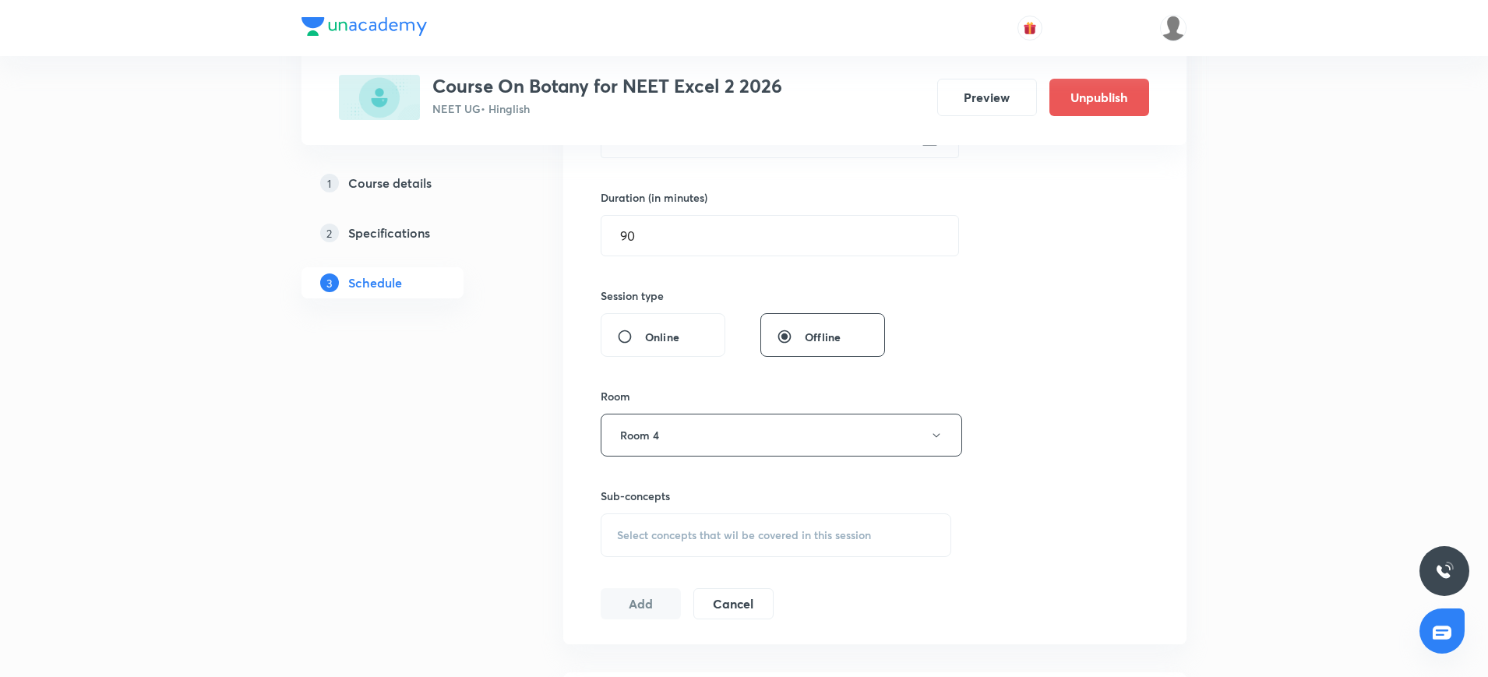
scroll to position [451, 0]
click at [646, 542] on div "Select concepts that wil be covered in this session" at bounding box center [776, 533] width 351 height 44
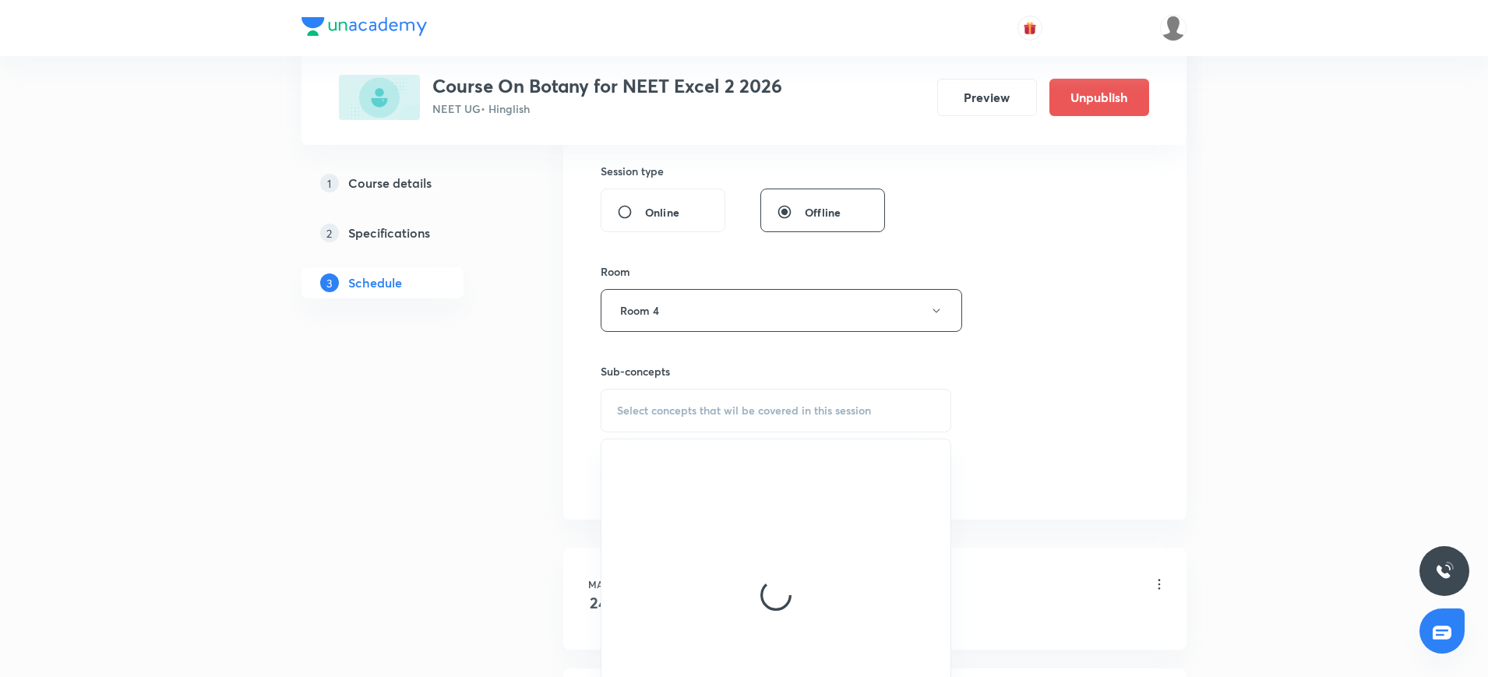
scroll to position [576, 0]
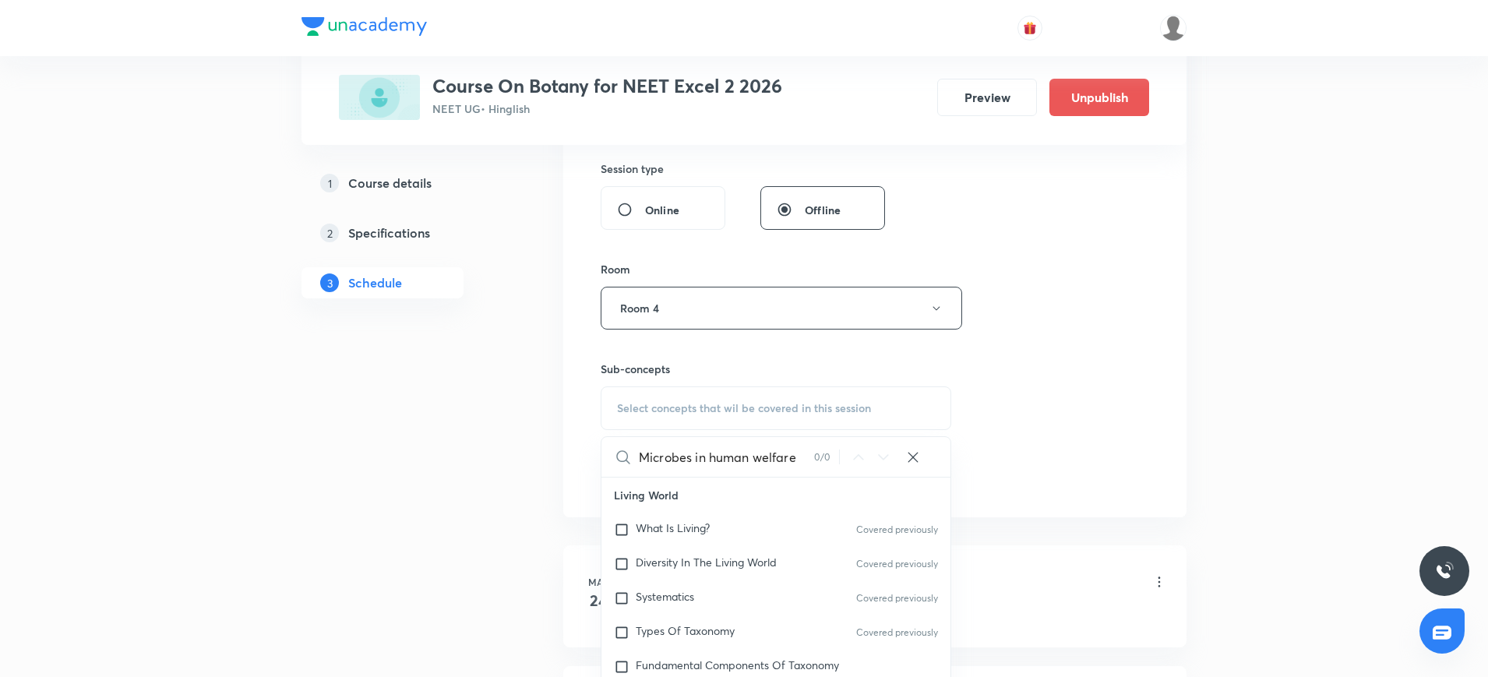
drag, startPoint x: 696, startPoint y: 459, endPoint x: 825, endPoint y: 467, distance: 128.8
click at [825, 467] on div "Microbes in human welfare 0 / 0 ​" at bounding box center [775, 457] width 349 height 40
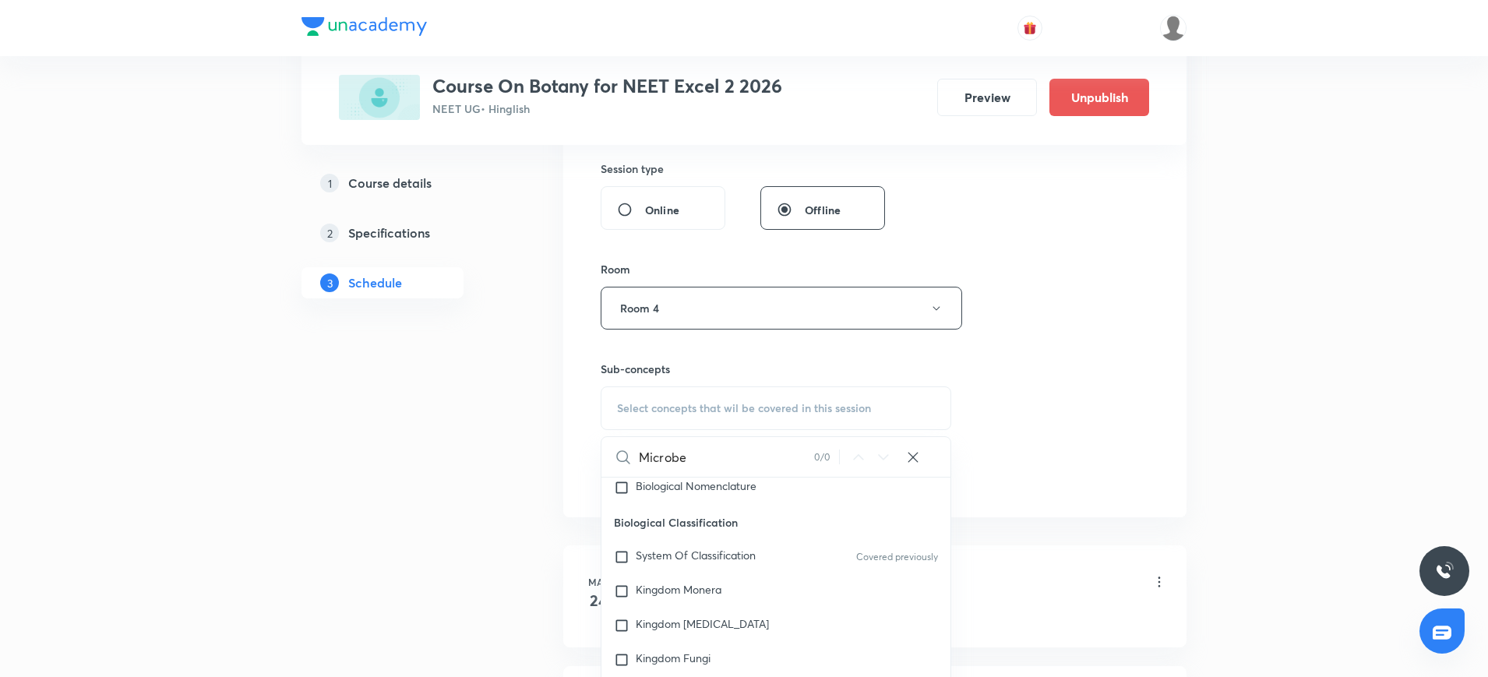
scroll to position [318, 0]
type input "Microbe"
click at [623, 555] on input "checkbox" at bounding box center [625, 556] width 22 height 16
checkbox input "true"
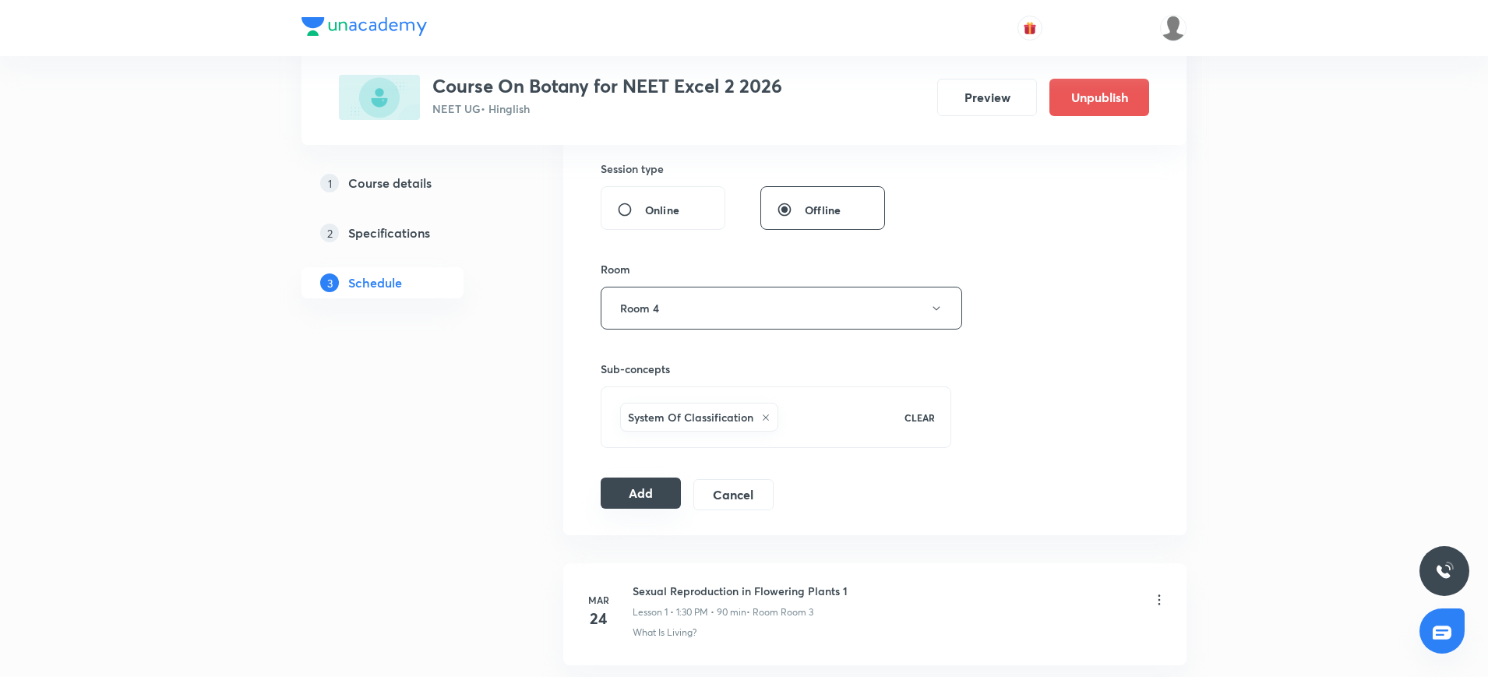
click at [641, 498] on button "Add" at bounding box center [641, 493] width 80 height 31
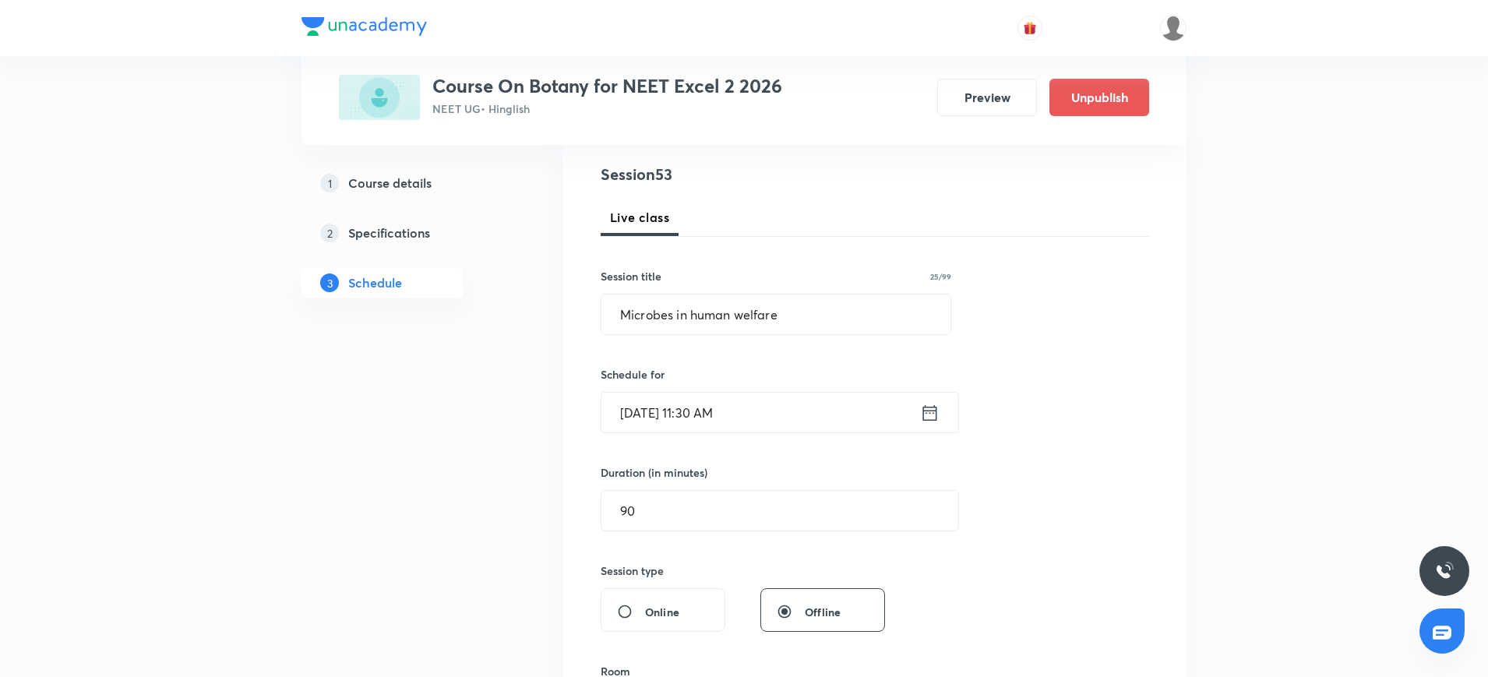
scroll to position [167, 0]
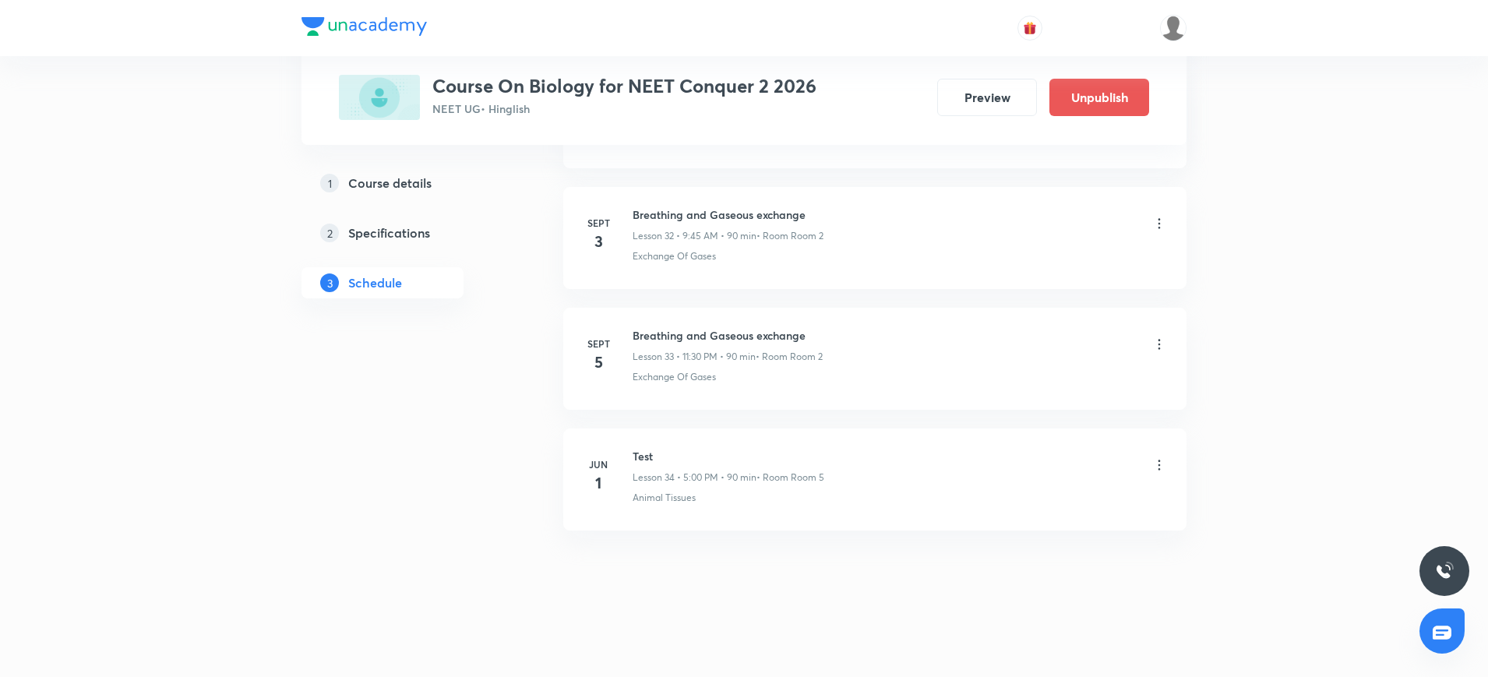
click at [1157, 344] on icon at bounding box center [1159, 345] width 16 height 16
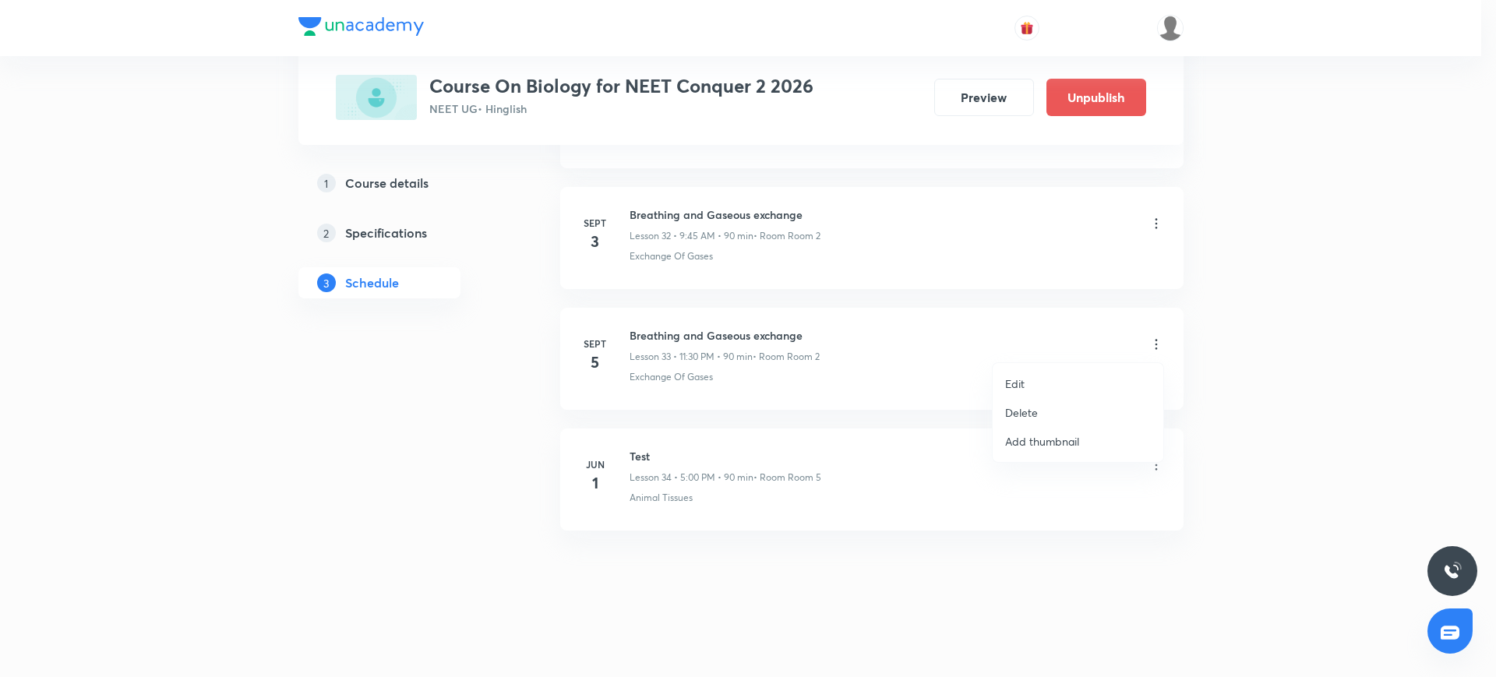
click at [1024, 380] on p "Edit" at bounding box center [1014, 383] width 19 height 16
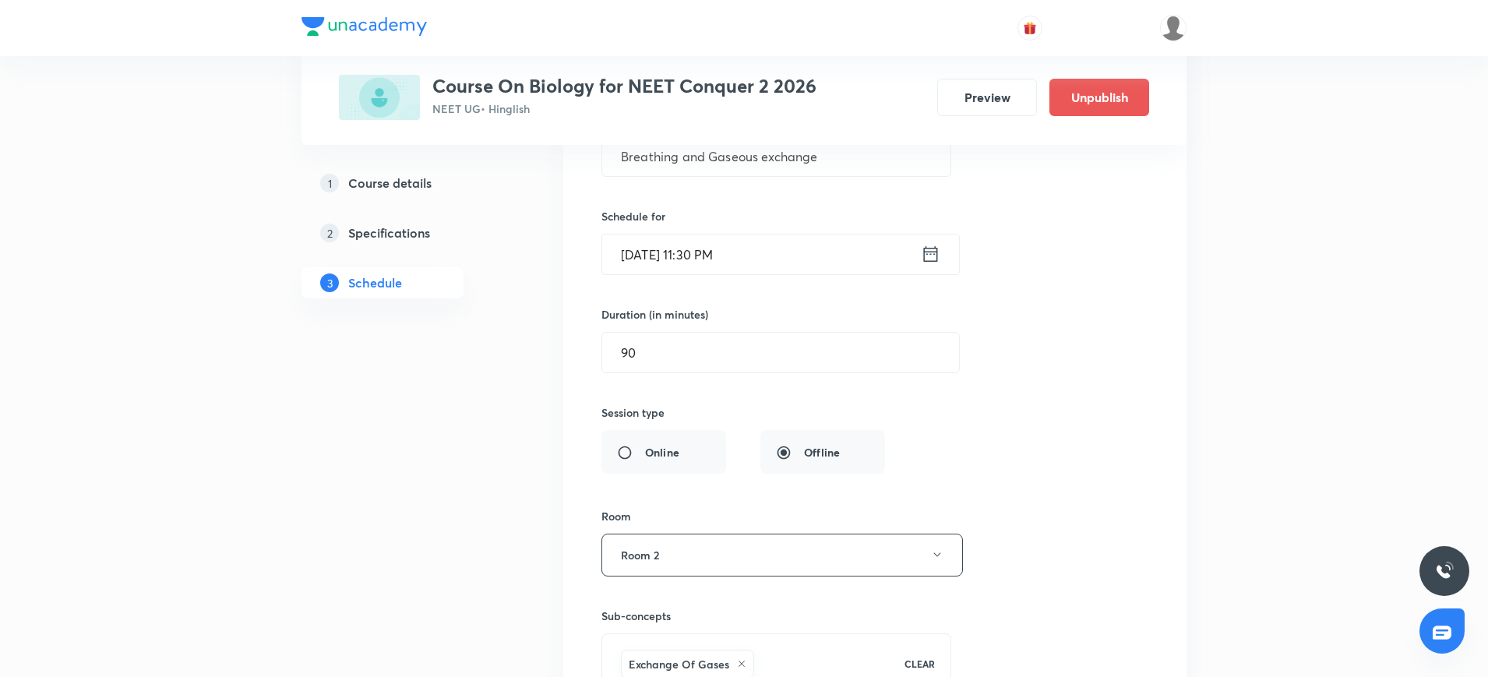
scroll to position [4187, 0]
click at [931, 260] on icon at bounding box center [930, 261] width 19 height 22
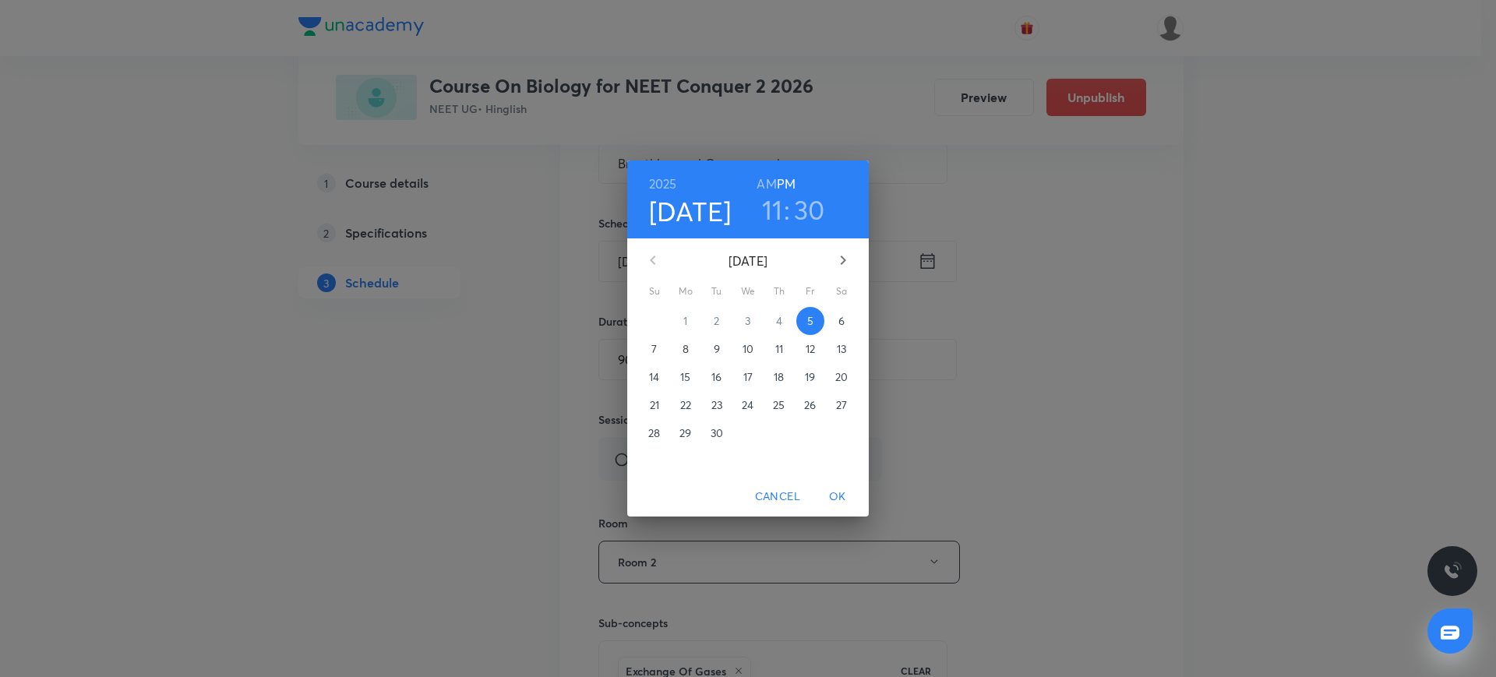
click at [764, 186] on h6 "AM" at bounding box center [765, 184] width 19 height 22
click at [836, 492] on span "OK" at bounding box center [837, 496] width 37 height 19
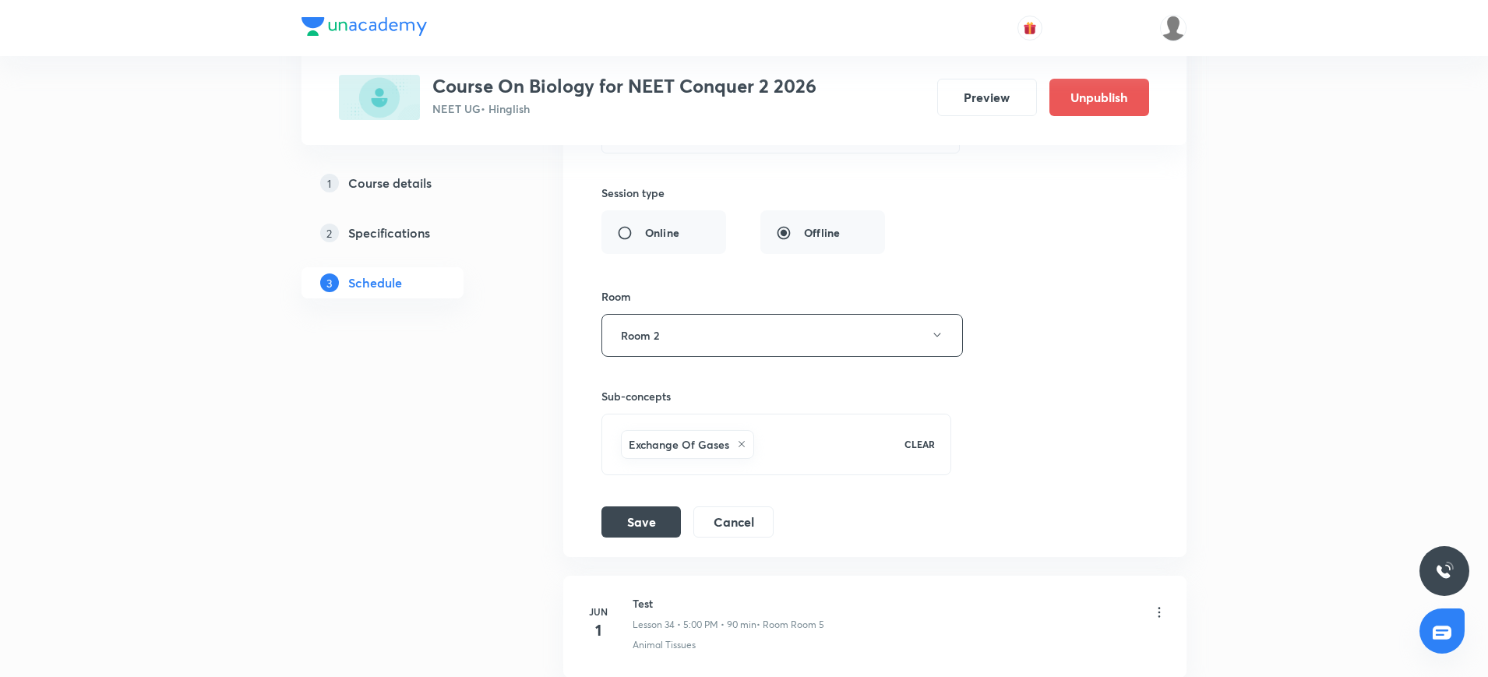
scroll to position [4479, 0]
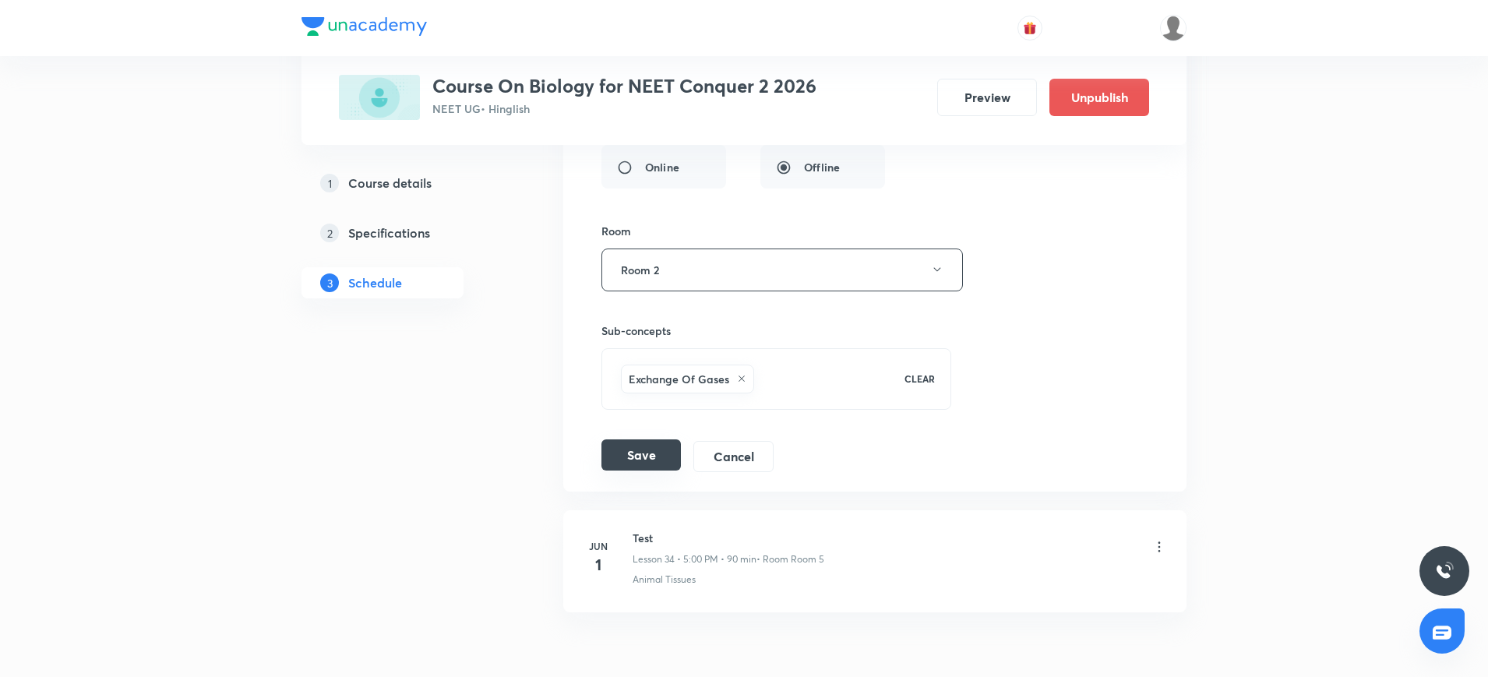
click at [611, 453] on button "Save" at bounding box center [640, 454] width 79 height 31
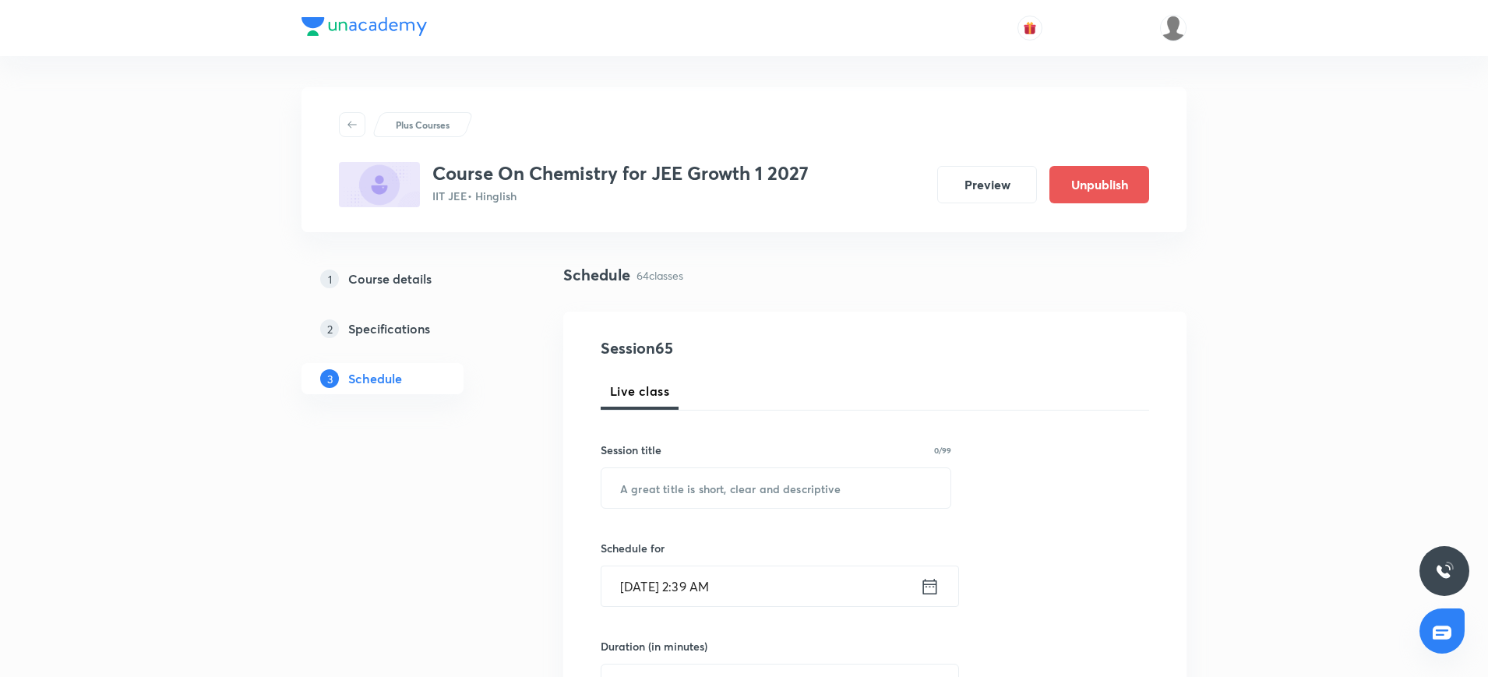
click at [393, 272] on h5 "Course details" at bounding box center [389, 279] width 83 height 19
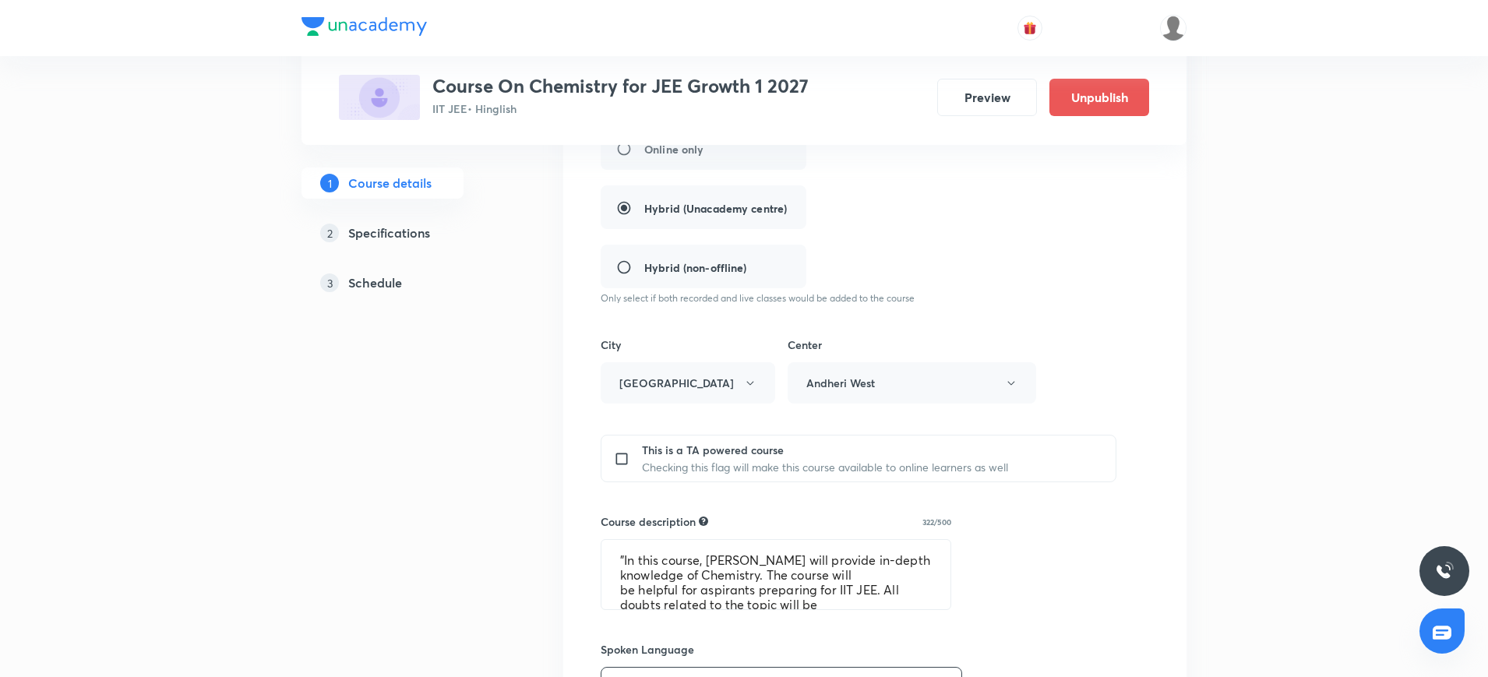
scroll to position [370, 0]
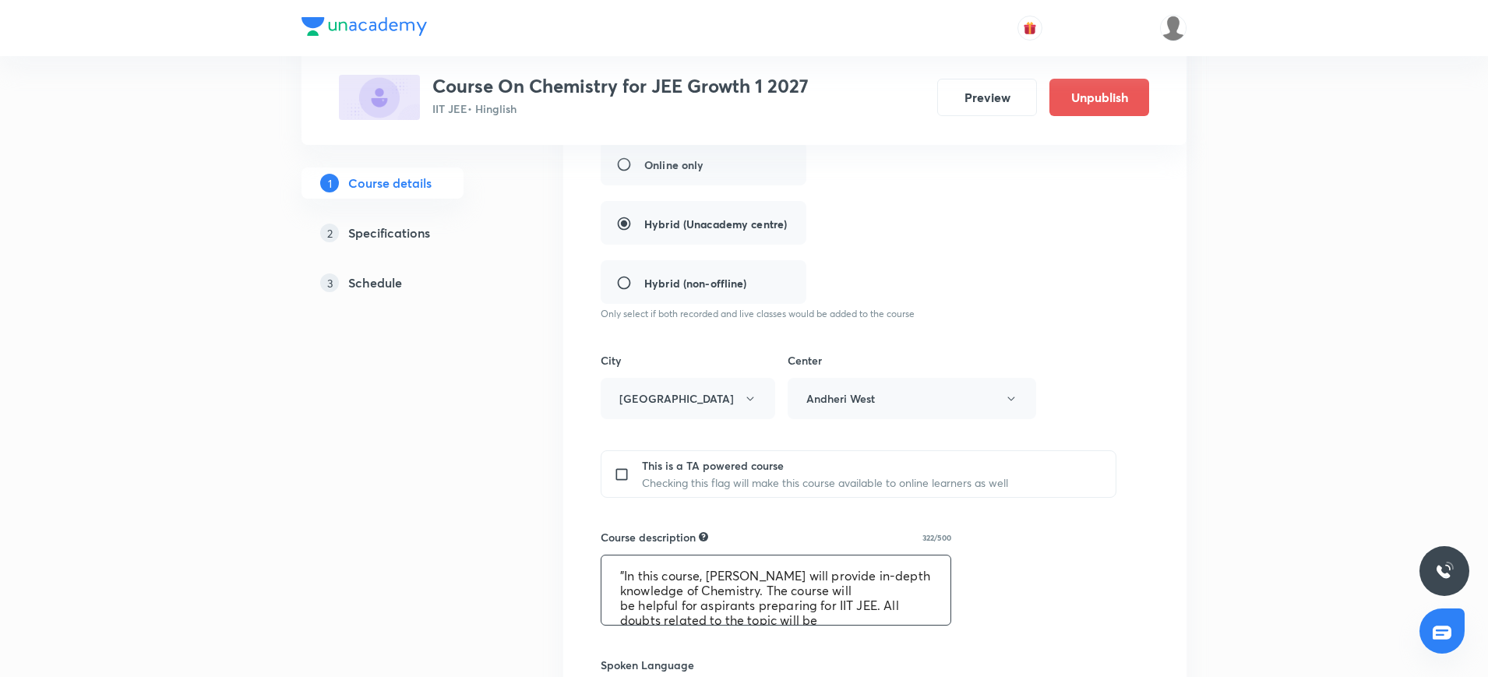
click at [626, 583] on textarea ""In this course, [PERSON_NAME] will provide in-depth knowledge of Chemistry. Th…" at bounding box center [775, 589] width 349 height 69
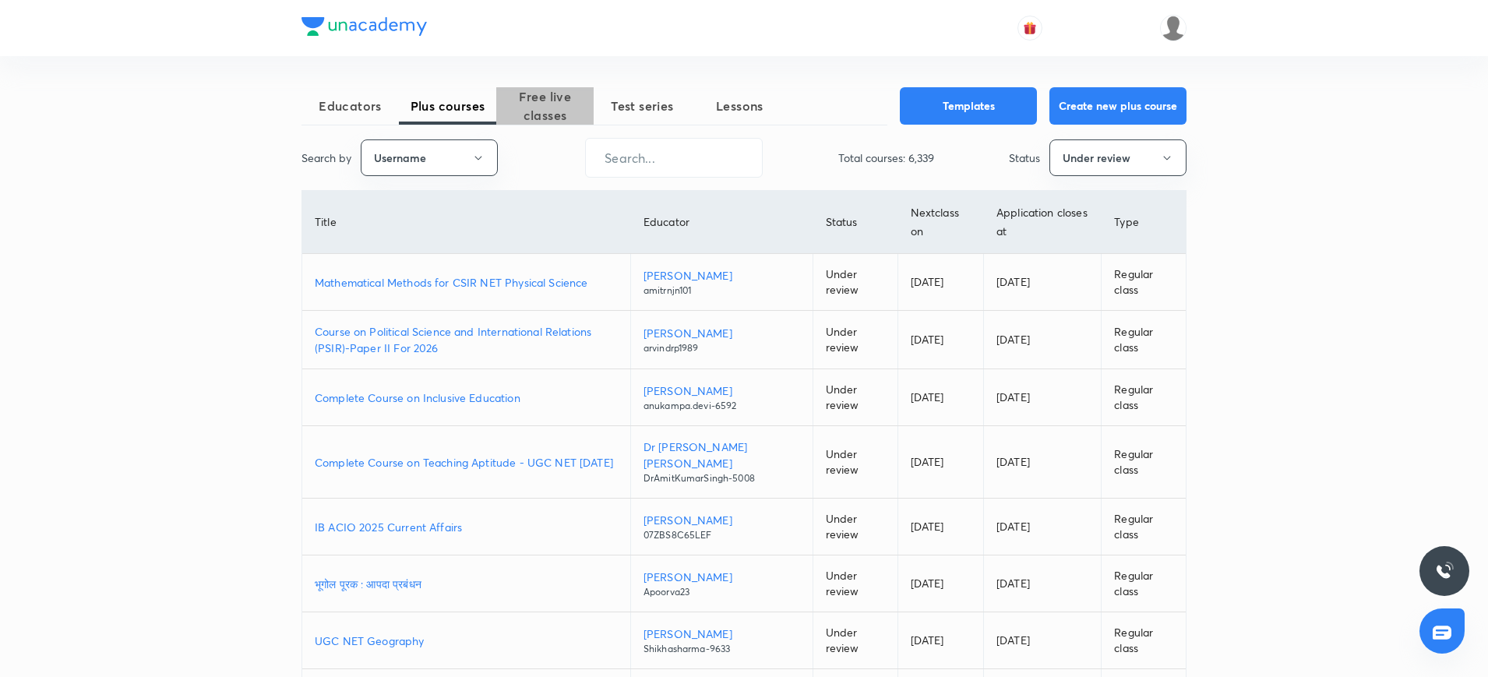
click at [542, 93] on span "Free live classes" at bounding box center [544, 105] width 97 height 37
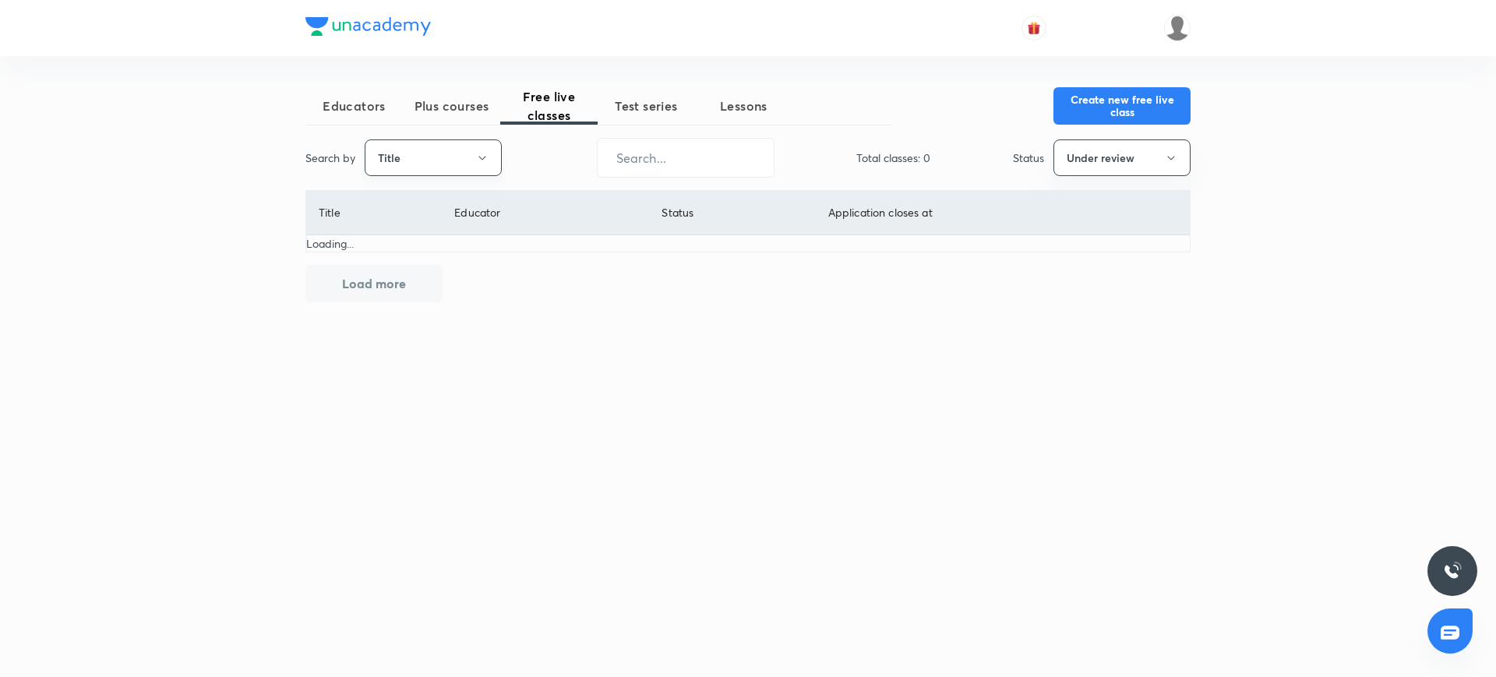
click at [495, 168] on button "Title" at bounding box center [433, 157] width 137 height 37
click at [478, 236] on span "Username" at bounding box center [433, 234] width 117 height 16
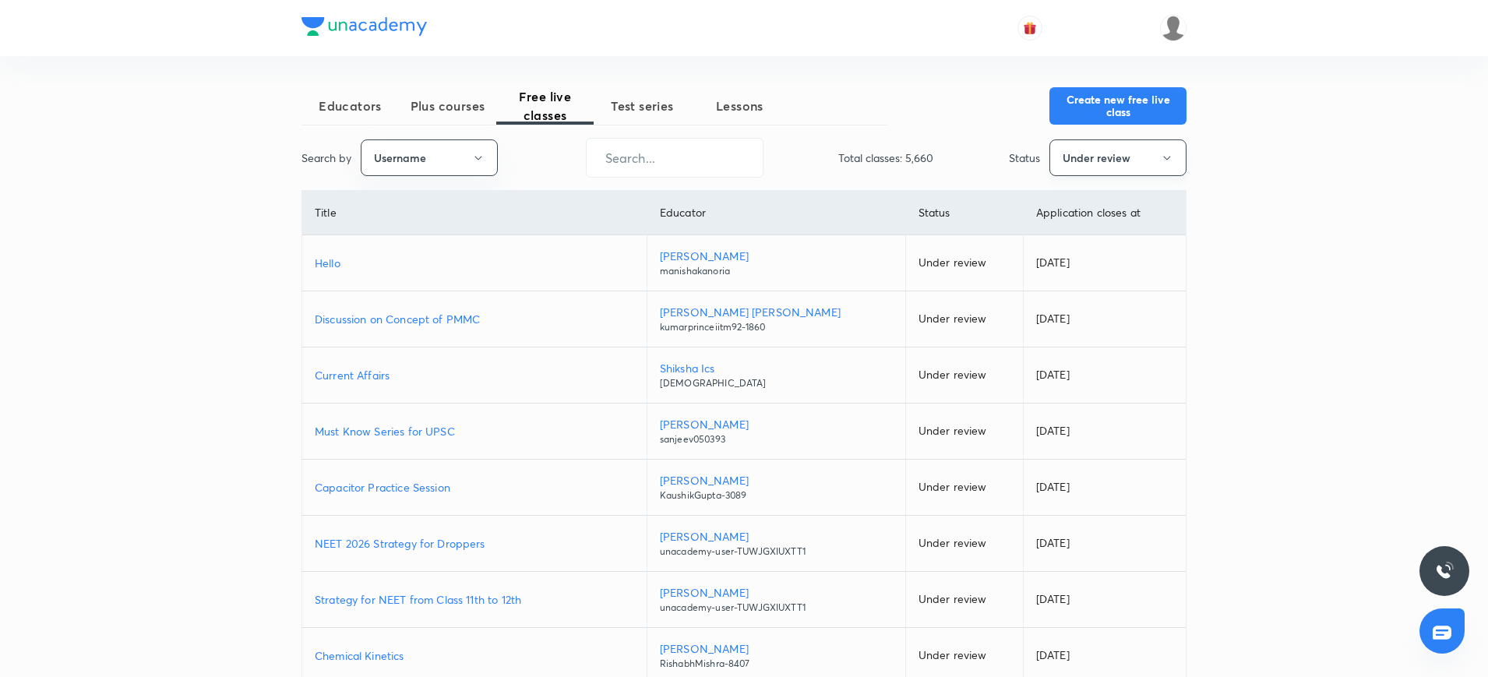
click at [1087, 150] on button "Under review" at bounding box center [1117, 157] width 137 height 37
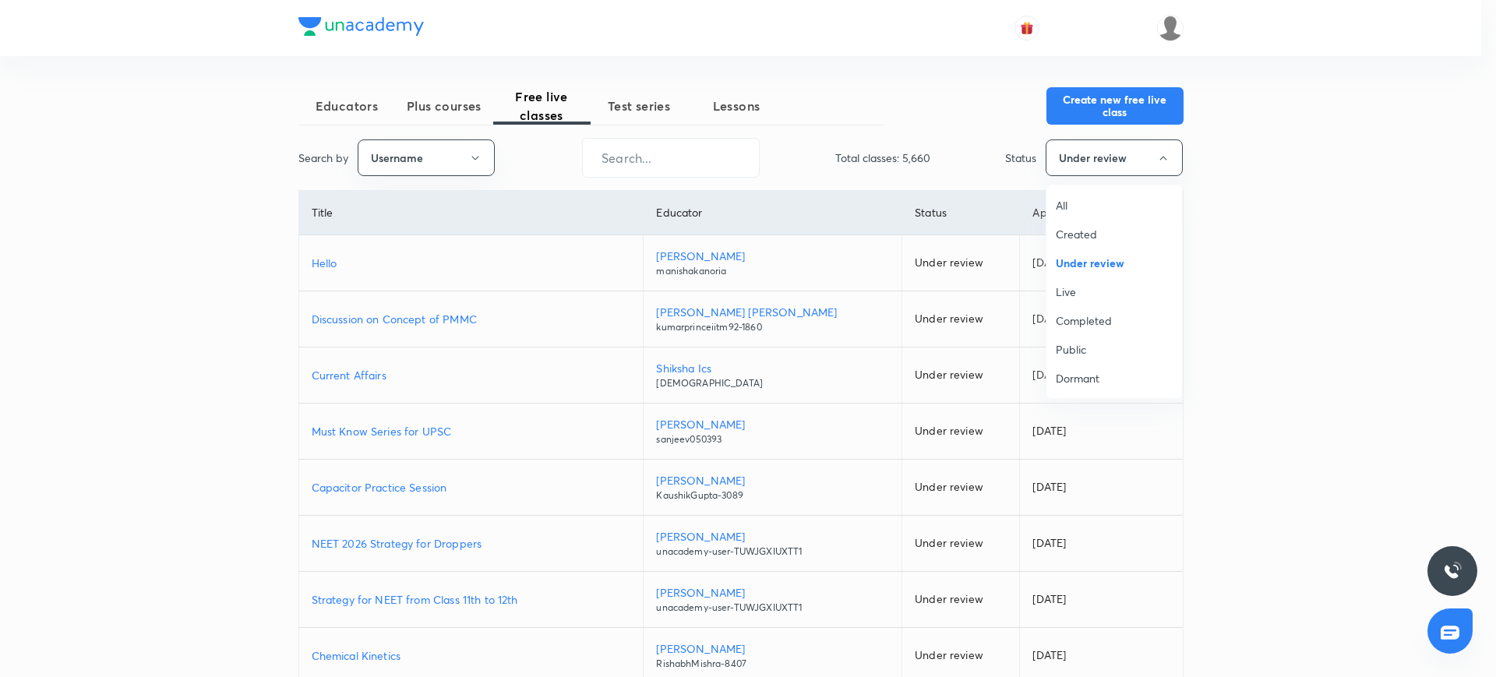
click at [1081, 210] on span "All" at bounding box center [1113, 205] width 117 height 16
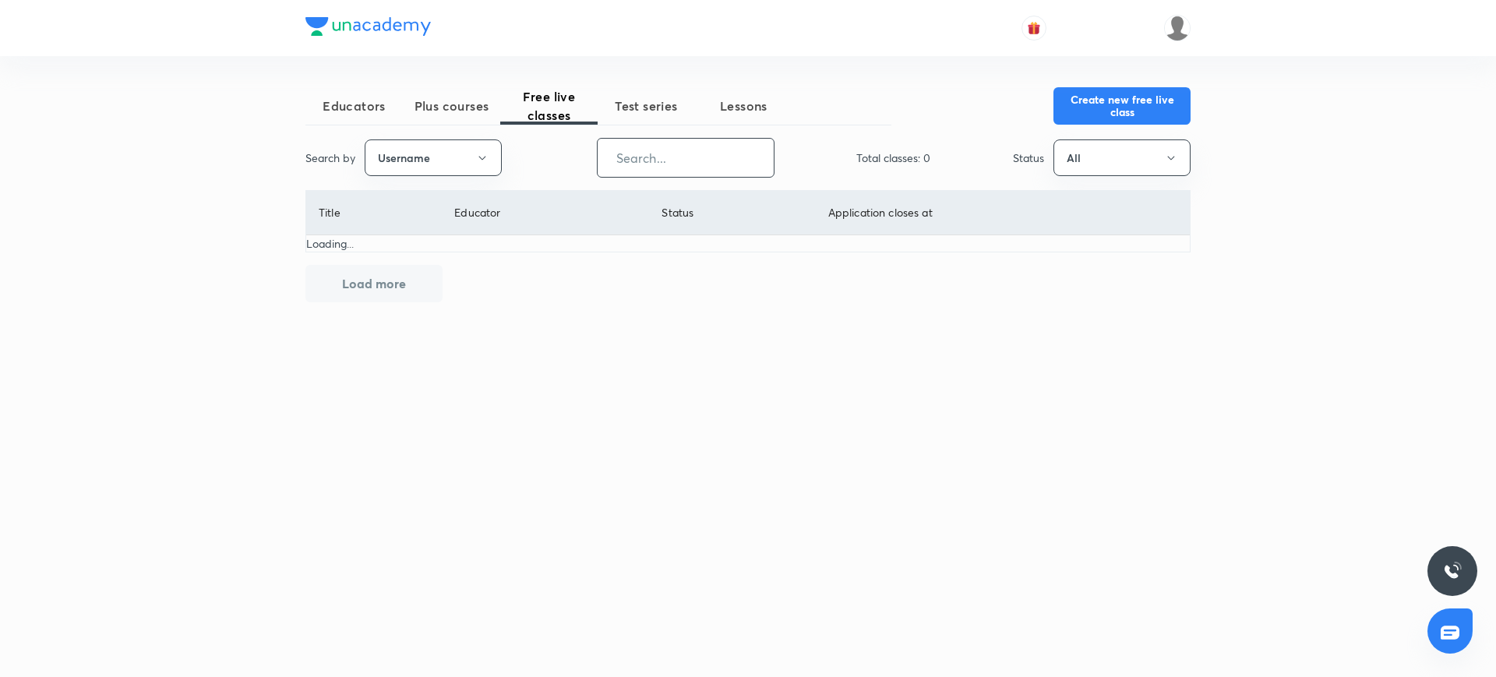
click at [703, 145] on input "text" at bounding box center [685, 158] width 176 height 40
paste input "unacademy-user-XUDA18M98RLM"
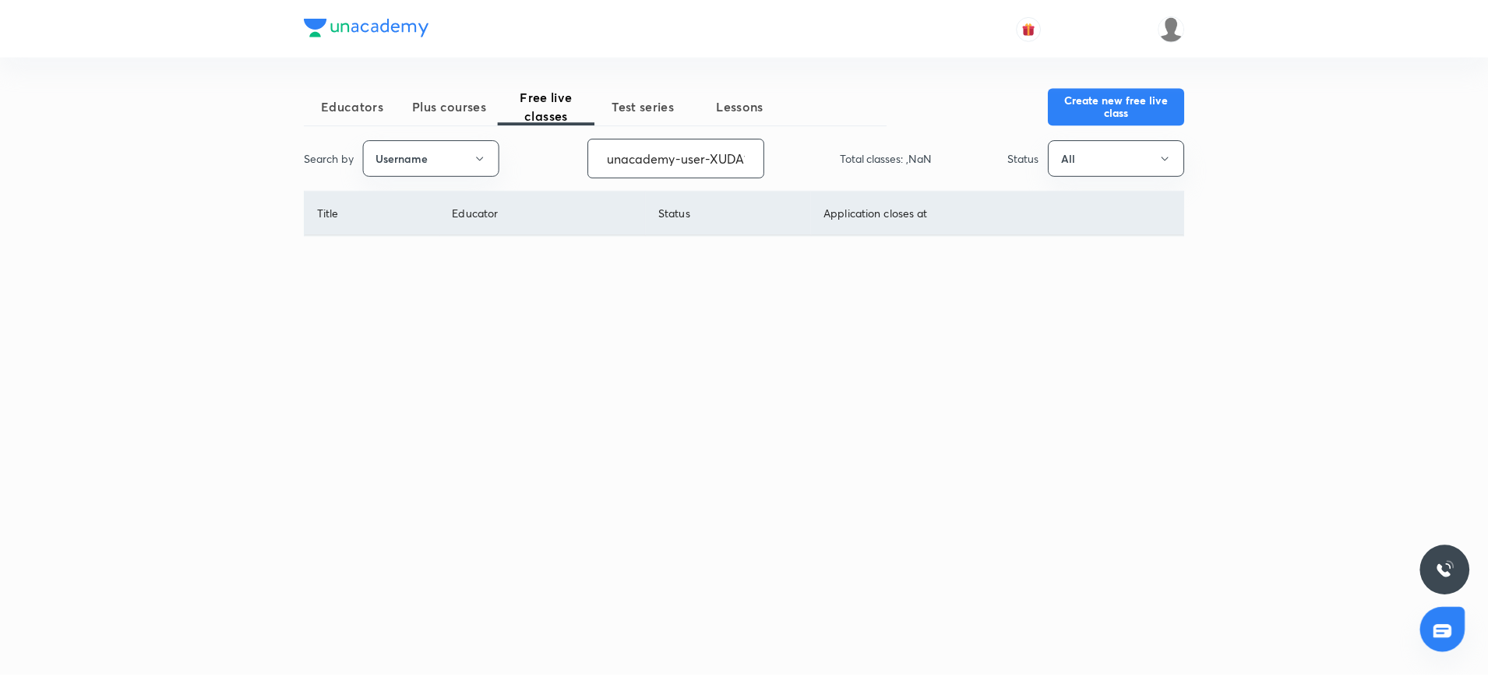
scroll to position [0, 67]
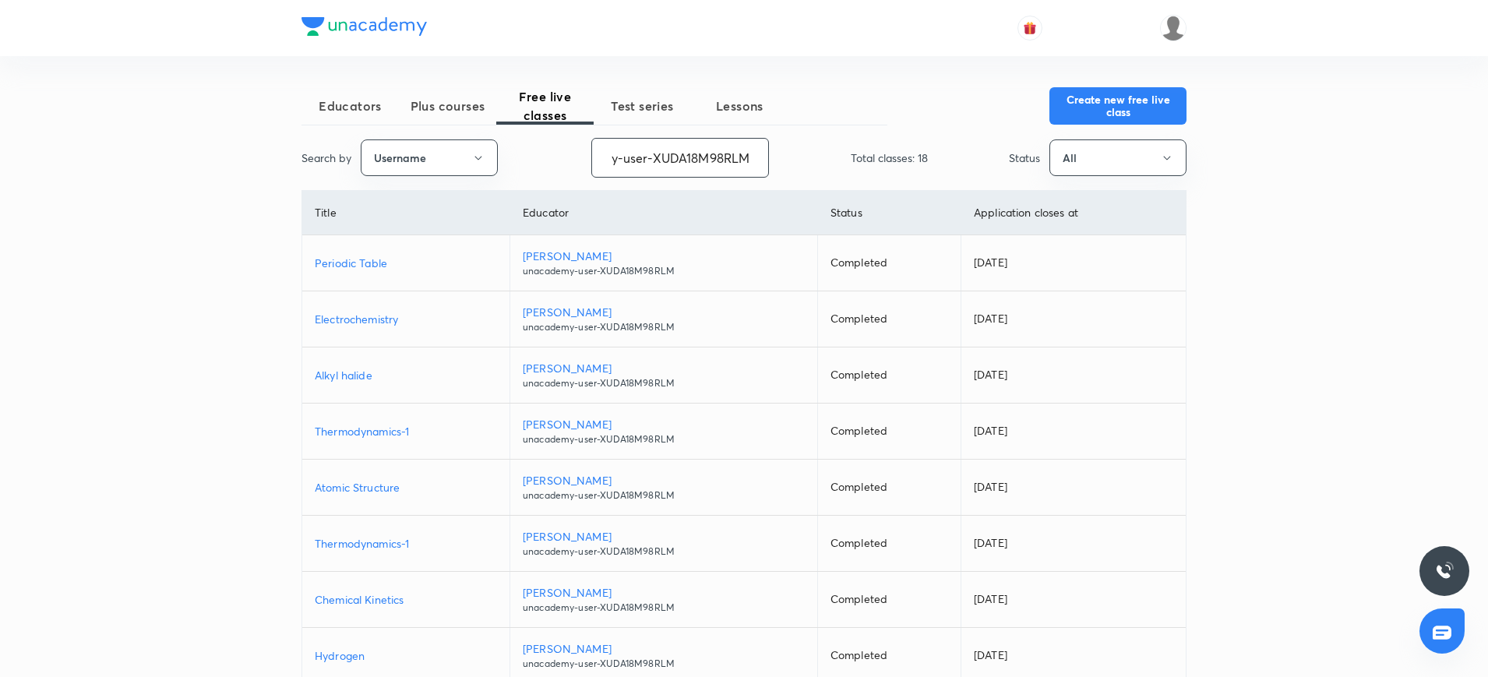
type input "unacademy-user-XUDA18M98RLM"
click at [1129, 110] on button "Create new free live class" at bounding box center [1117, 104] width 137 height 37
click at [1089, 115] on button "Create new free live class" at bounding box center [1117, 104] width 137 height 37
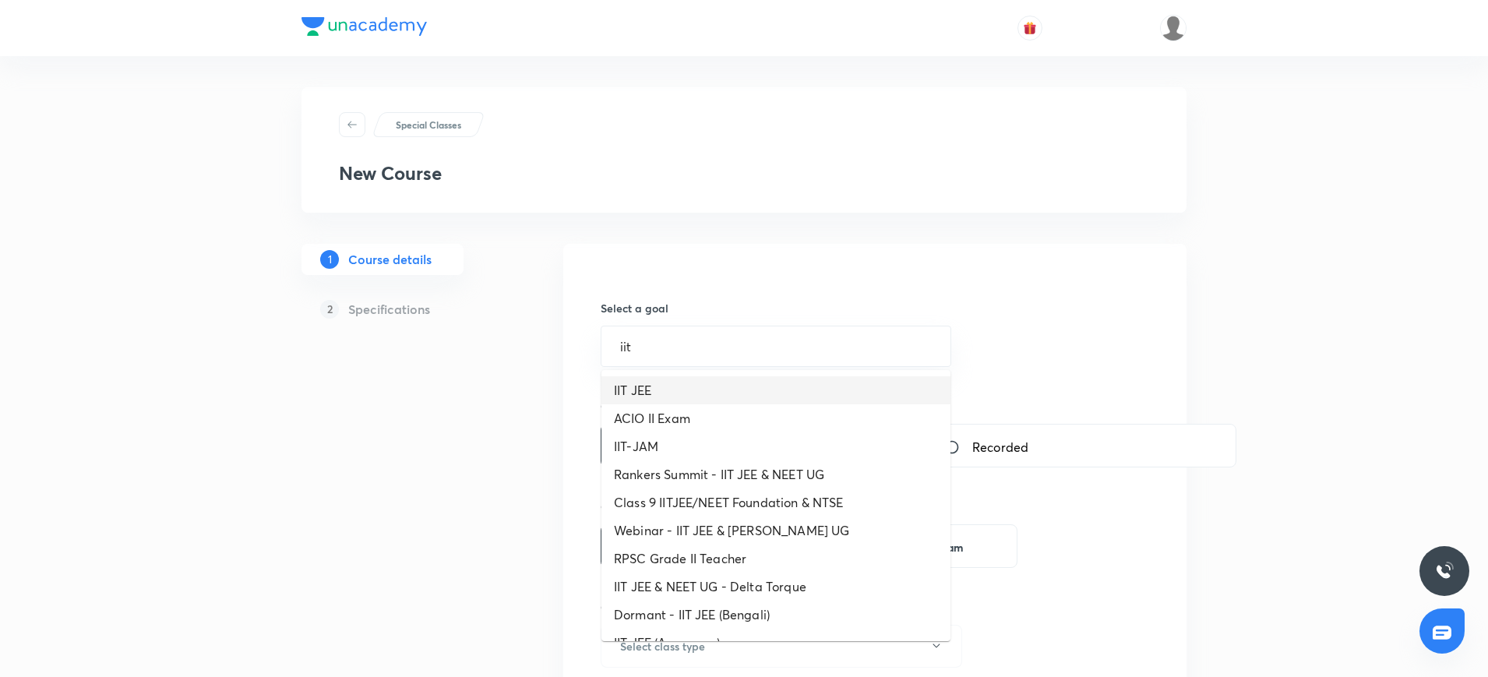
click at [708, 382] on li "IIT JEE" at bounding box center [775, 390] width 349 height 28
type input "IIT JEE"
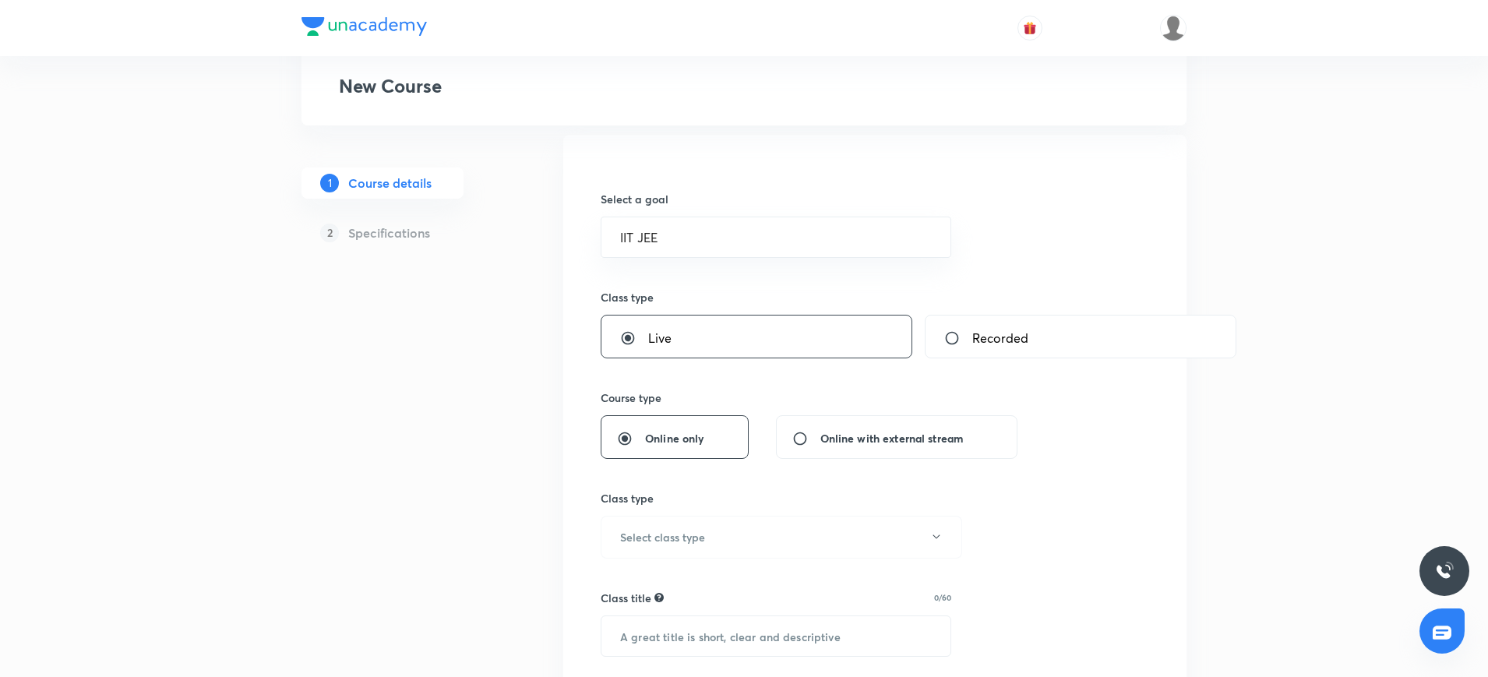
scroll to position [110, 0]
click at [673, 523] on button "Select class type" at bounding box center [781, 536] width 361 height 43
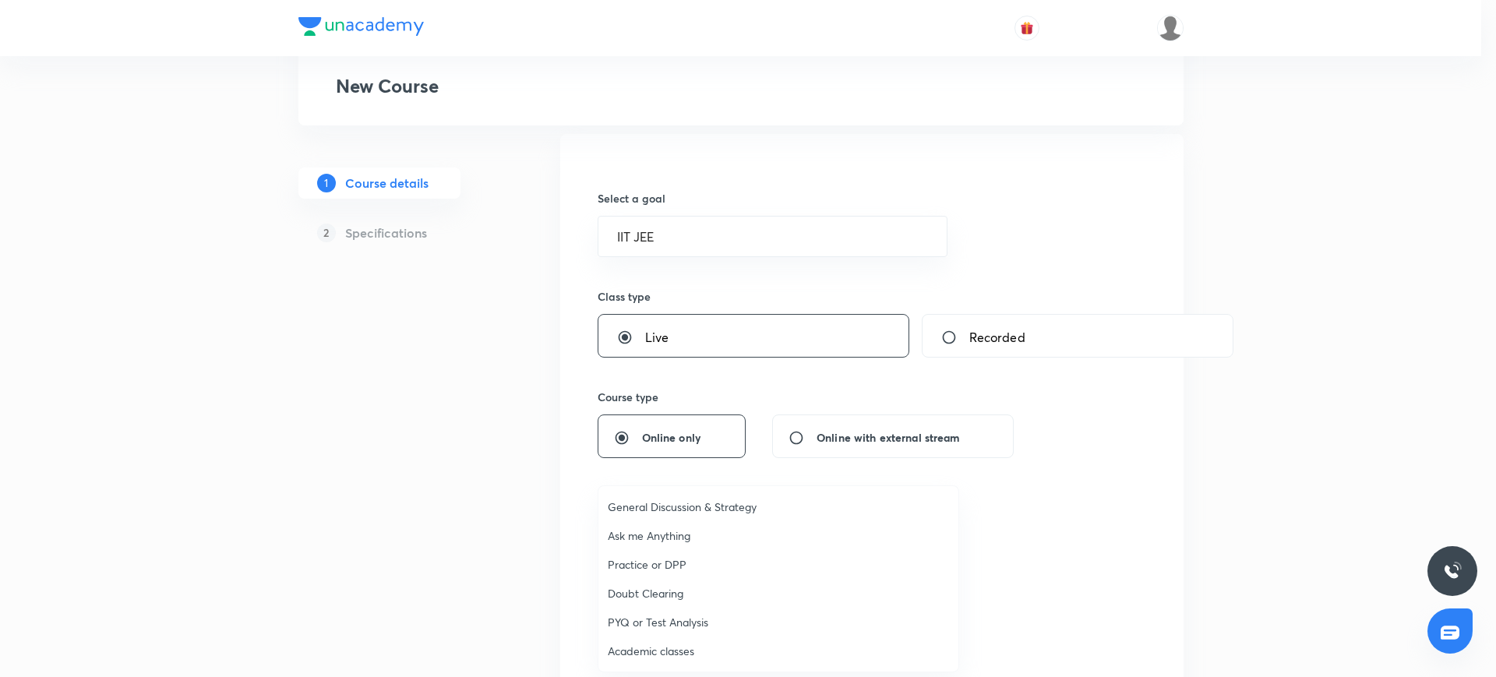
click at [636, 661] on li "Academic classes" at bounding box center [778, 650] width 360 height 29
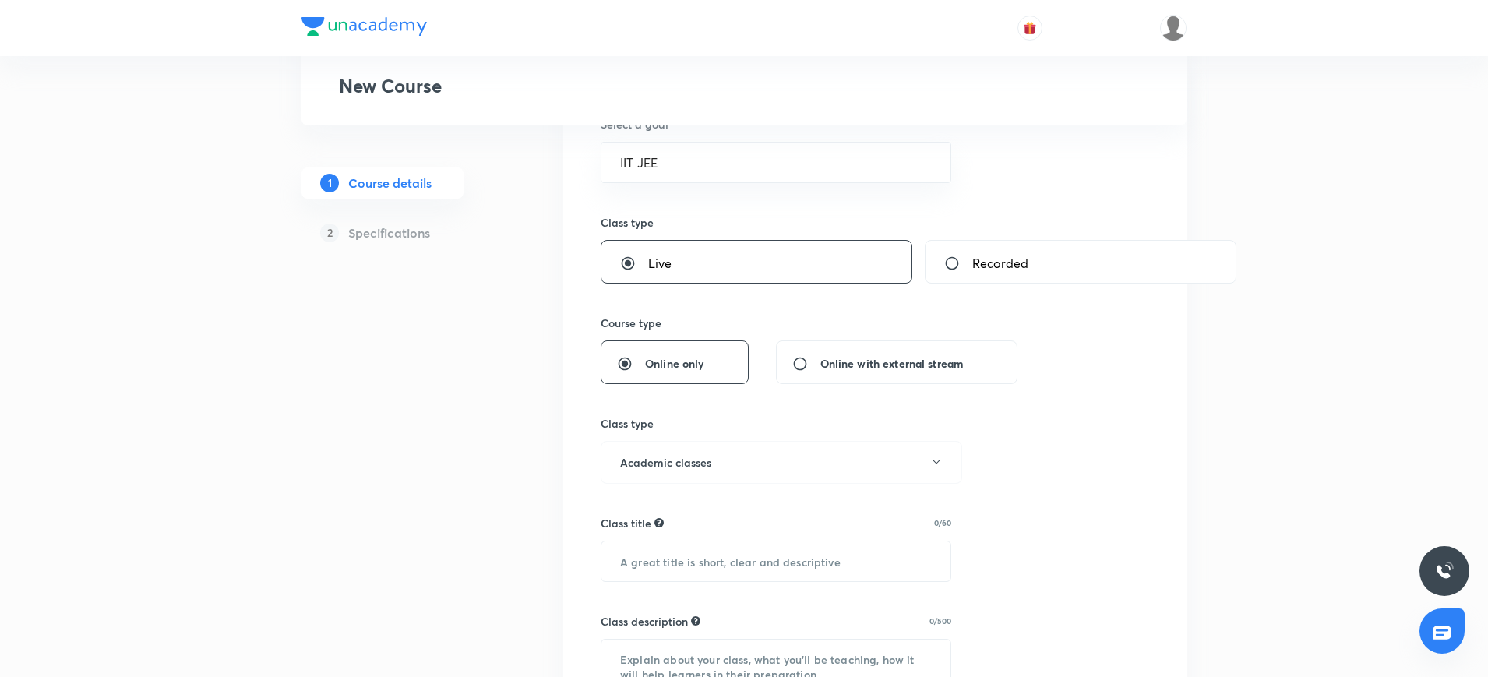
scroll to position [186, 0]
click at [639, 555] on input "text" at bounding box center [775, 559] width 349 height 40
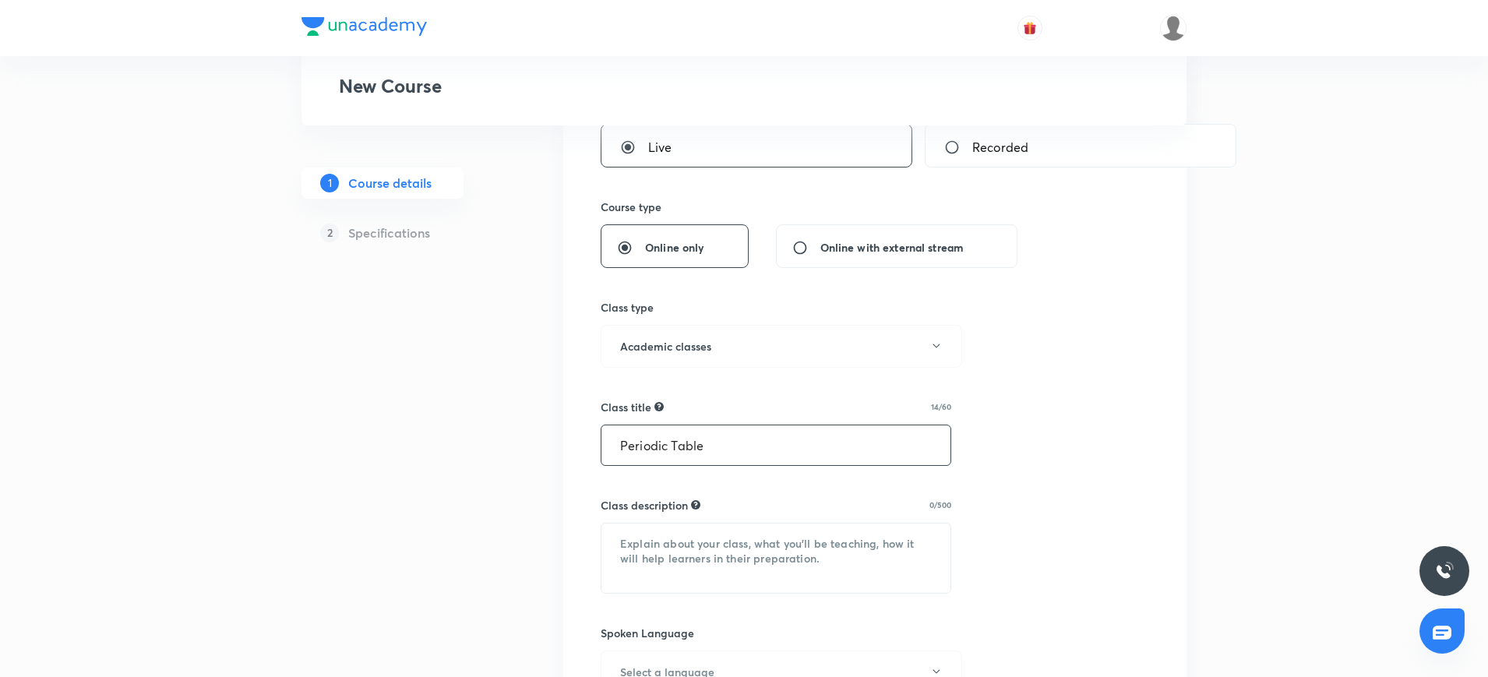
scroll to position [307, 0]
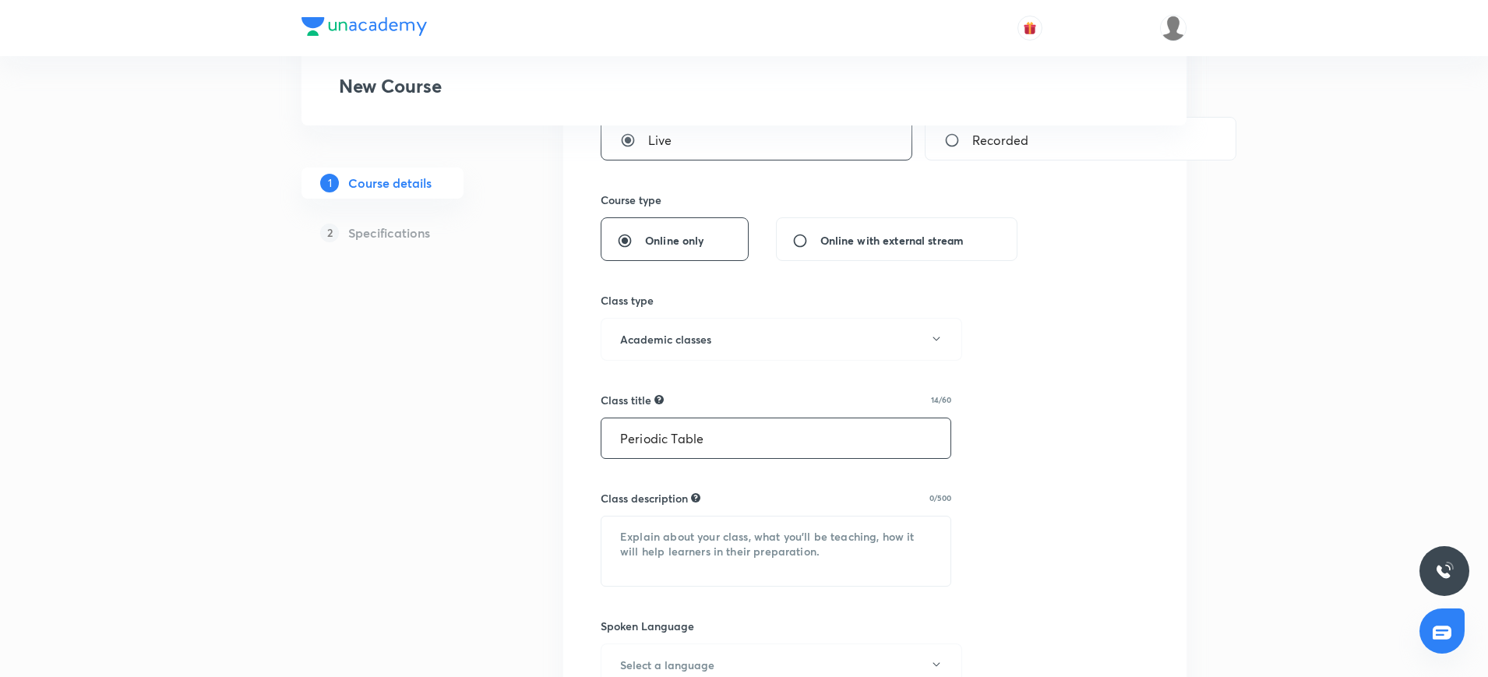
type input "Periodic Table"
click at [631, 535] on textarea at bounding box center [775, 550] width 349 height 69
paste textarea ""In this course, [PERSON_NAME] will provide in-depth knowledge of Chemistry. Th…"
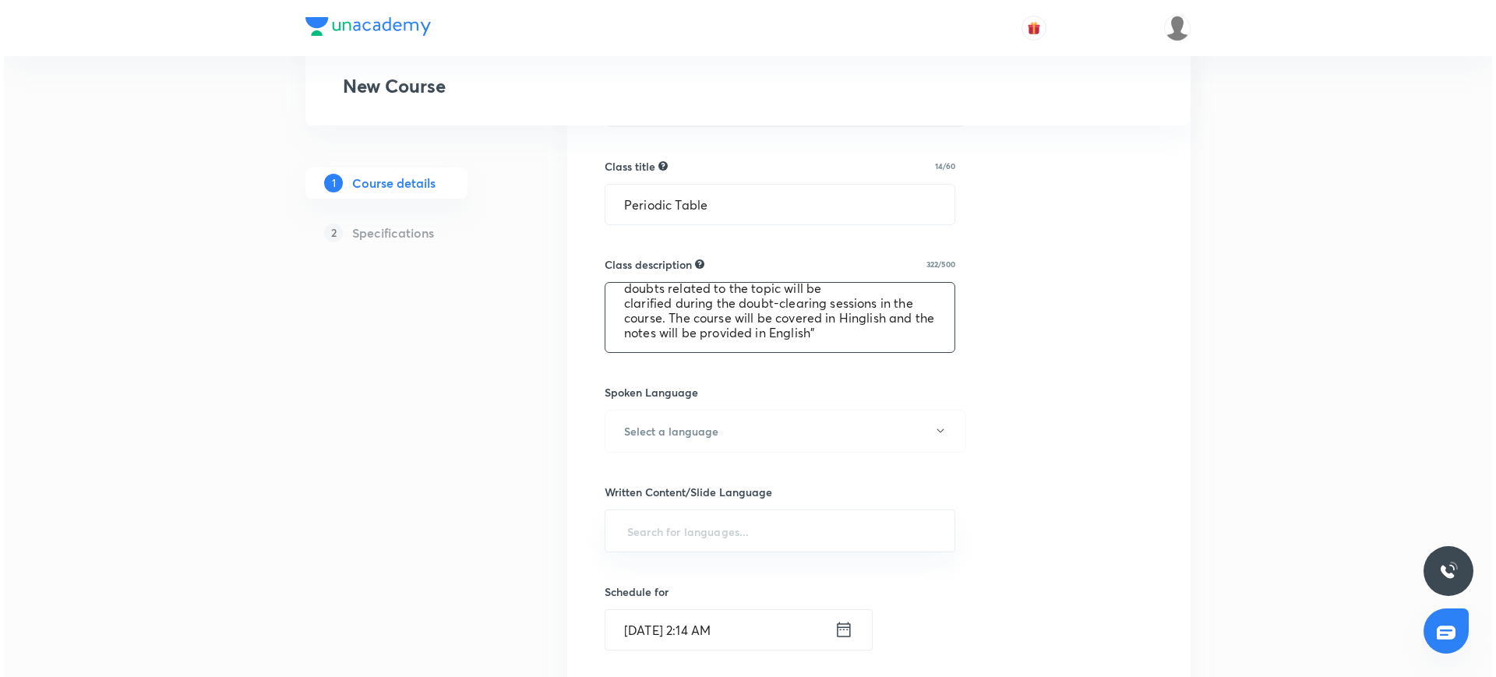
scroll to position [544, 0]
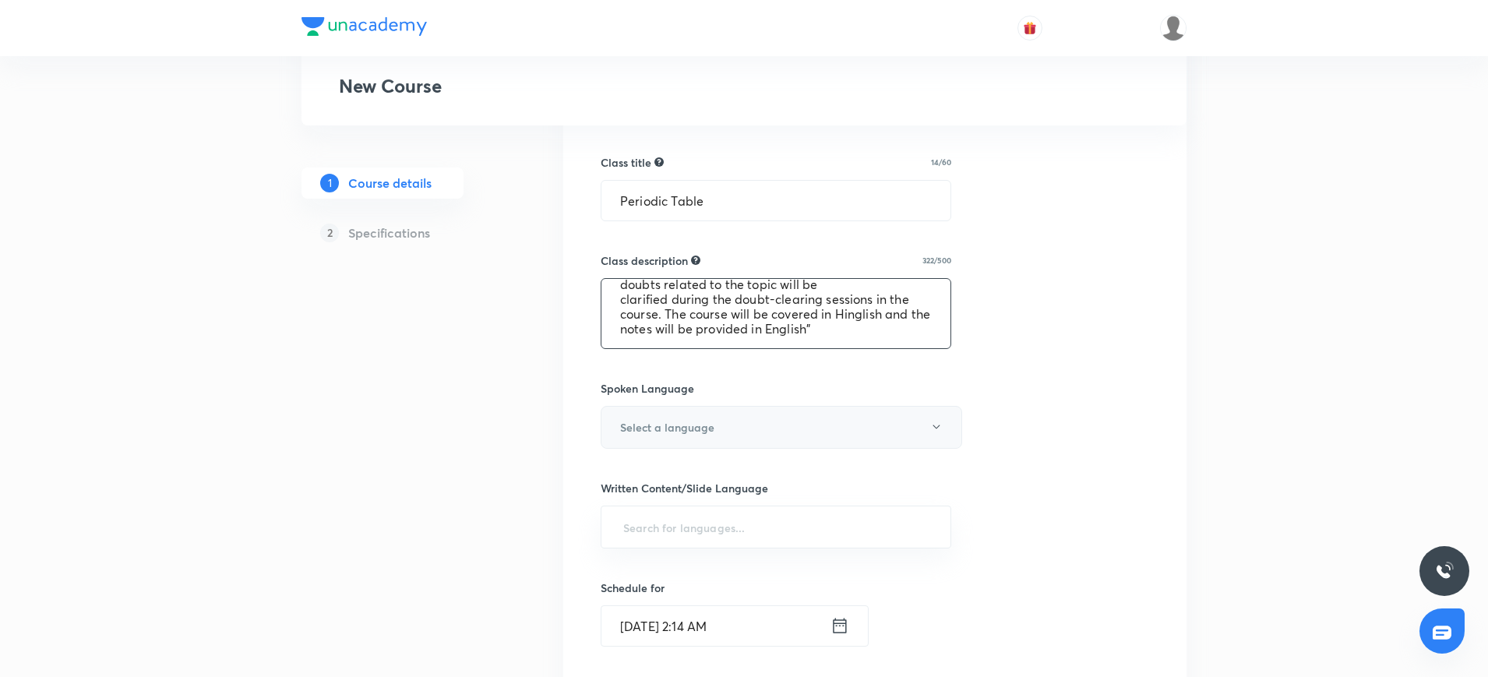
type textarea ""In this course, [PERSON_NAME] will provide in-depth knowledge of Chemistry. Th…"
click at [908, 415] on button "Select a language" at bounding box center [781, 427] width 361 height 43
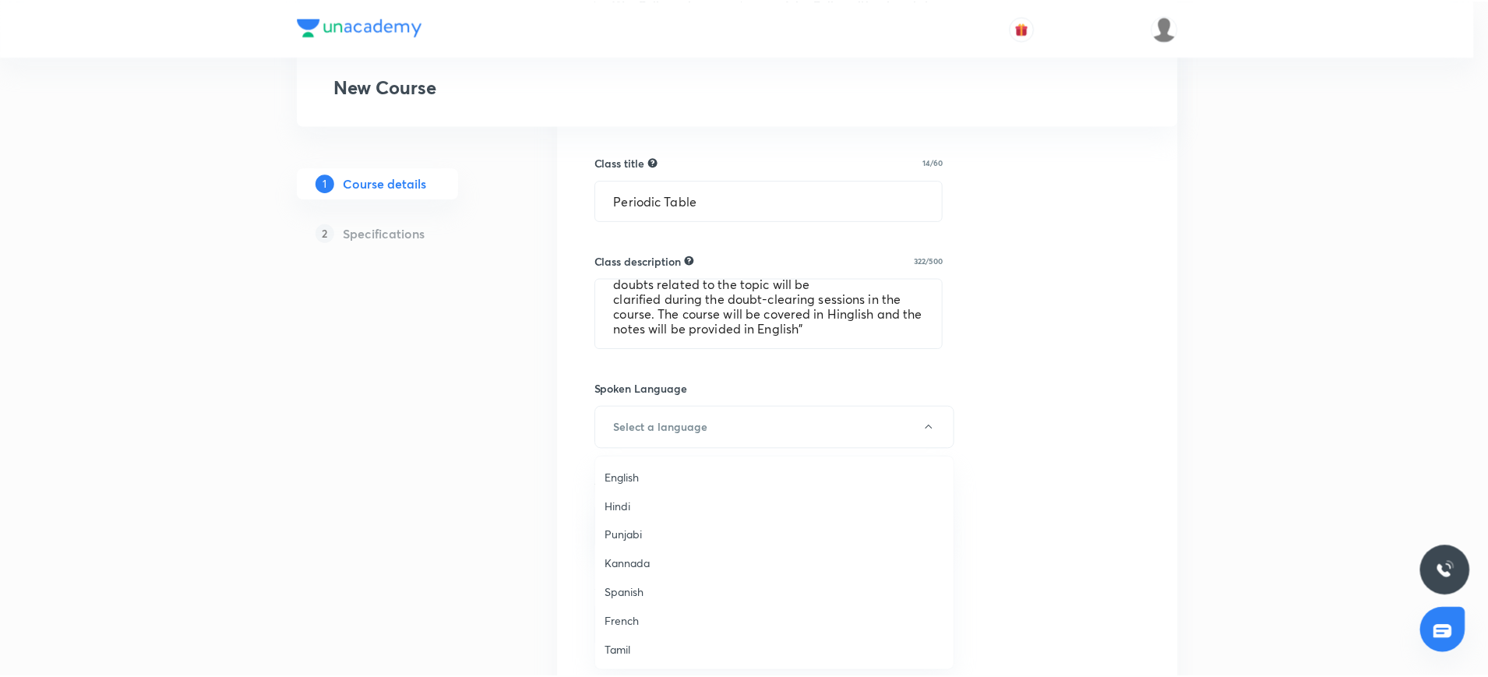
scroll to position [462, 0]
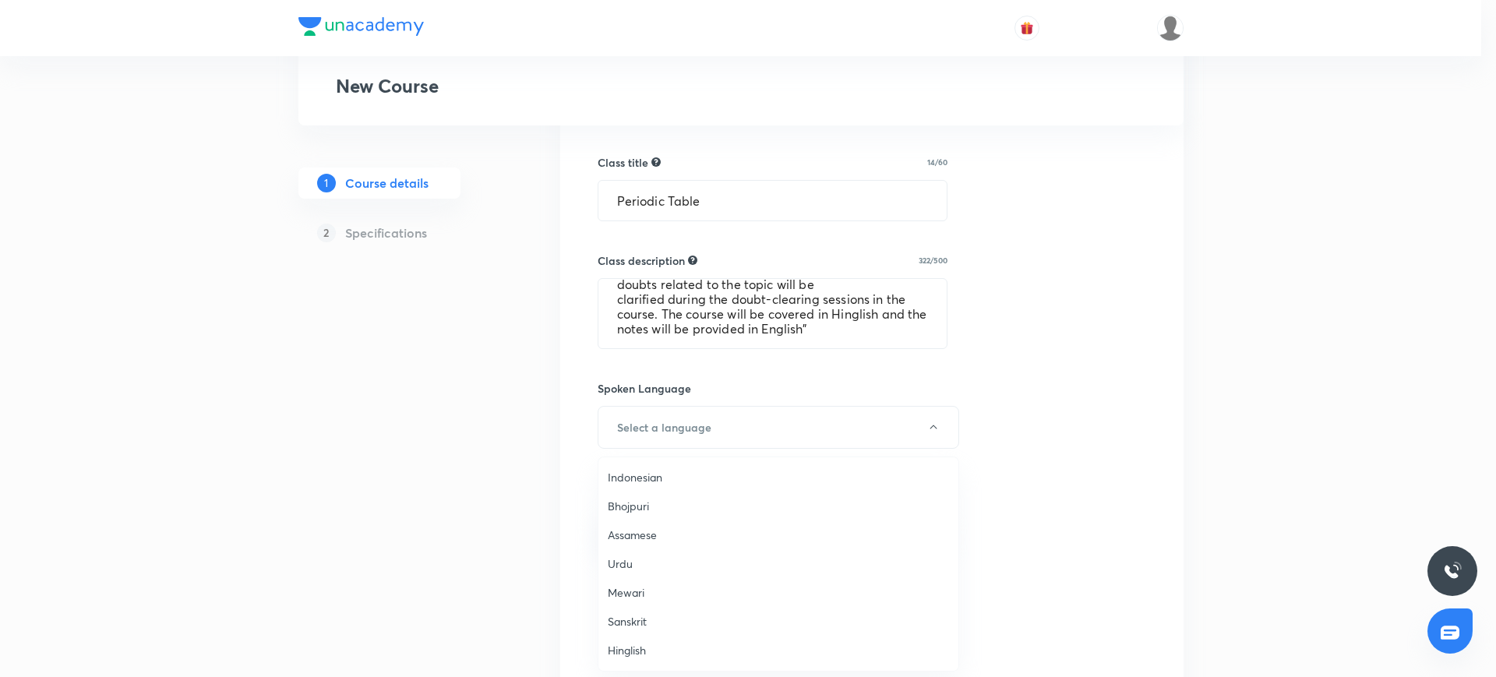
click at [646, 660] on li "Hinglish" at bounding box center [778, 650] width 360 height 29
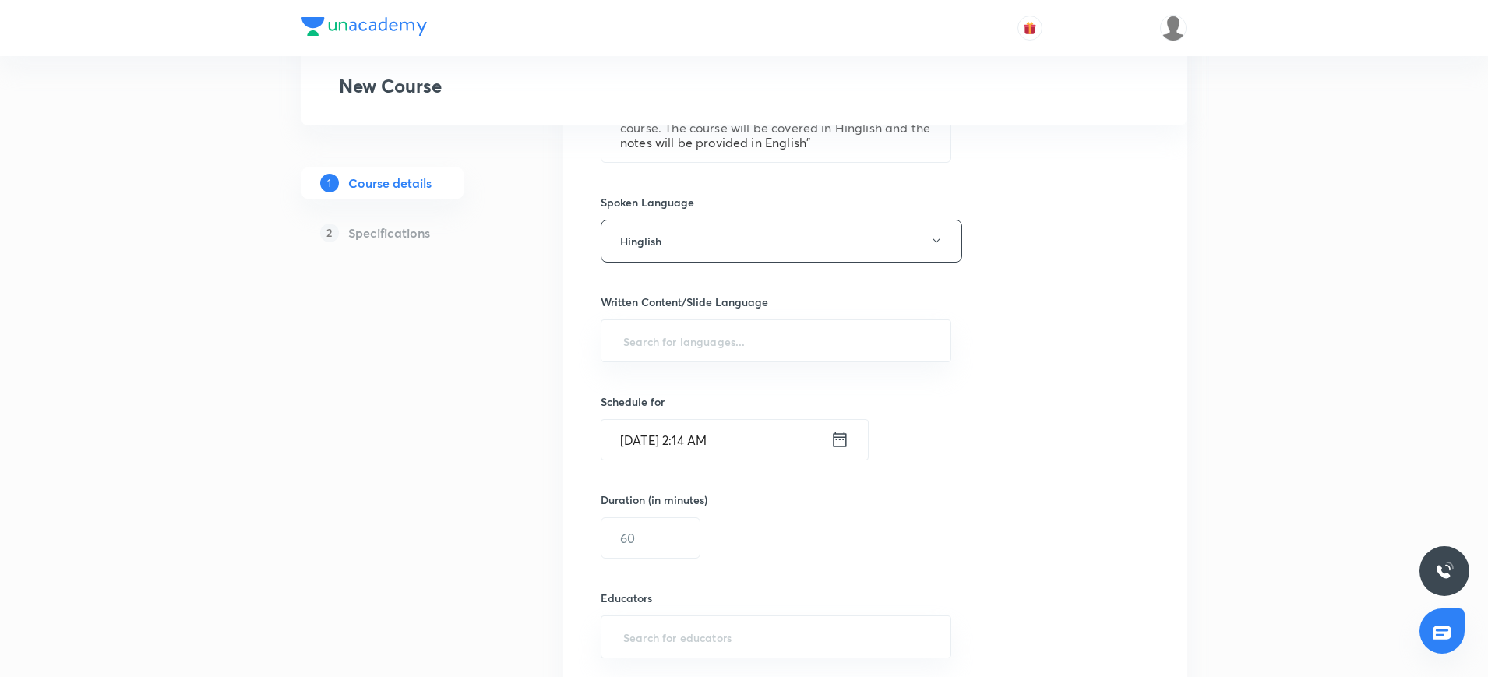
scroll to position [731, 0]
click at [677, 342] on input "text" at bounding box center [776, 340] width 312 height 29
click at [649, 378] on h6 "English" at bounding box center [633, 383] width 38 height 16
click at [838, 439] on icon at bounding box center [839, 445] width 13 height 15
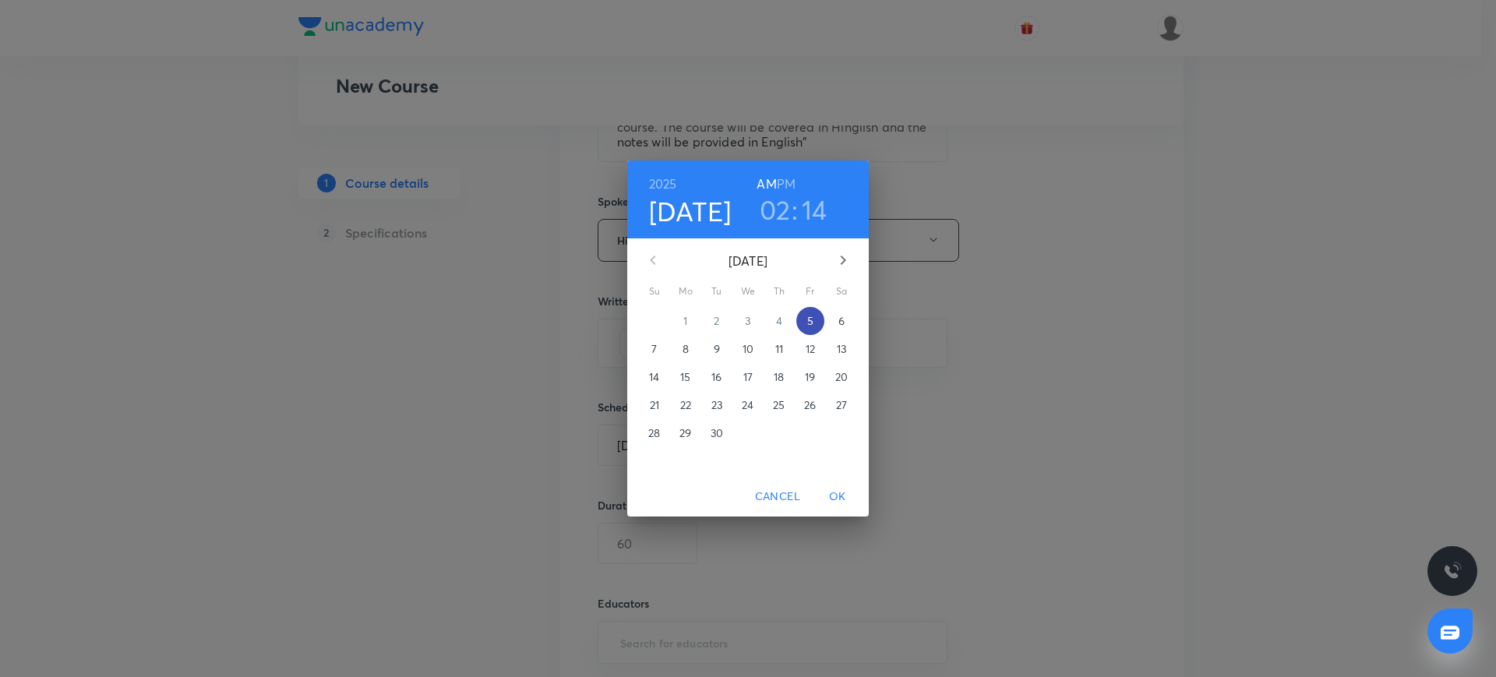
click at [812, 319] on p "5" at bounding box center [810, 321] width 6 height 16
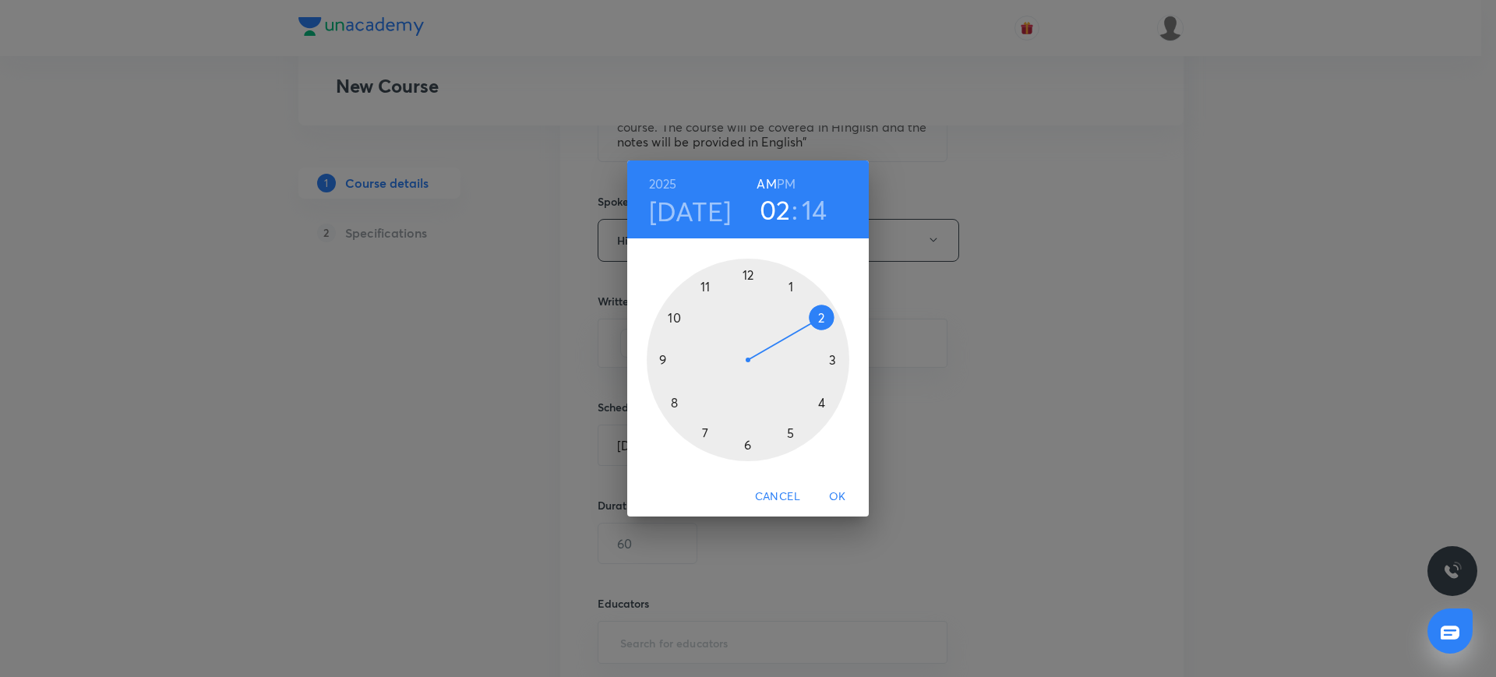
click at [677, 318] on div at bounding box center [748, 360] width 203 height 203
click at [749, 442] on div at bounding box center [748, 360] width 203 height 203
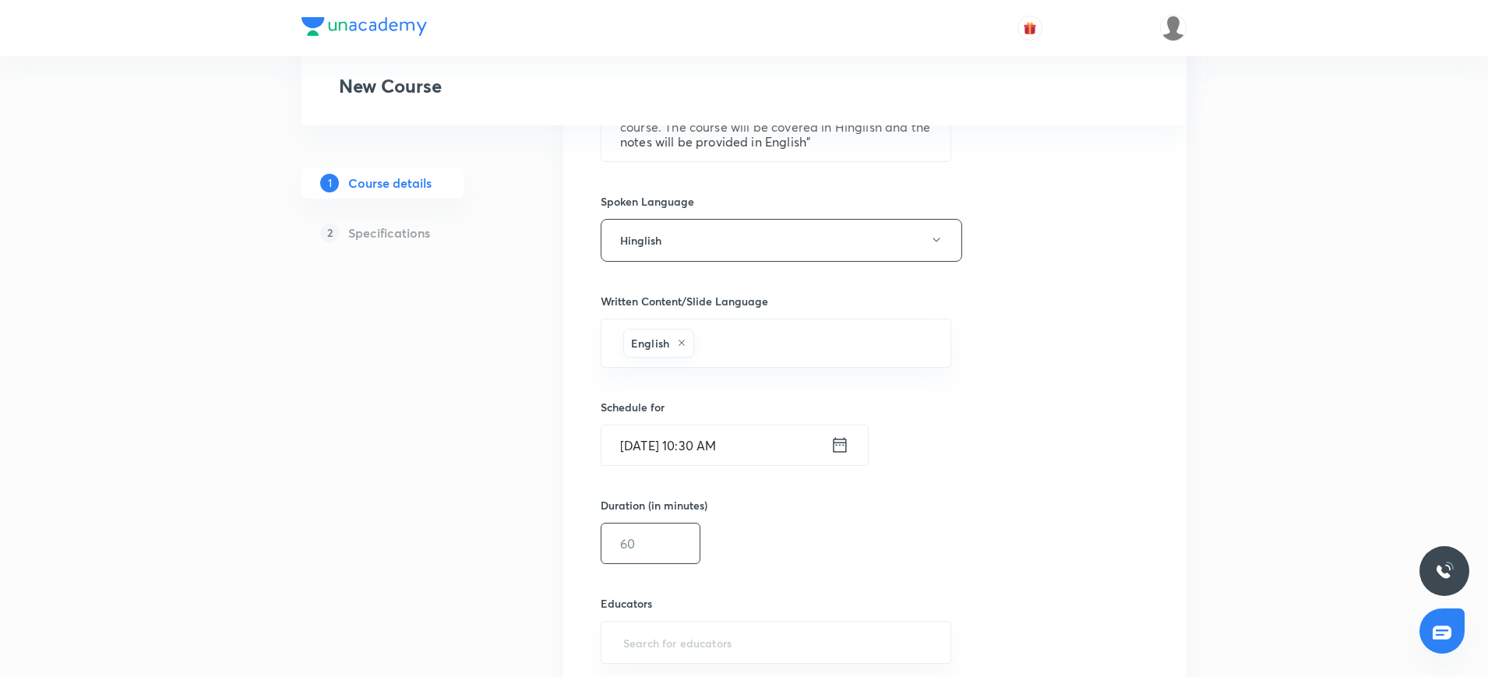
click at [654, 542] on input "text" at bounding box center [650, 543] width 98 height 40
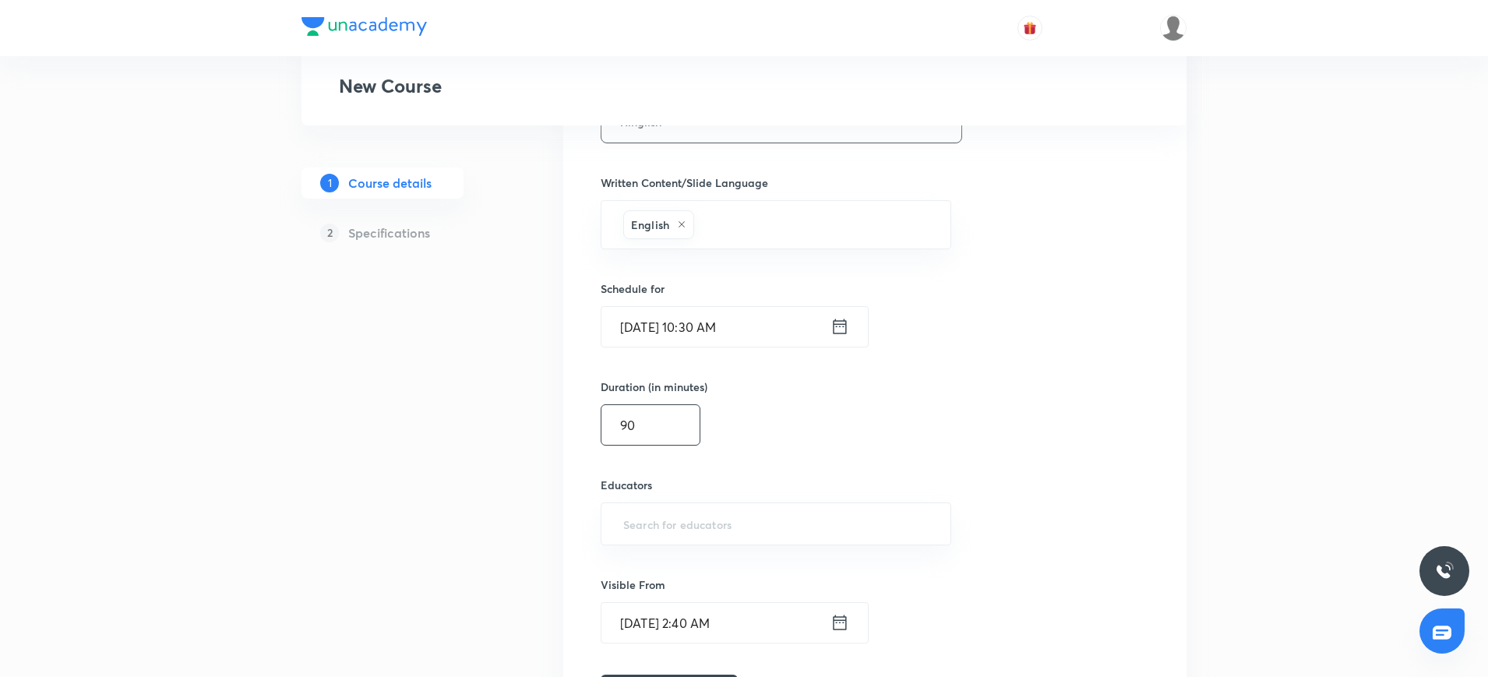
scroll to position [853, 0]
click at [640, 502] on div "​" at bounding box center [776, 520] width 351 height 43
type input "90"
paste input "unacademy-user-XUDA18M98RLM"
type input "unacademy-user-XUDA18M98RLM"
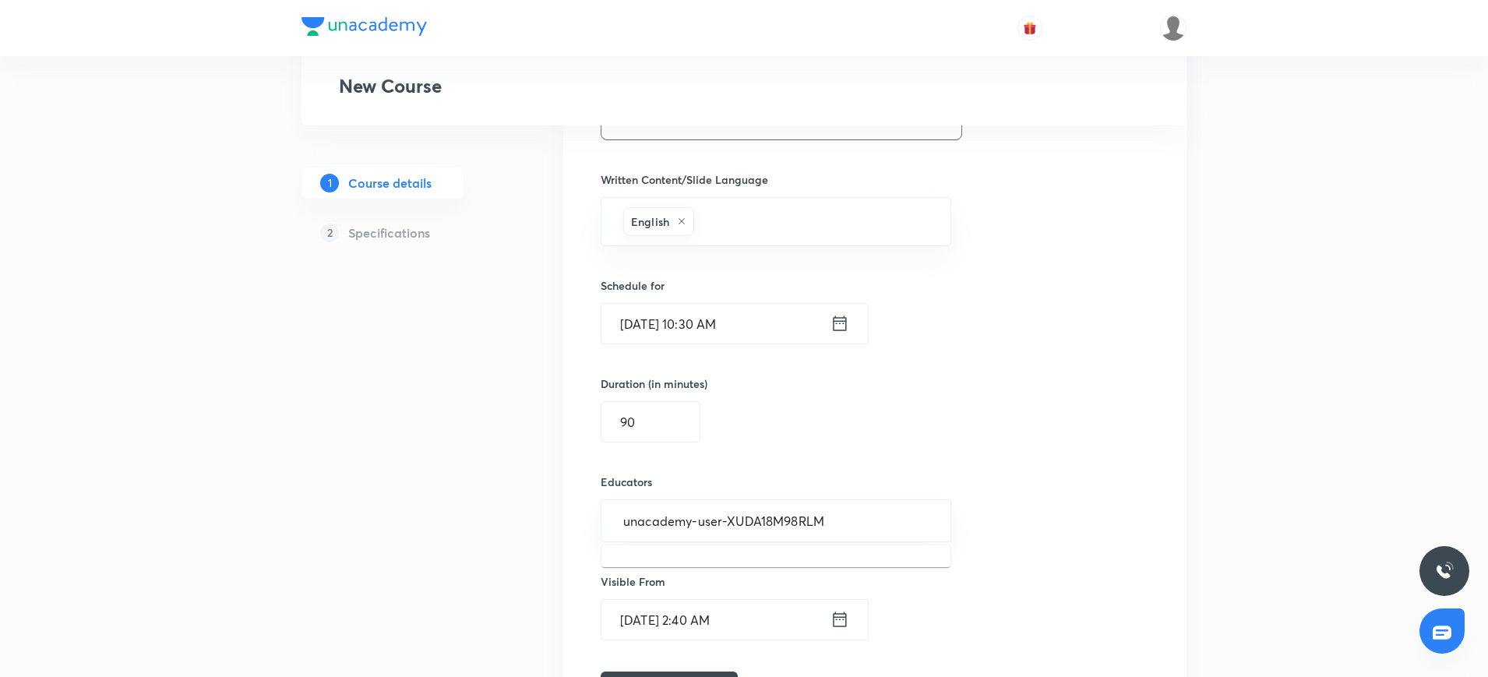
scroll to position [972, 0]
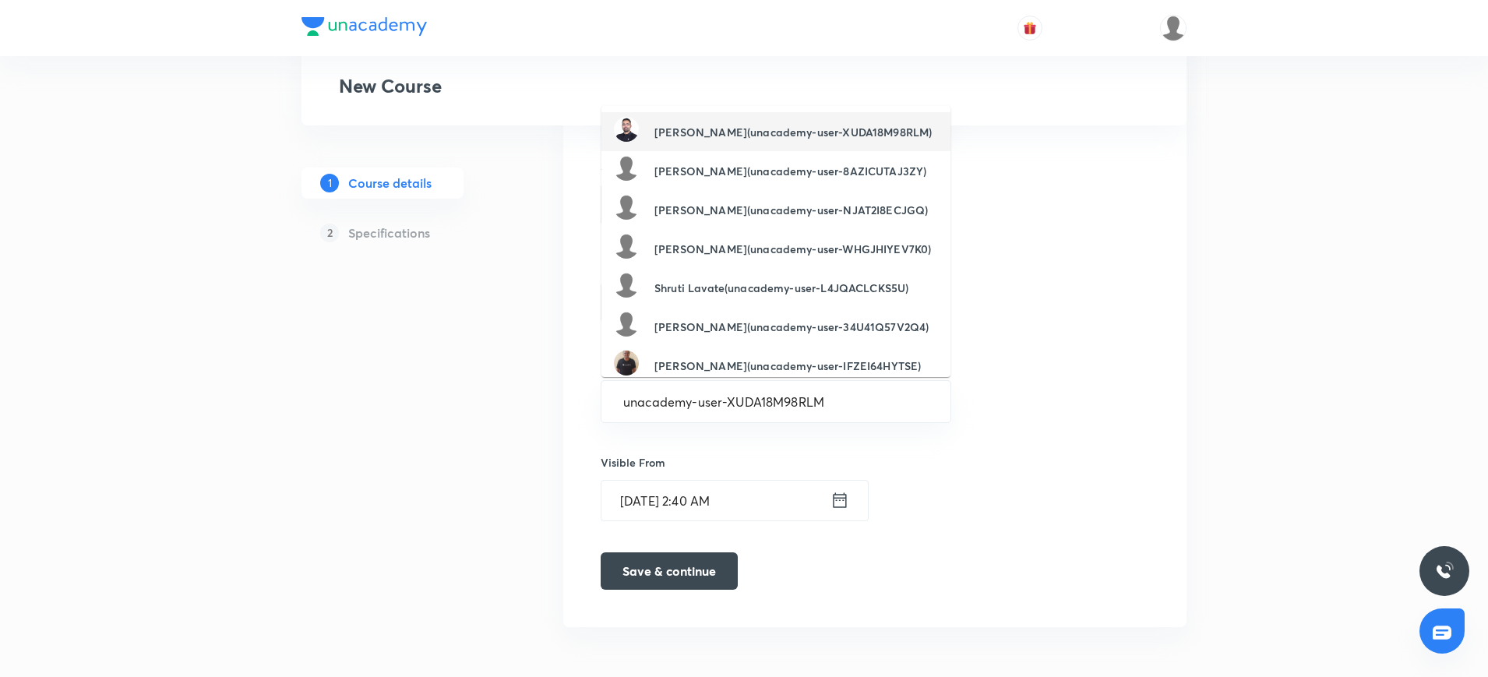
click at [715, 129] on h6 "[PERSON_NAME](unacademy-user-XUDA18M98RLM)" at bounding box center [792, 132] width 277 height 16
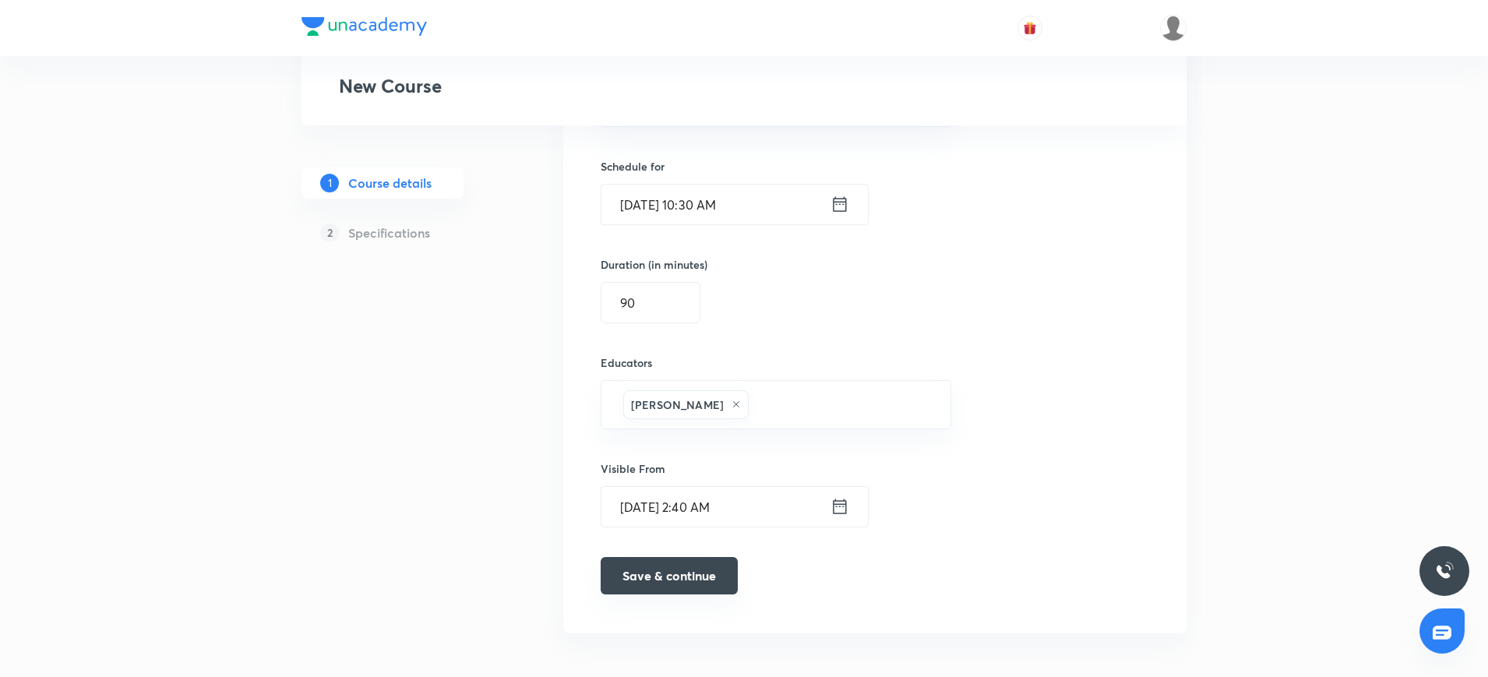
click at [669, 578] on button "Save & continue" at bounding box center [669, 575] width 137 height 37
click at [644, 302] on input "90" at bounding box center [650, 303] width 98 height 40
click at [659, 580] on button "Save & continue" at bounding box center [669, 575] width 137 height 37
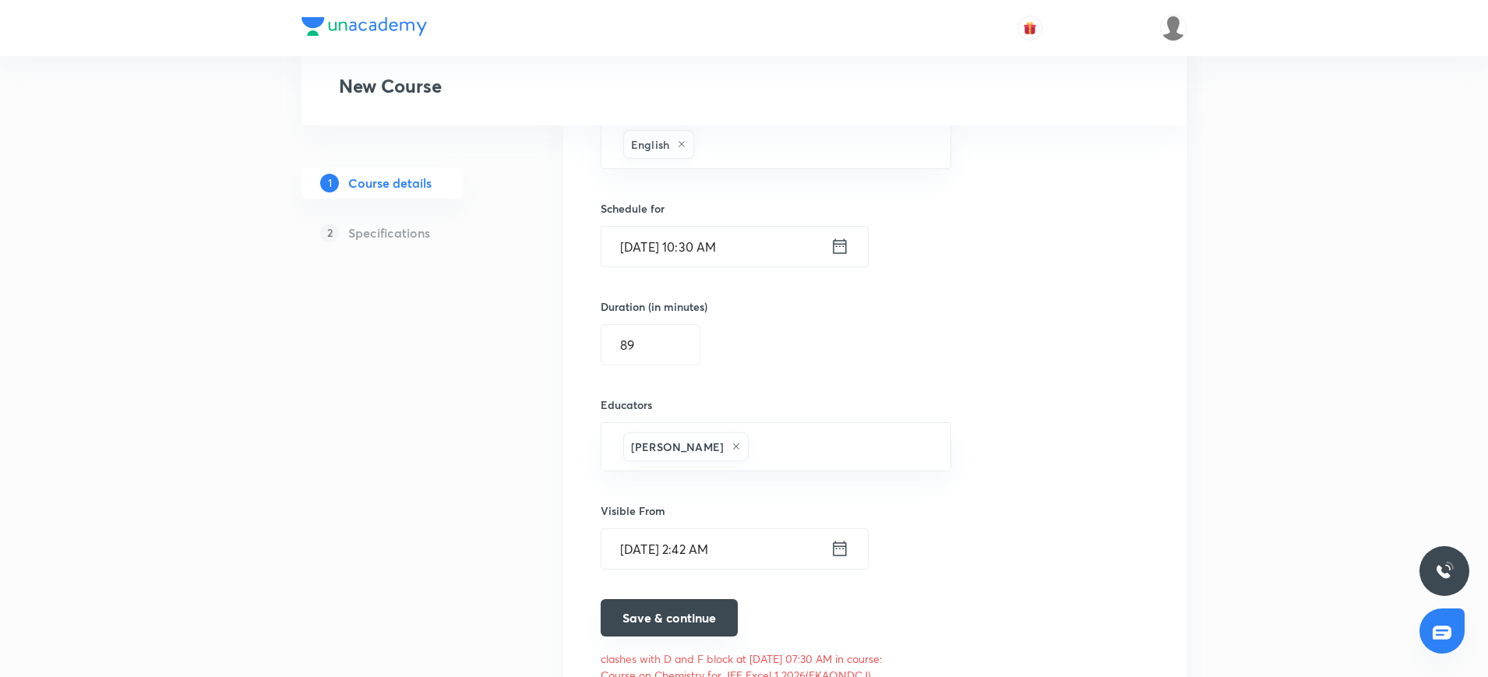
scroll to position [971, 0]
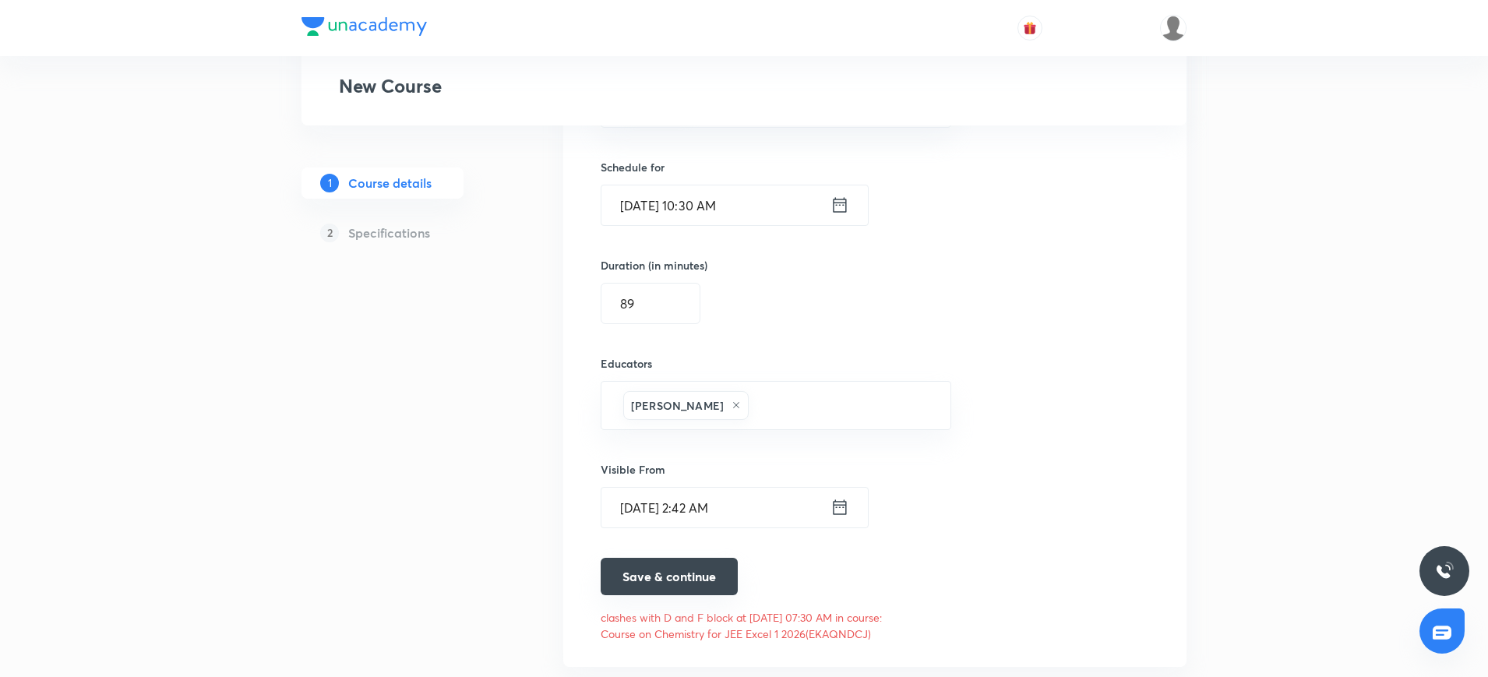
click at [659, 580] on button "Save & continue" at bounding box center [669, 576] width 137 height 37
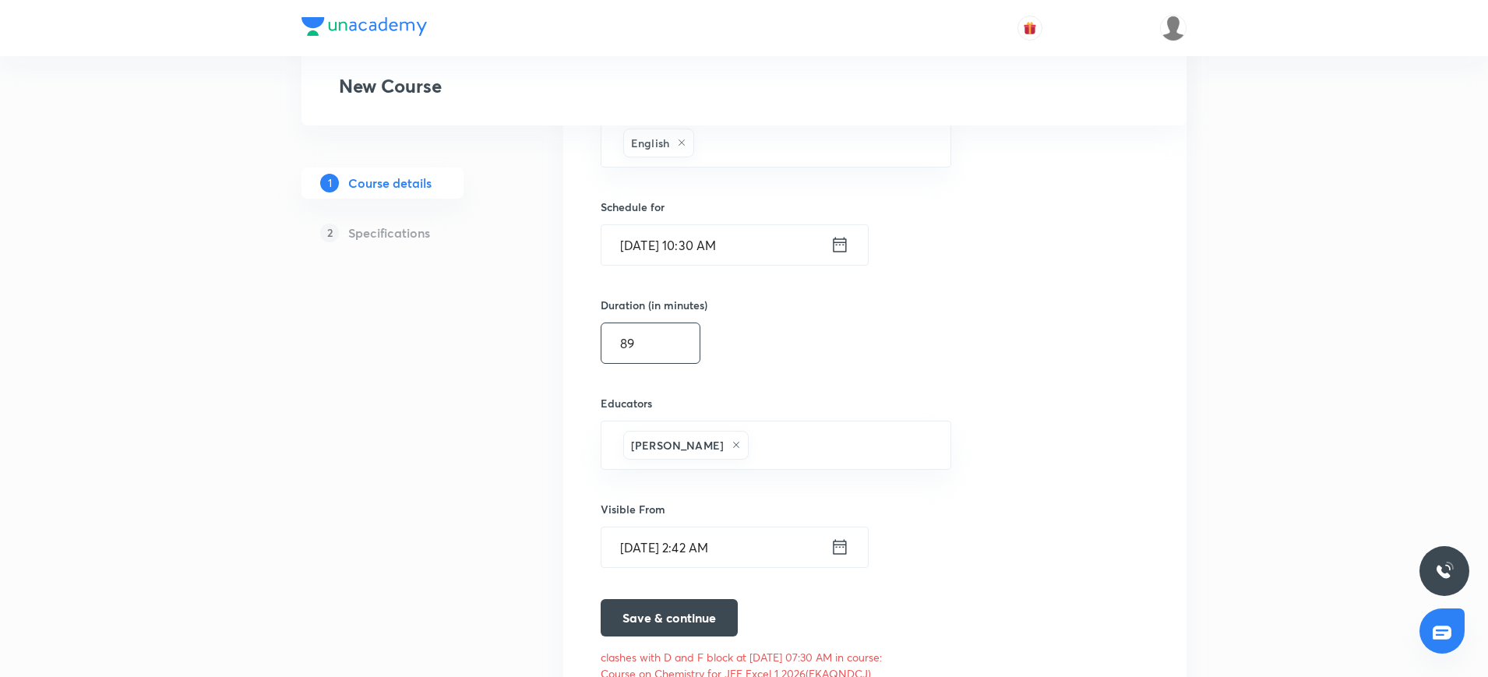
scroll to position [930, 0]
click at [840, 251] on icon at bounding box center [839, 246] width 19 height 22
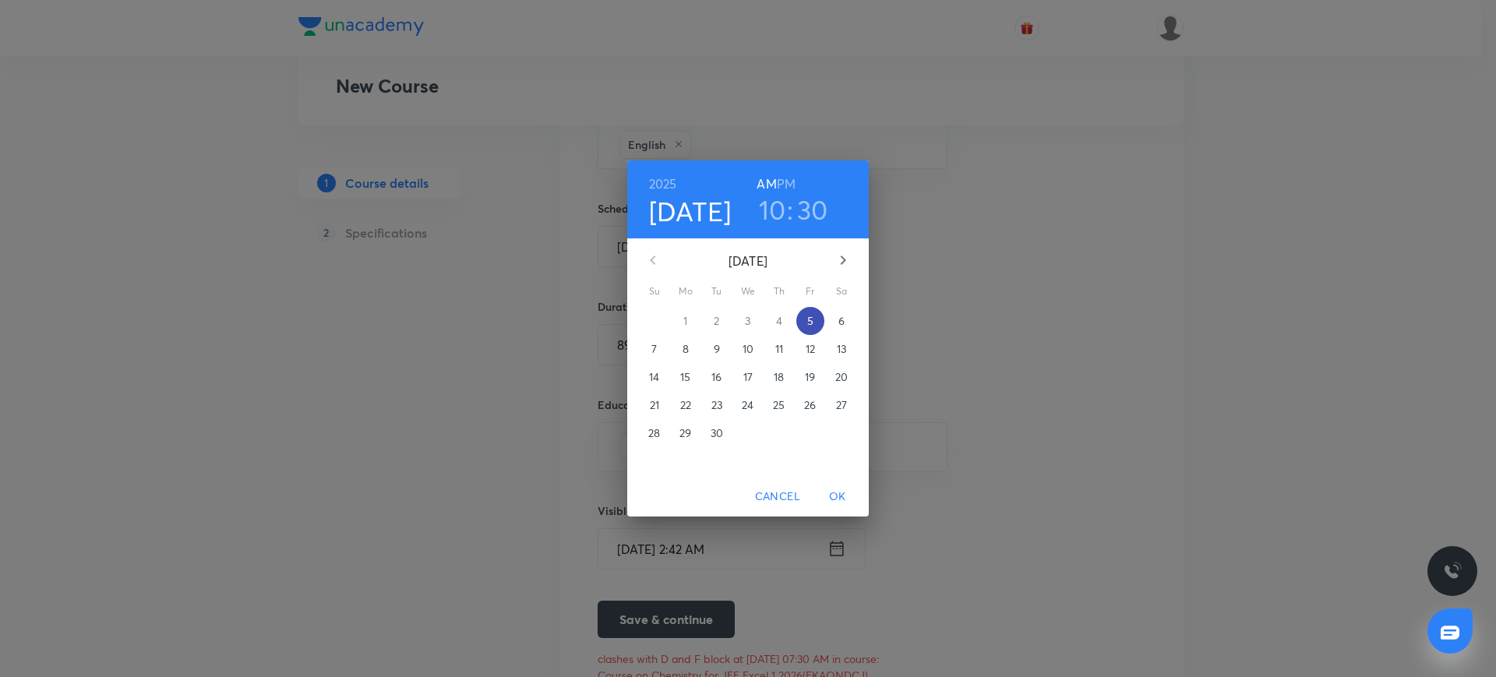
click at [809, 322] on p "5" at bounding box center [810, 321] width 6 height 16
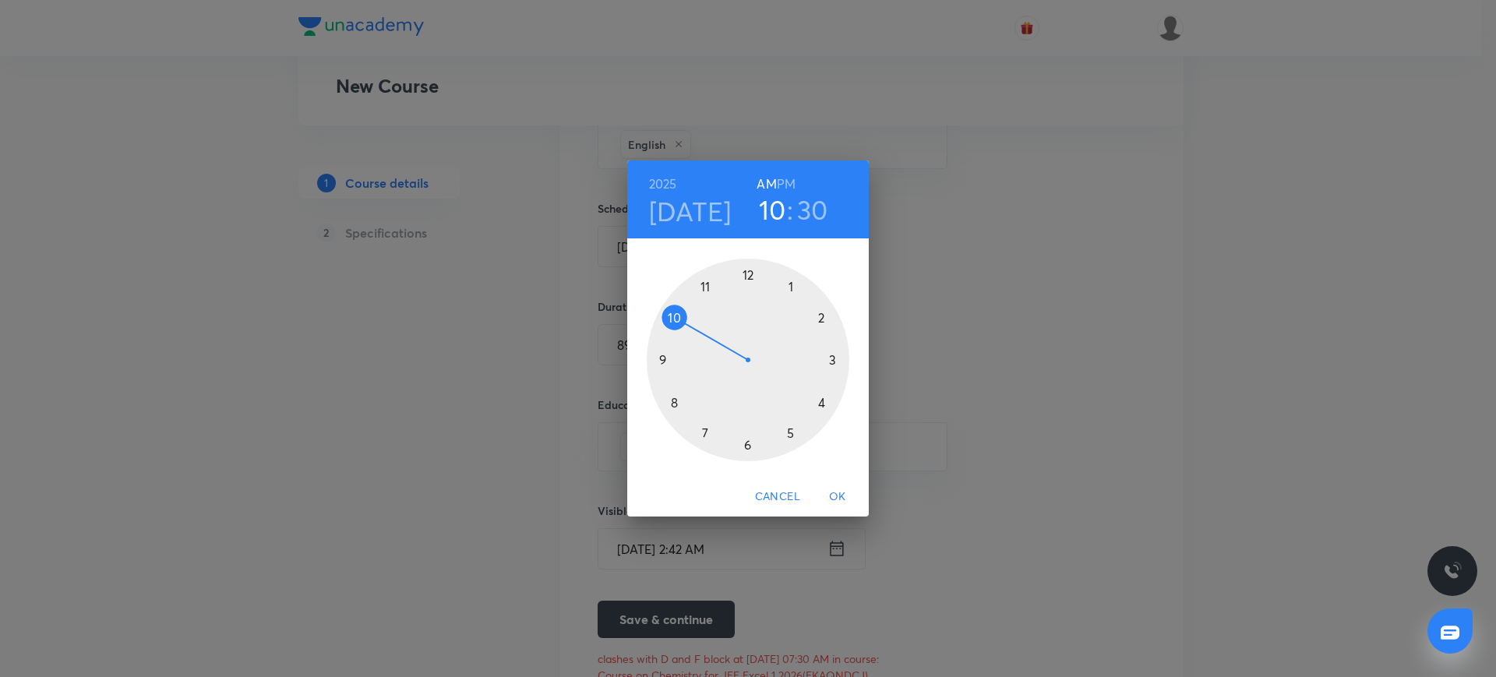
click at [823, 220] on h3 "30" at bounding box center [812, 209] width 31 height 33
click at [742, 448] on div at bounding box center [748, 360] width 203 height 203
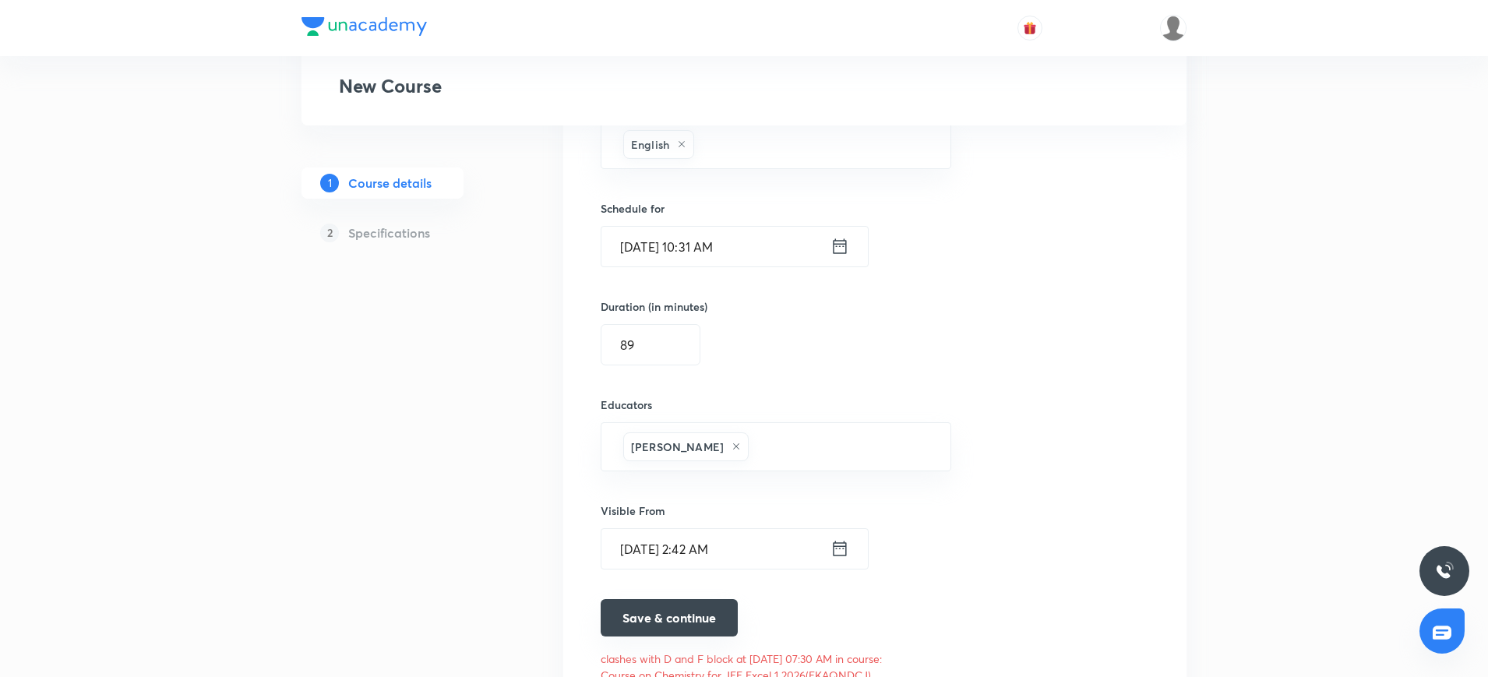
click at [714, 619] on button "Save & continue" at bounding box center [669, 617] width 137 height 37
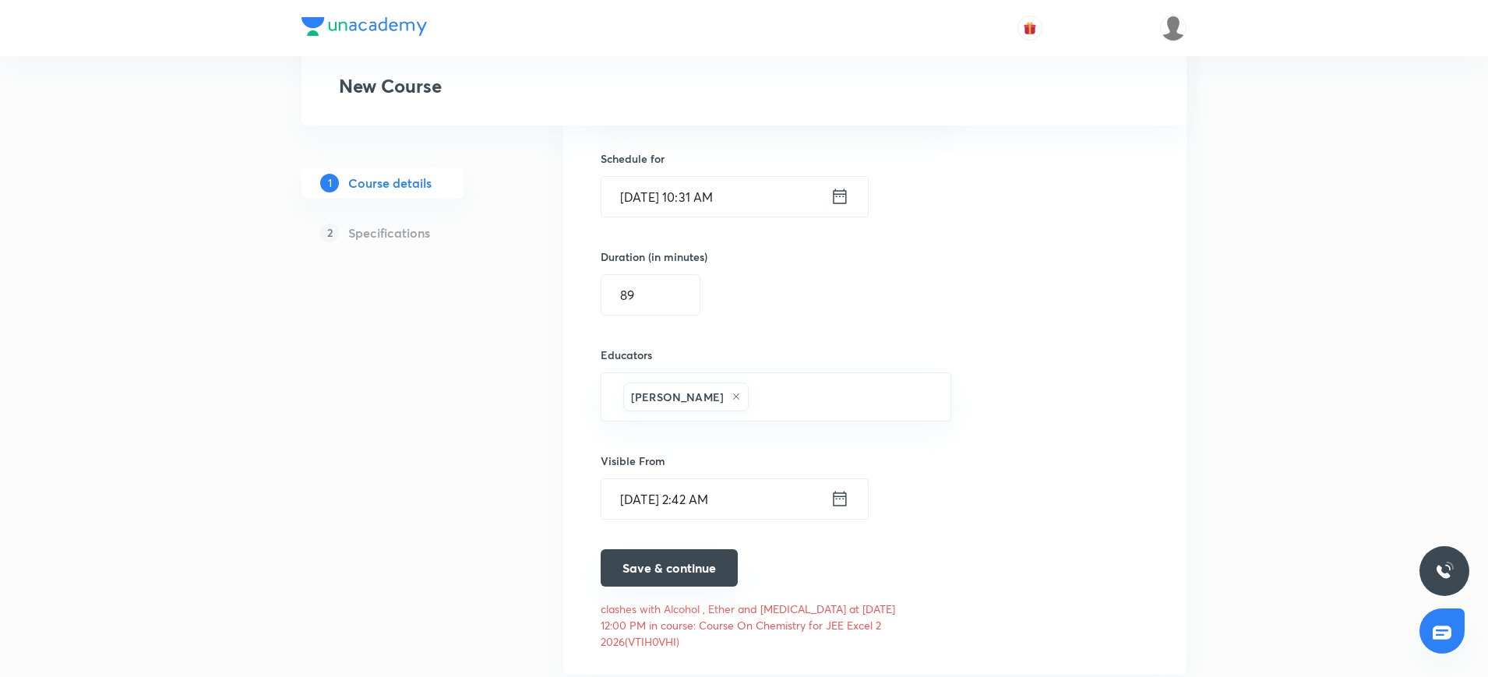
scroll to position [1027, 0]
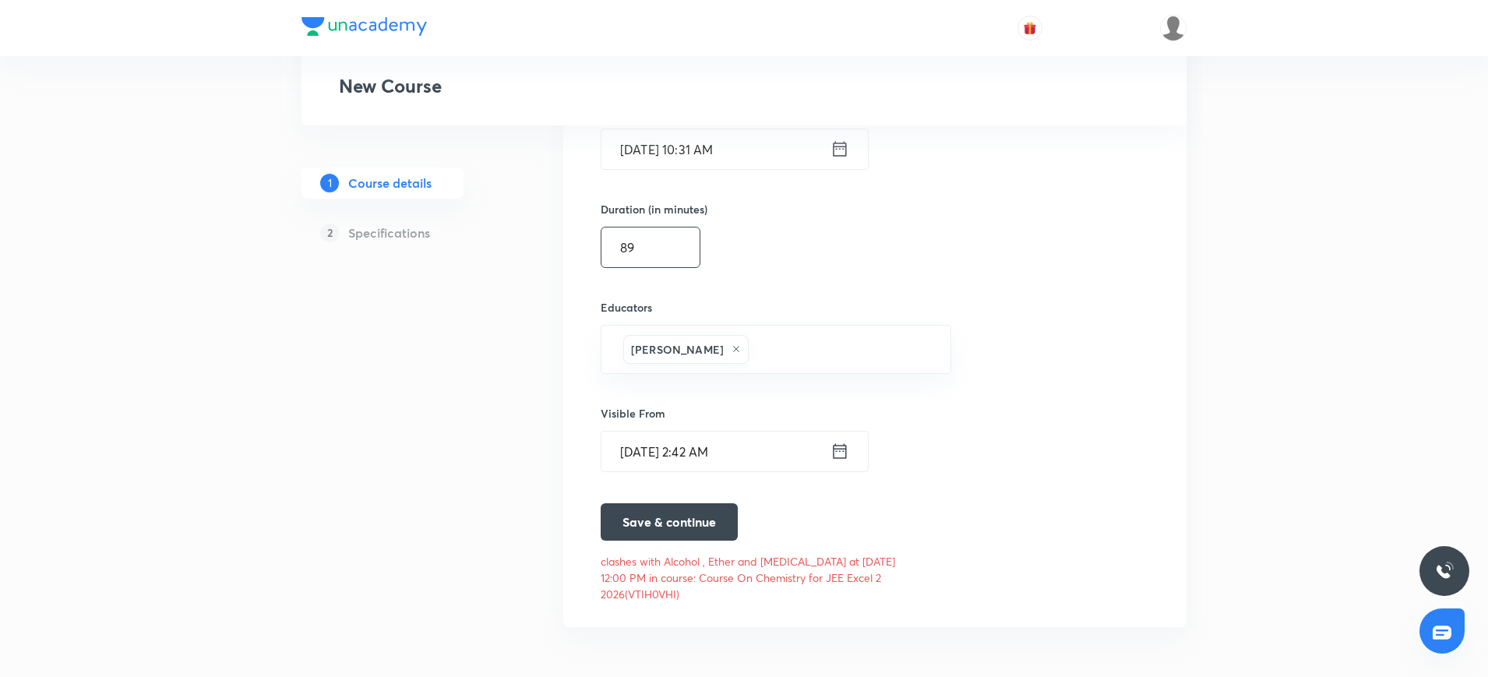
click at [640, 253] on input "89" at bounding box center [650, 247] width 98 height 40
type input "85"
click at [640, 523] on button "Save & continue" at bounding box center [669, 520] width 137 height 37
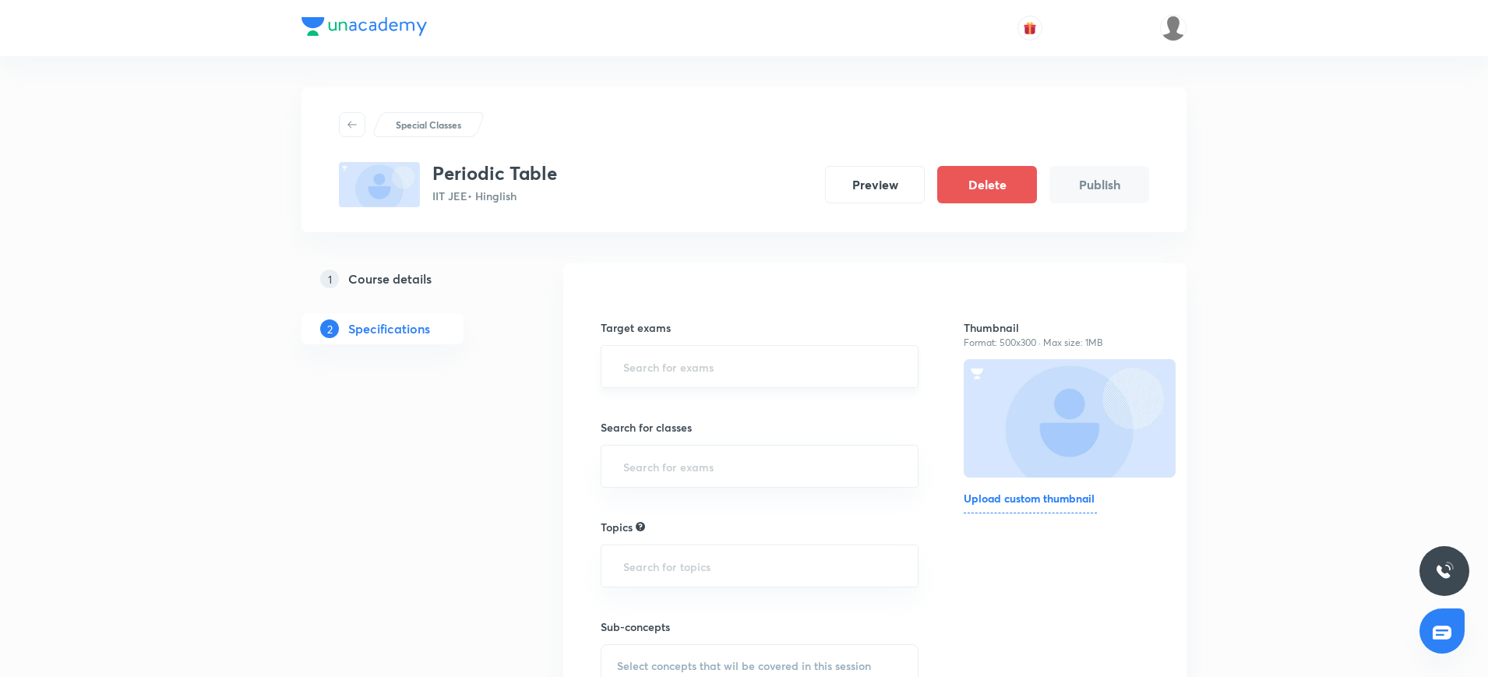
click at [646, 358] on input "text" at bounding box center [759, 366] width 279 height 29
click at [657, 443] on li "IIT JEE 2027" at bounding box center [759, 439] width 316 height 28
click at [645, 486] on input "text" at bounding box center [759, 472] width 279 height 29
click at [642, 524] on li "Class 11" at bounding box center [759, 517] width 316 height 28
click at [643, 584] on input "text" at bounding box center [759, 578] width 279 height 29
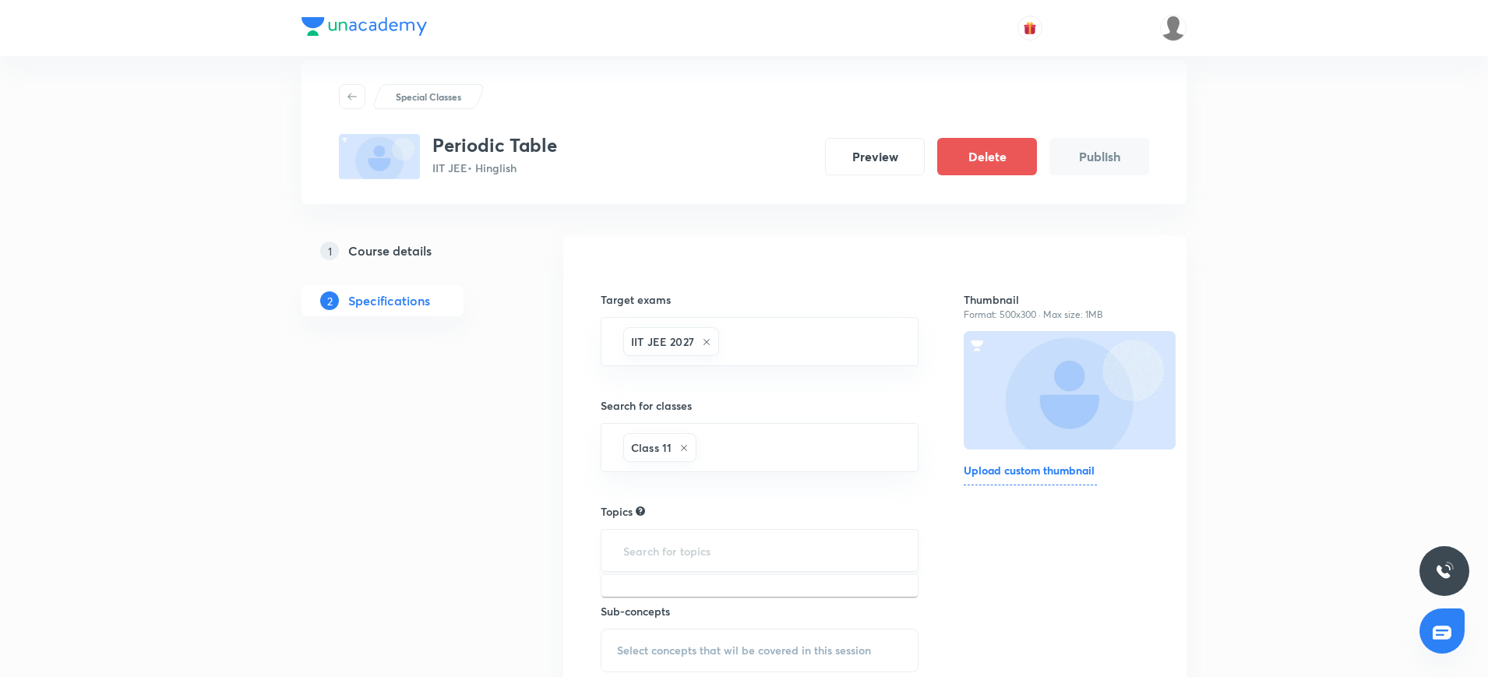
scroll to position [30, 0]
type input "chemi"
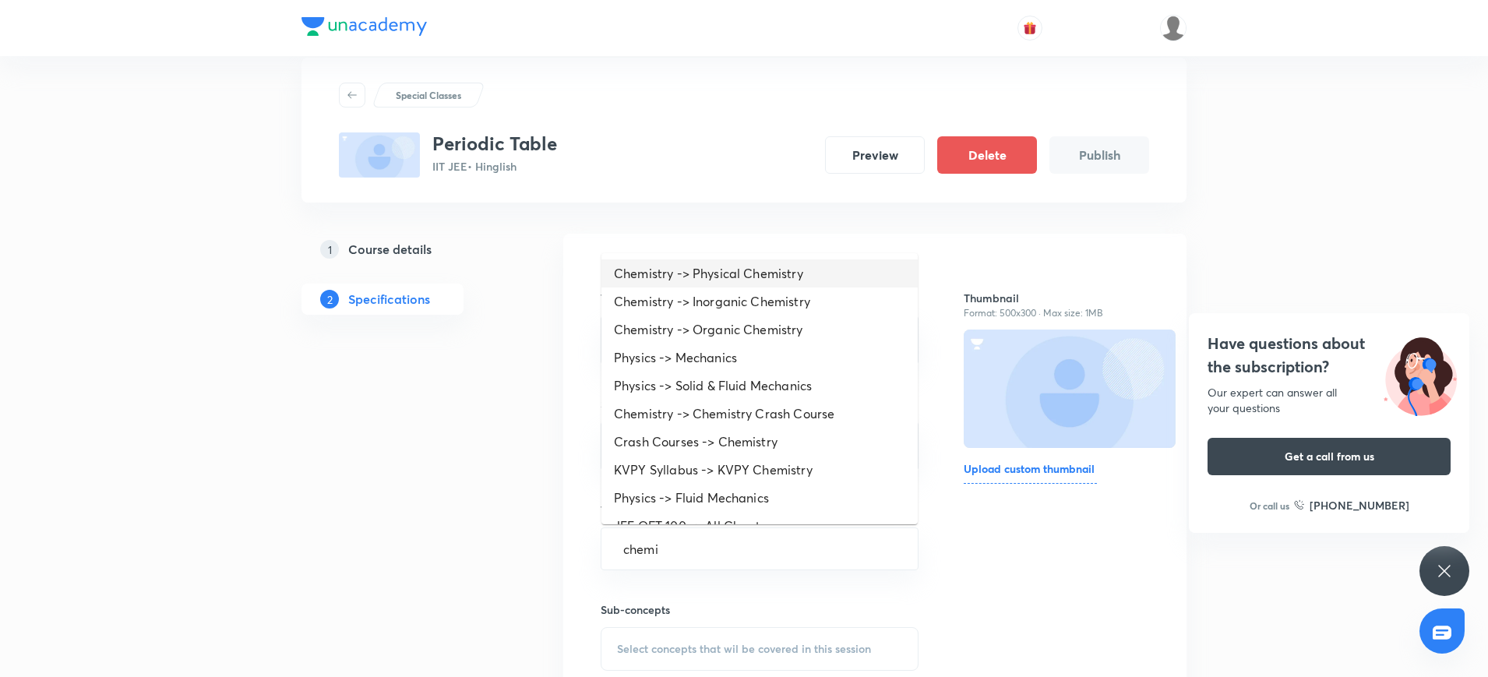
click at [668, 264] on li "Chemistry -> Physical Chemistry" at bounding box center [759, 273] width 316 height 28
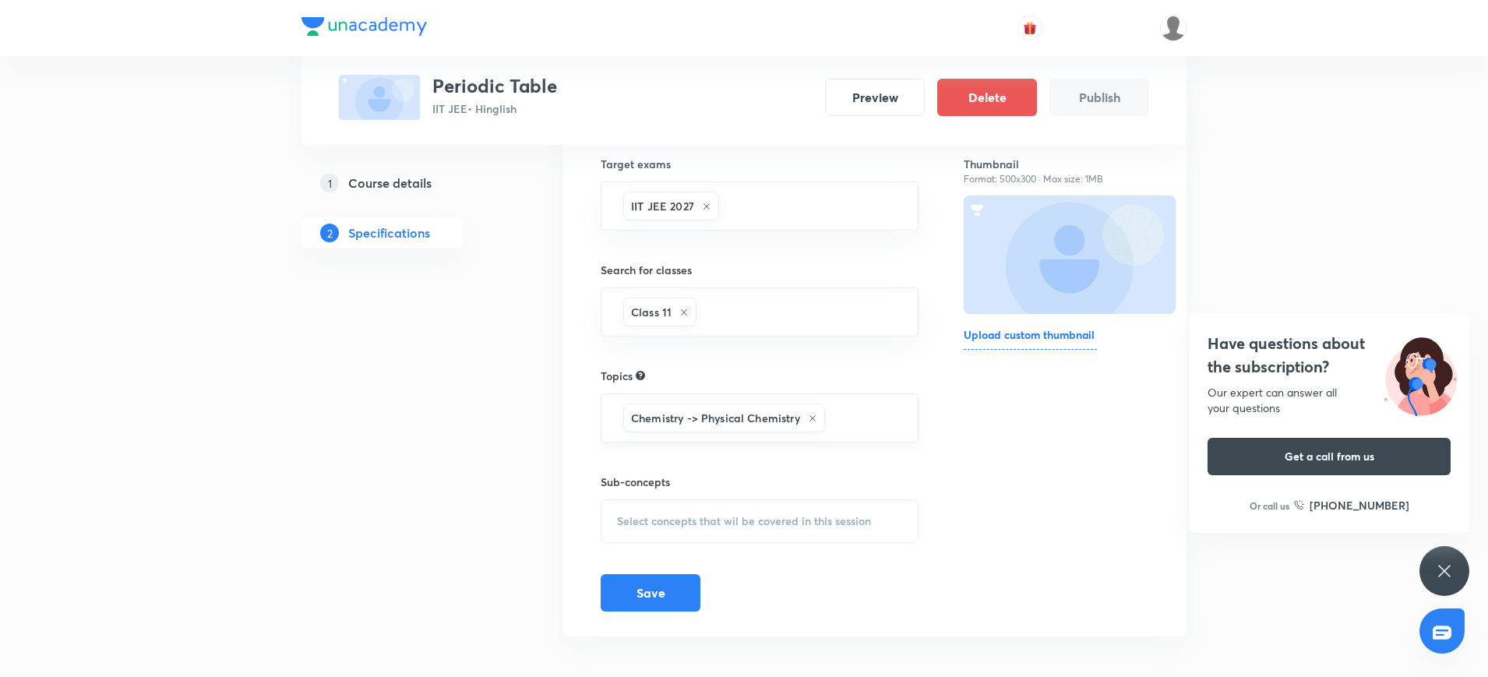
scroll to position [167, 0]
click at [643, 507] on div "Select concepts that wil be covered in this session" at bounding box center [760, 518] width 318 height 44
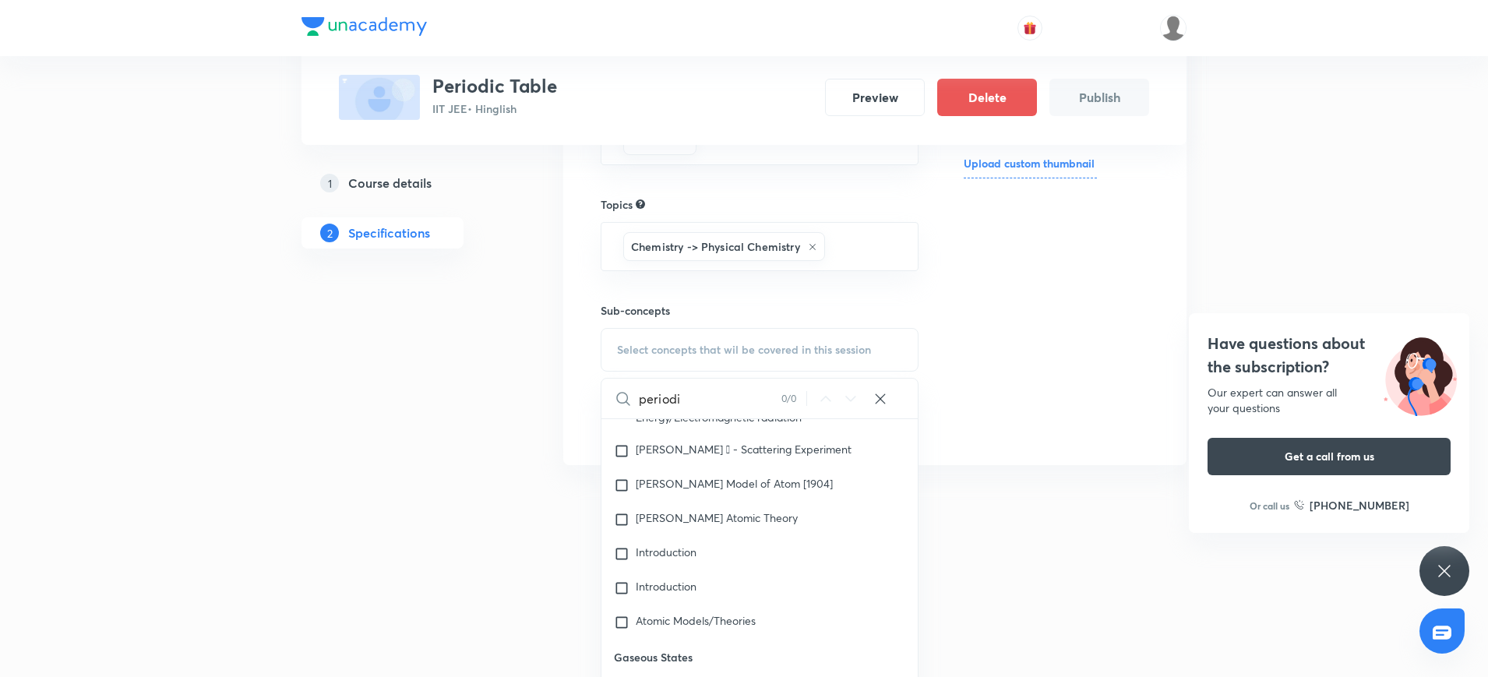
scroll to position [1562, 0]
type input "periodi"
click at [626, 592] on input "checkbox" at bounding box center [625, 584] width 22 height 16
checkbox input "true"
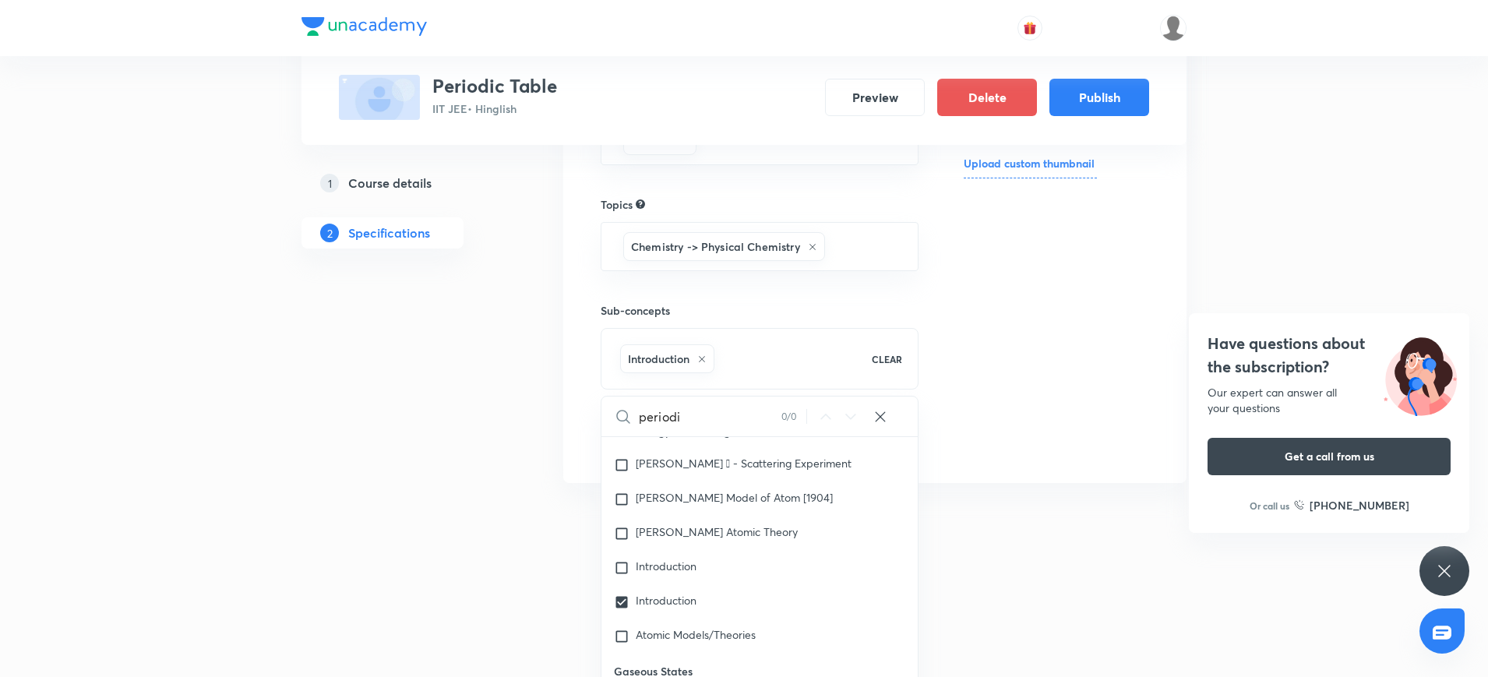
click at [524, 506] on div at bounding box center [744, 519] width 1488 height 28
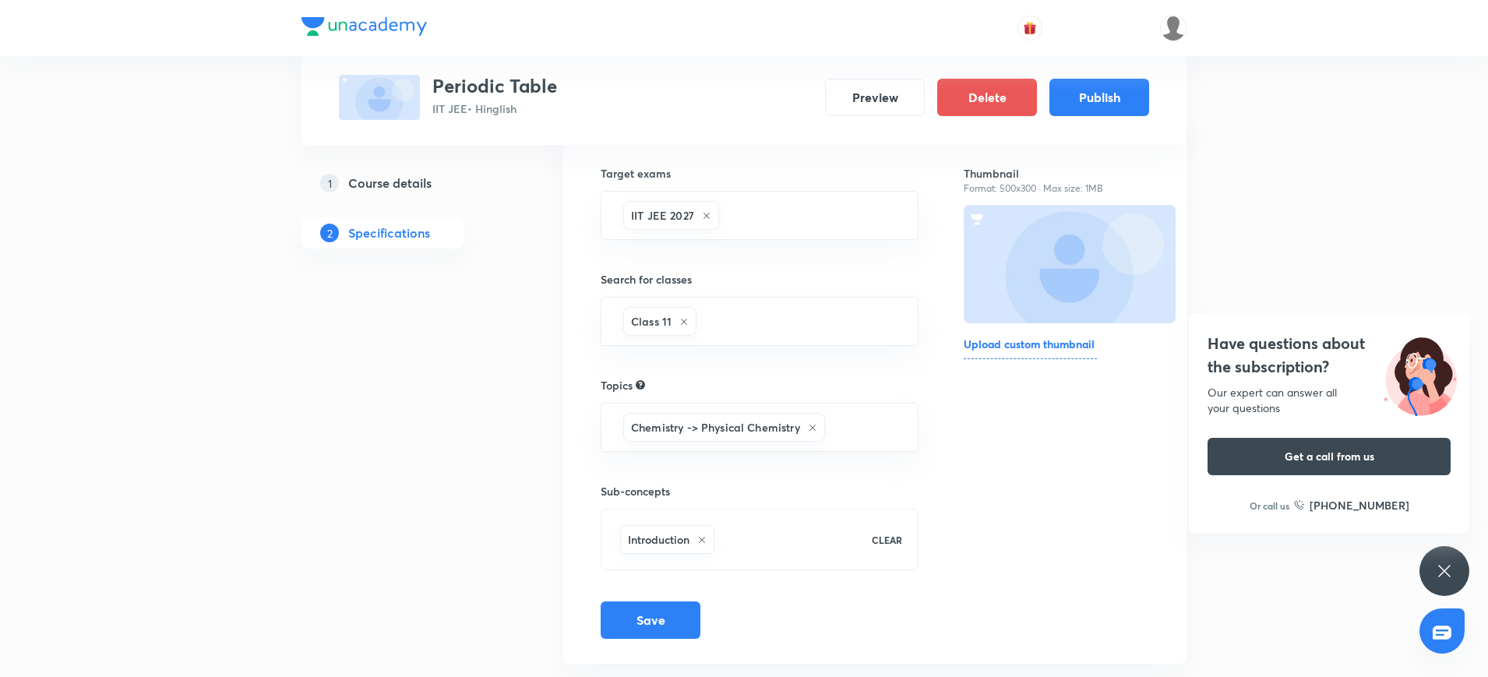
scroll to position [191, 0]
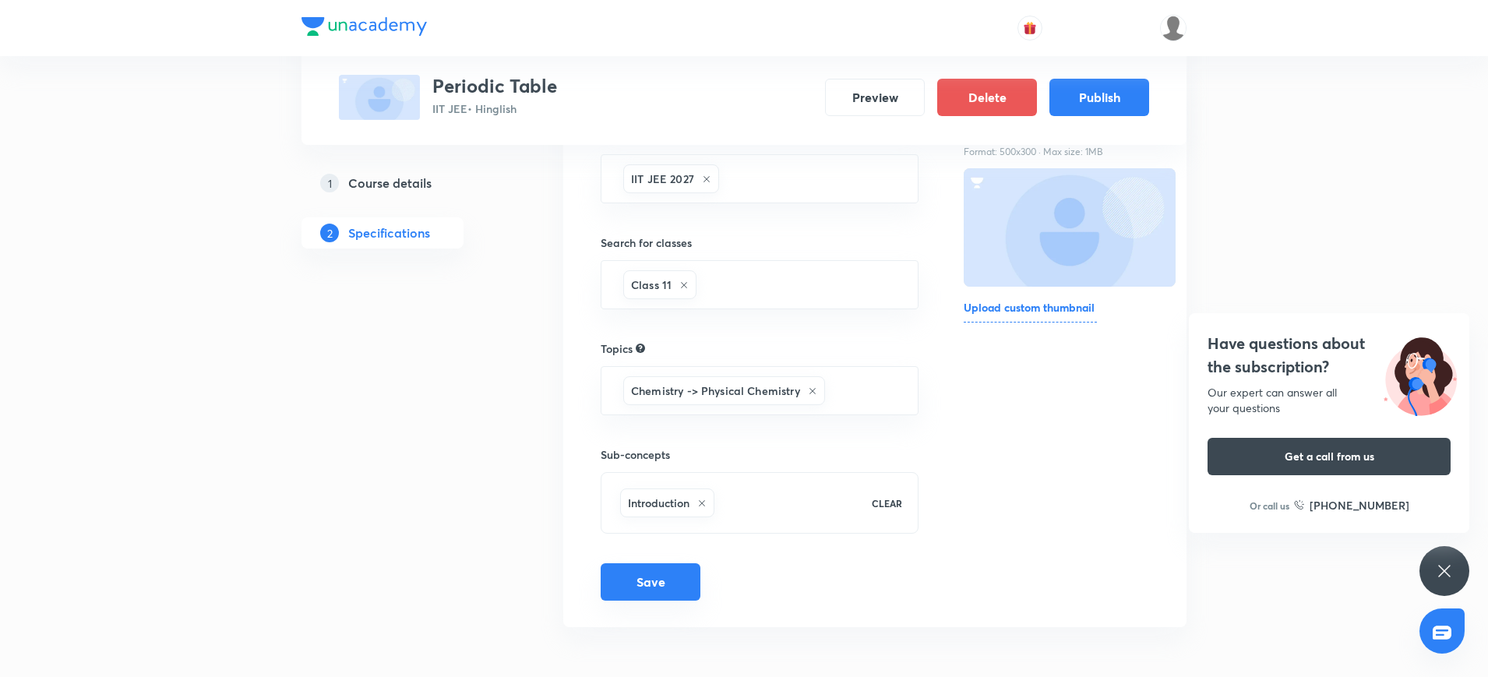
click at [661, 582] on button "Save" at bounding box center [651, 581] width 100 height 37
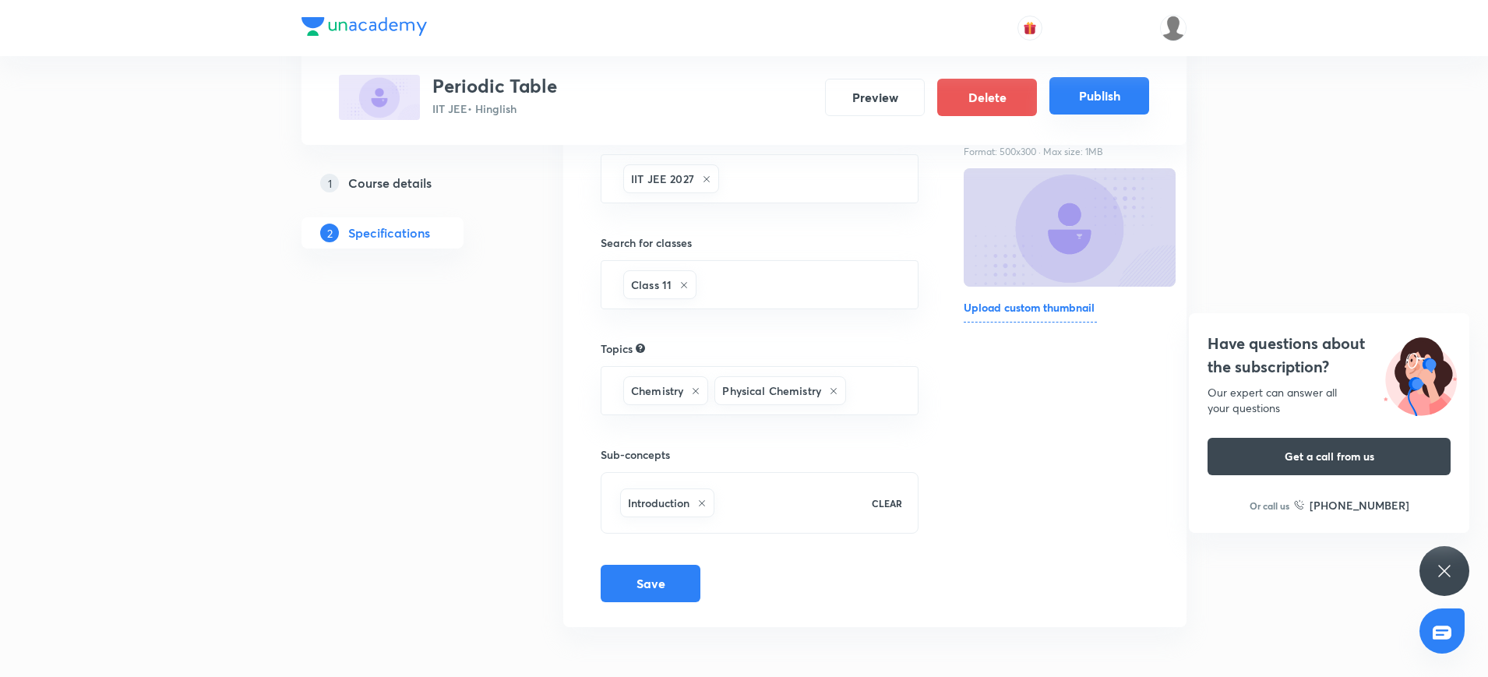
click at [1090, 103] on button "Publish" at bounding box center [1099, 95] width 100 height 37
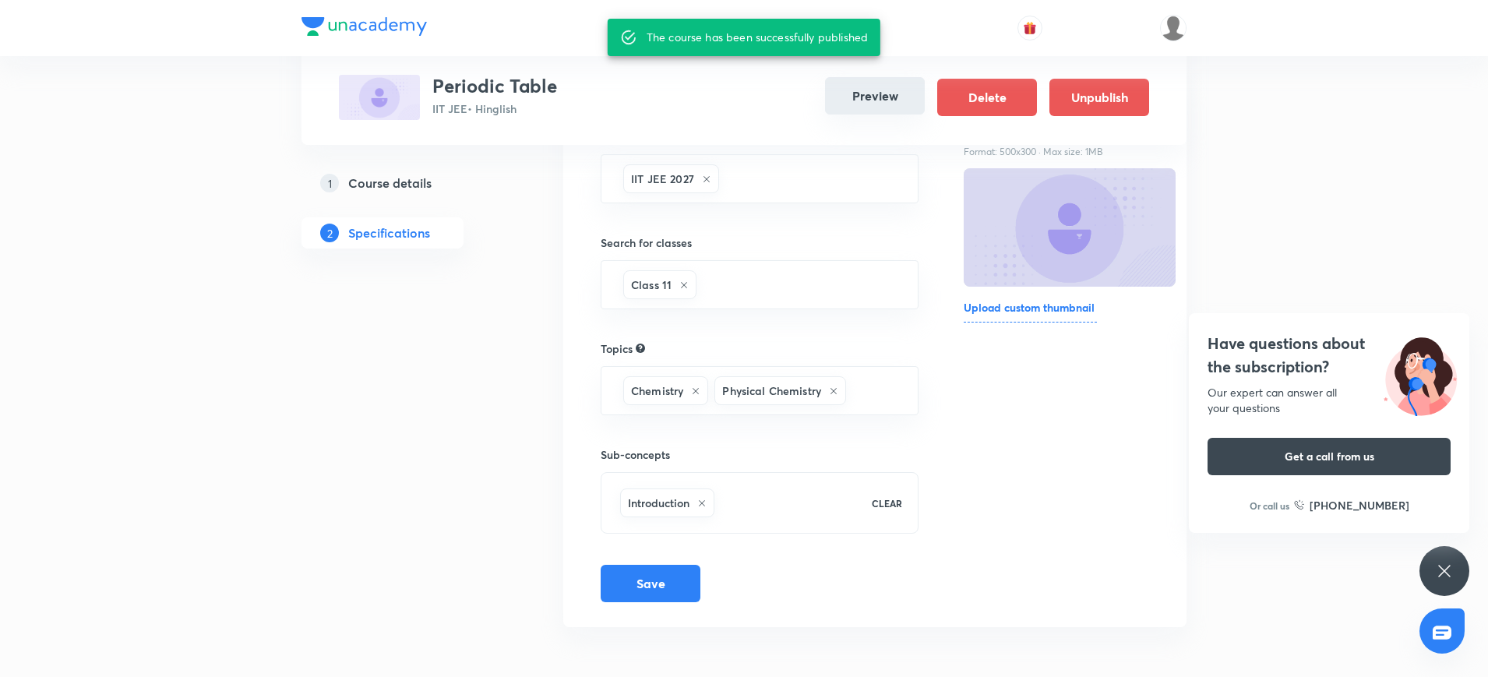
click at [899, 106] on button "Preview" at bounding box center [875, 95] width 100 height 37
